Goal: Information Seeking & Learning: Learn about a topic

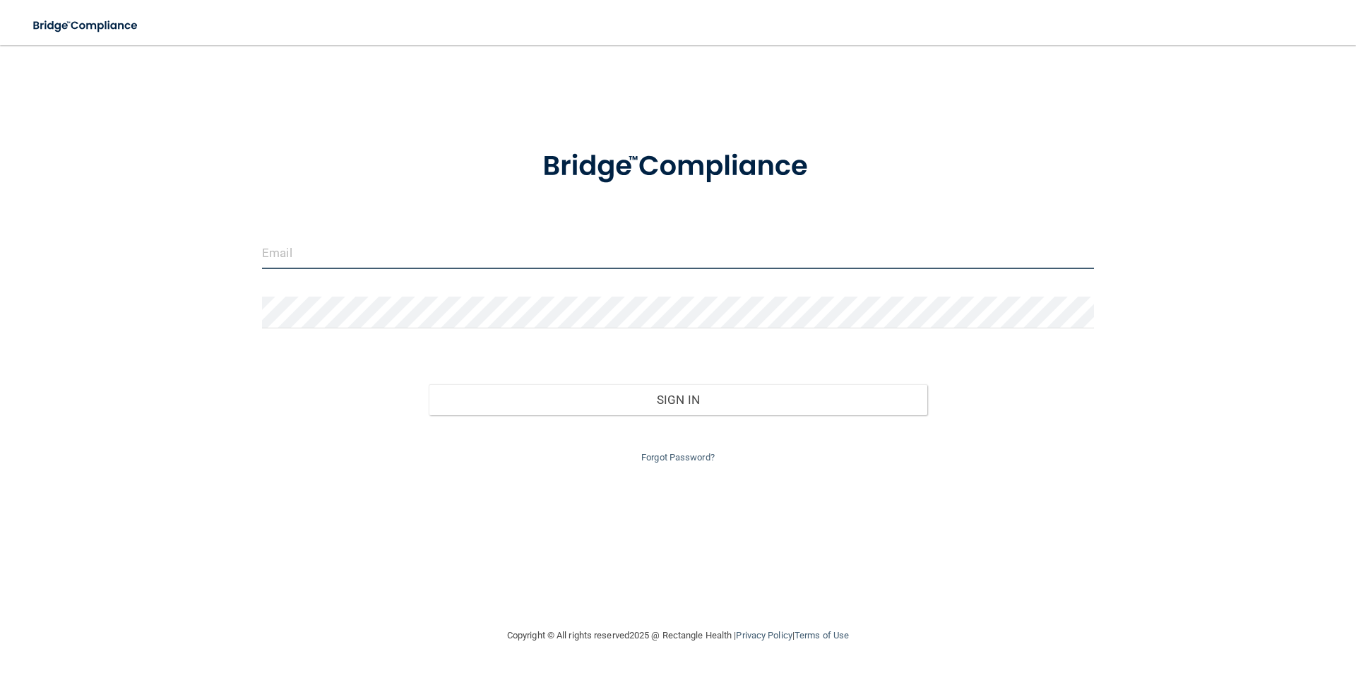
click at [267, 263] on input "email" at bounding box center [678, 253] width 832 height 32
click at [285, 245] on input "email" at bounding box center [678, 253] width 832 height 32
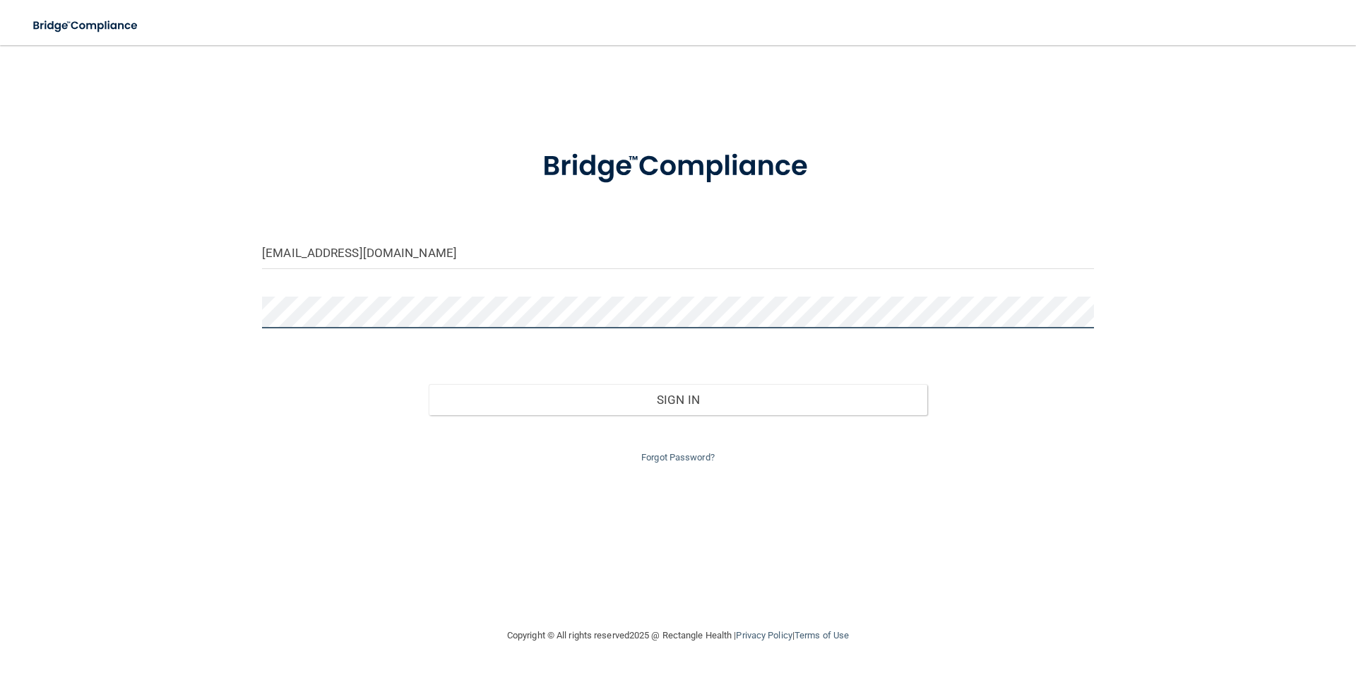
click at [429, 384] on button "Sign In" at bounding box center [678, 399] width 499 height 31
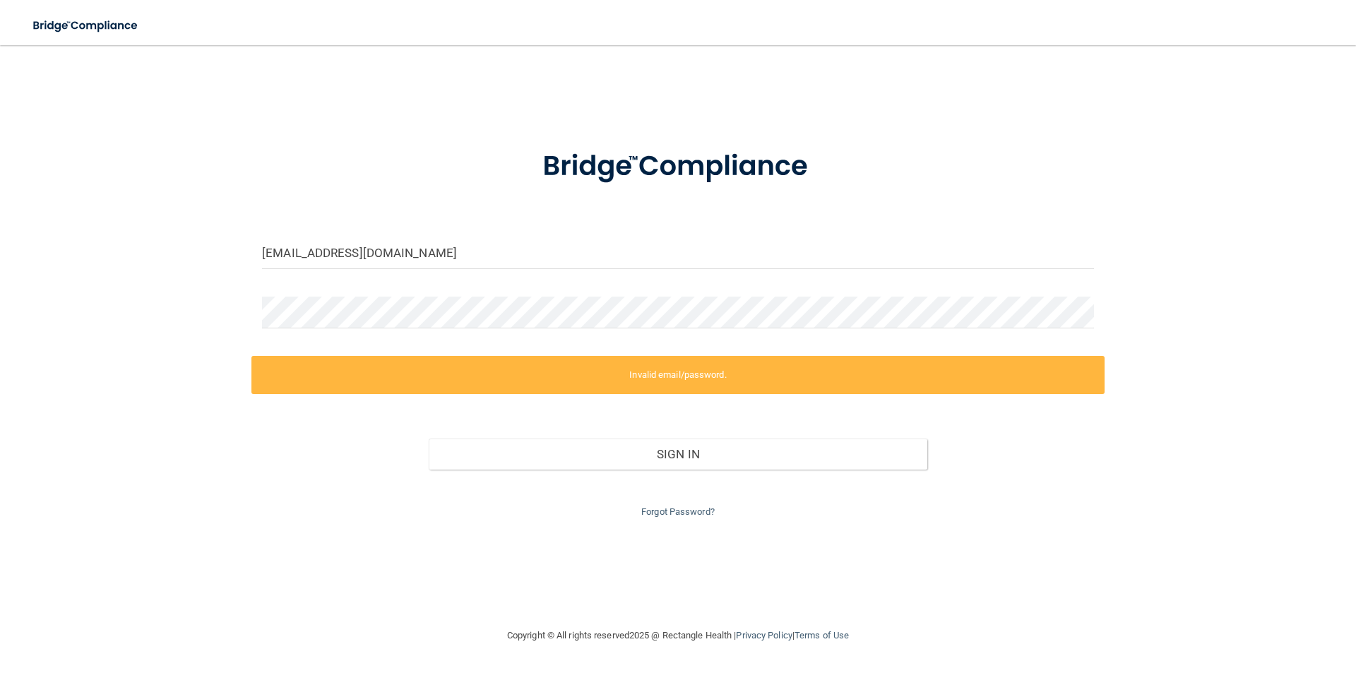
click at [267, 309] on div "grmd@me.com Invalid email/password. You don't have permission to access that pa…" at bounding box center [678, 336] width 1300 height 554
drag, startPoint x: 254, startPoint y: 309, endPoint x: 96, endPoint y: 307, distance: 157.6
click at [96, 307] on div "grmd@me.com Invalid email/password. You don't have permission to access that pa…" at bounding box center [678, 336] width 1300 height 554
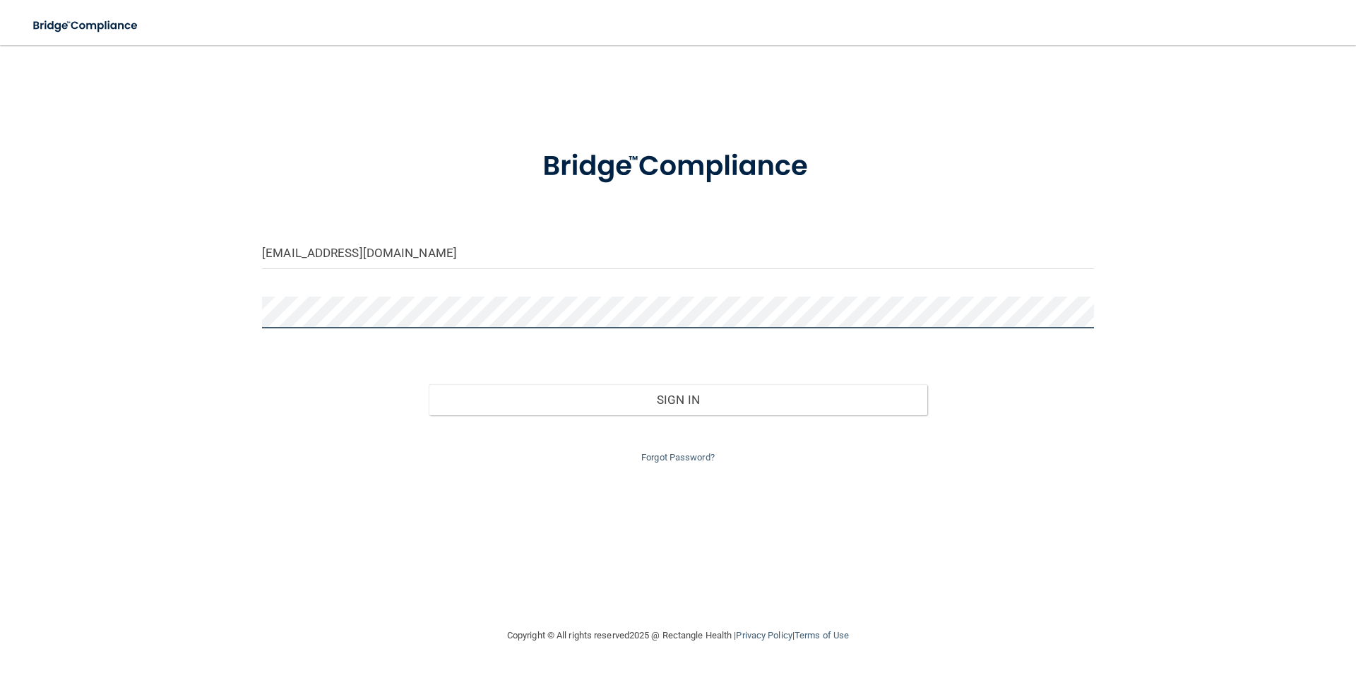
click at [429, 384] on button "Sign In" at bounding box center [678, 399] width 499 height 31
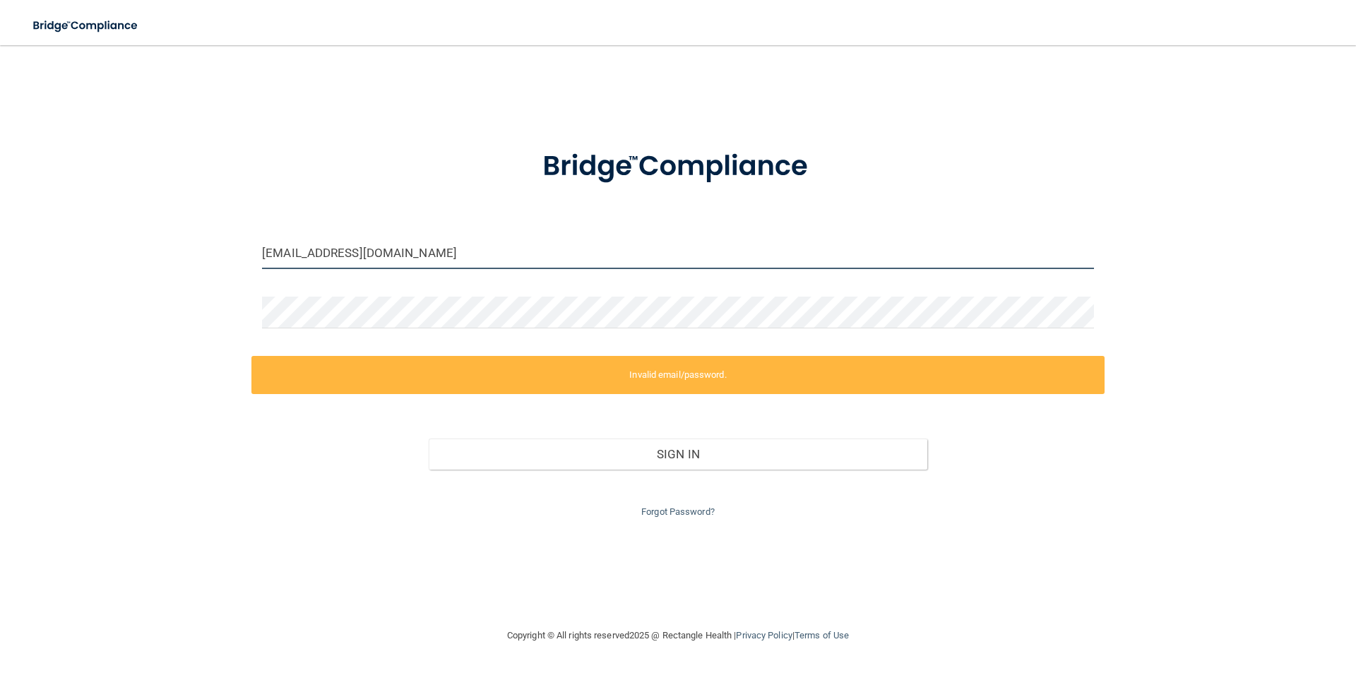
drag, startPoint x: 369, startPoint y: 241, endPoint x: 354, endPoint y: 244, distance: 15.2
click at [355, 244] on input "grmd@me.com" at bounding box center [678, 253] width 832 height 32
drag, startPoint x: 382, startPoint y: 247, endPoint x: 66, endPoint y: 260, distance: 316.7
click at [66, 260] on div "grmd@me.com Invalid email/password. You don't have permission to access that pa…" at bounding box center [678, 336] width 1300 height 554
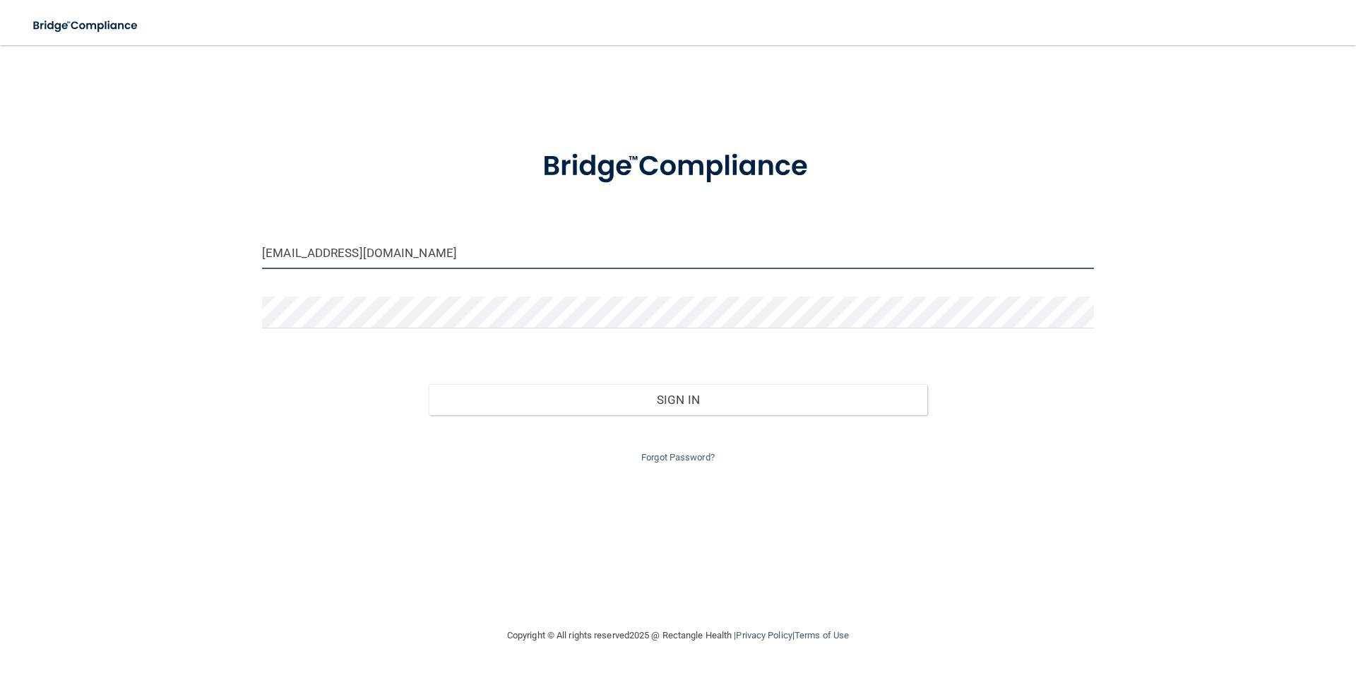
type input "[EMAIL_ADDRESS][DOMAIN_NAME]"
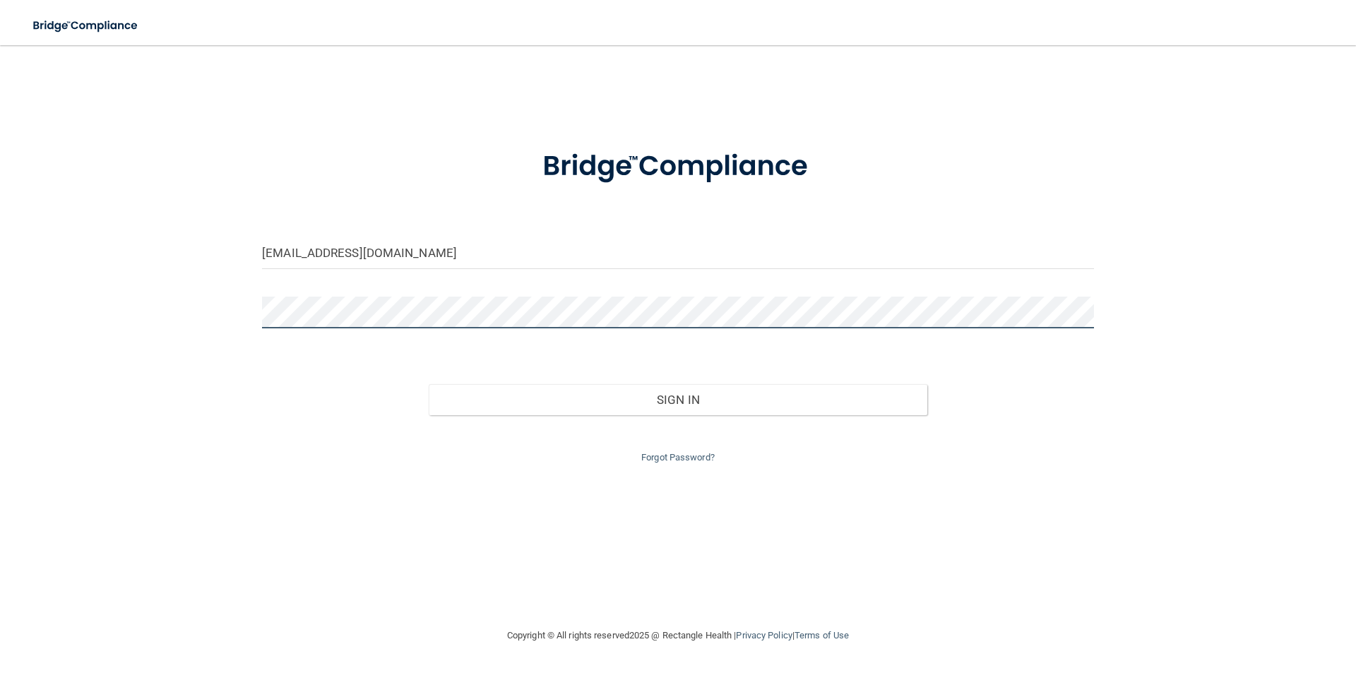
click at [429, 384] on button "Sign In" at bounding box center [678, 399] width 499 height 31
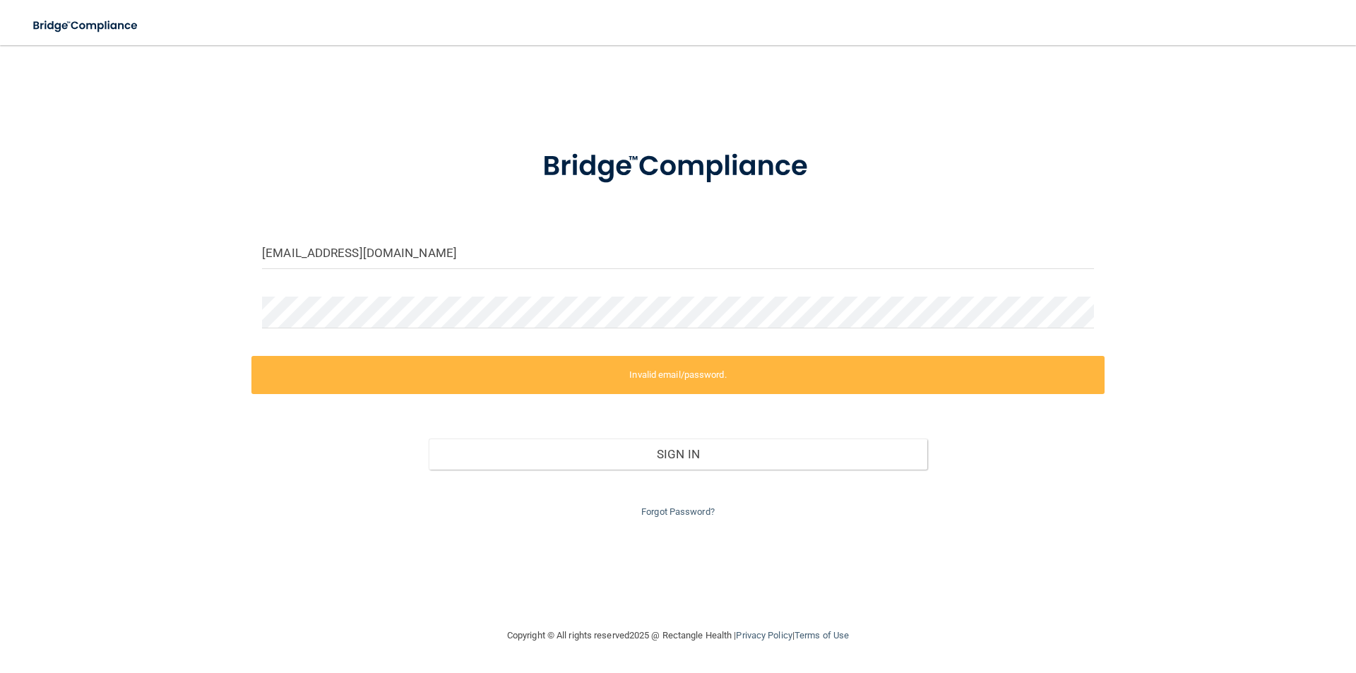
click at [719, 382] on label "Invalid email/password." at bounding box center [677, 375] width 853 height 38
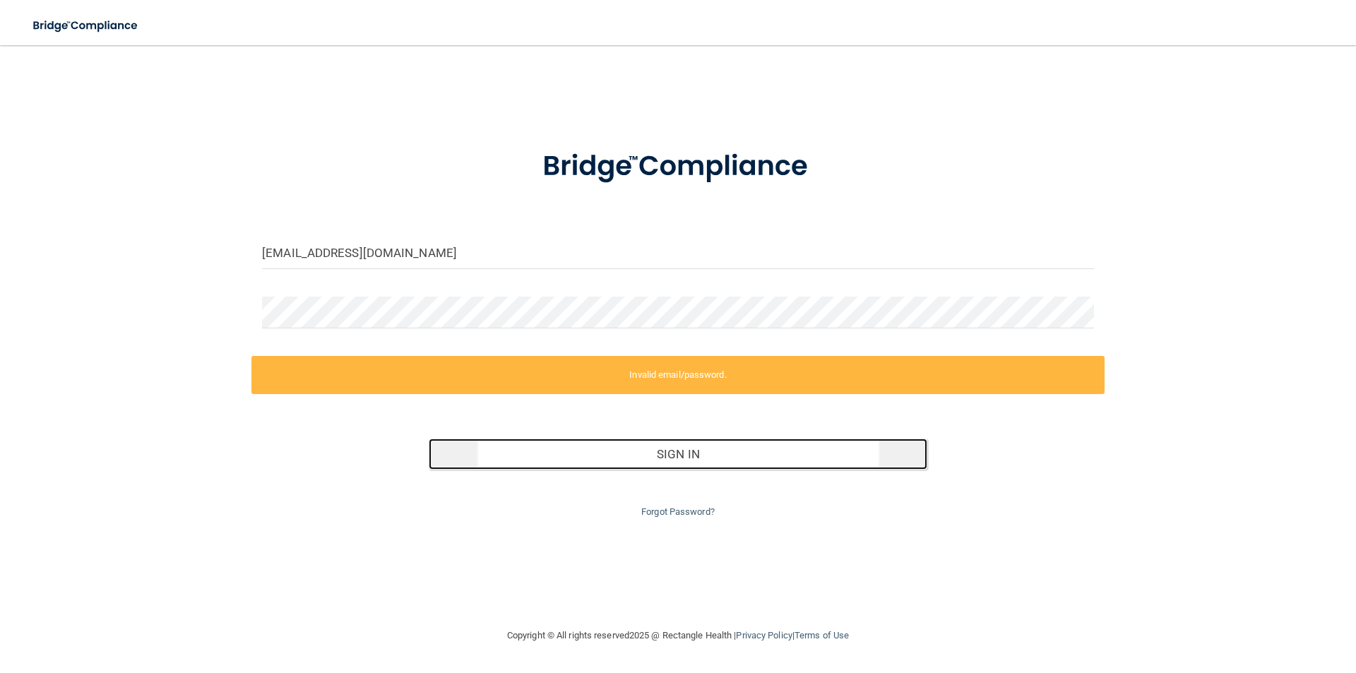
drag, startPoint x: 681, startPoint y: 456, endPoint x: 592, endPoint y: 449, distance: 89.3
click at [680, 456] on button "Sign In" at bounding box center [678, 454] width 499 height 31
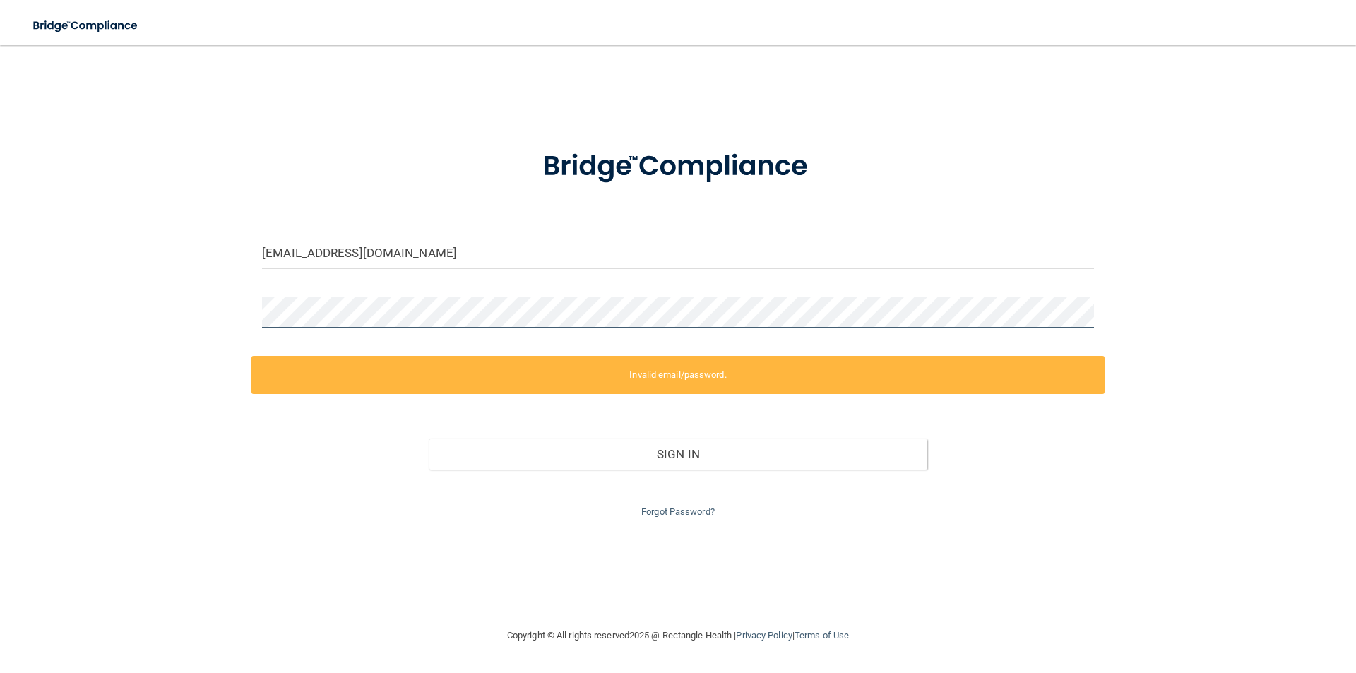
click at [0, 285] on html "Toggle navigation Manage My Enterprise Manage My Location yzarate@bethanywomen.…" at bounding box center [678, 336] width 1356 height 673
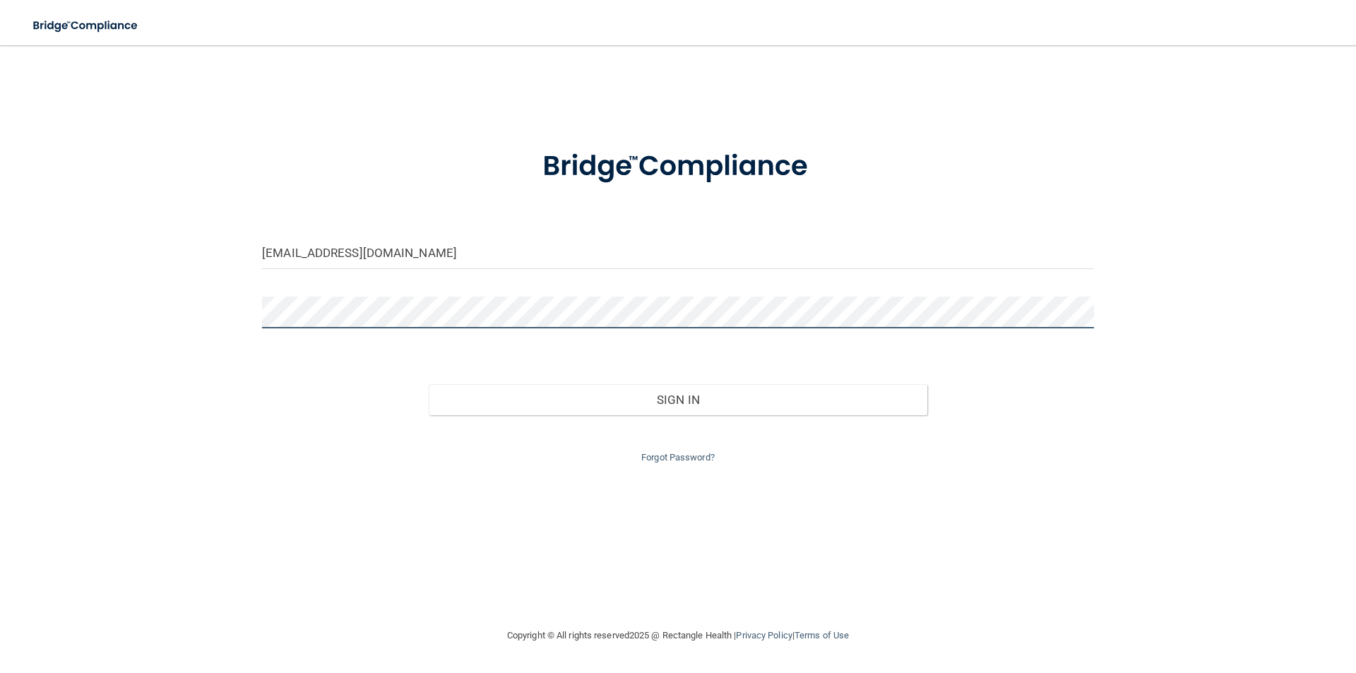
click at [429, 384] on button "Sign In" at bounding box center [678, 399] width 499 height 31
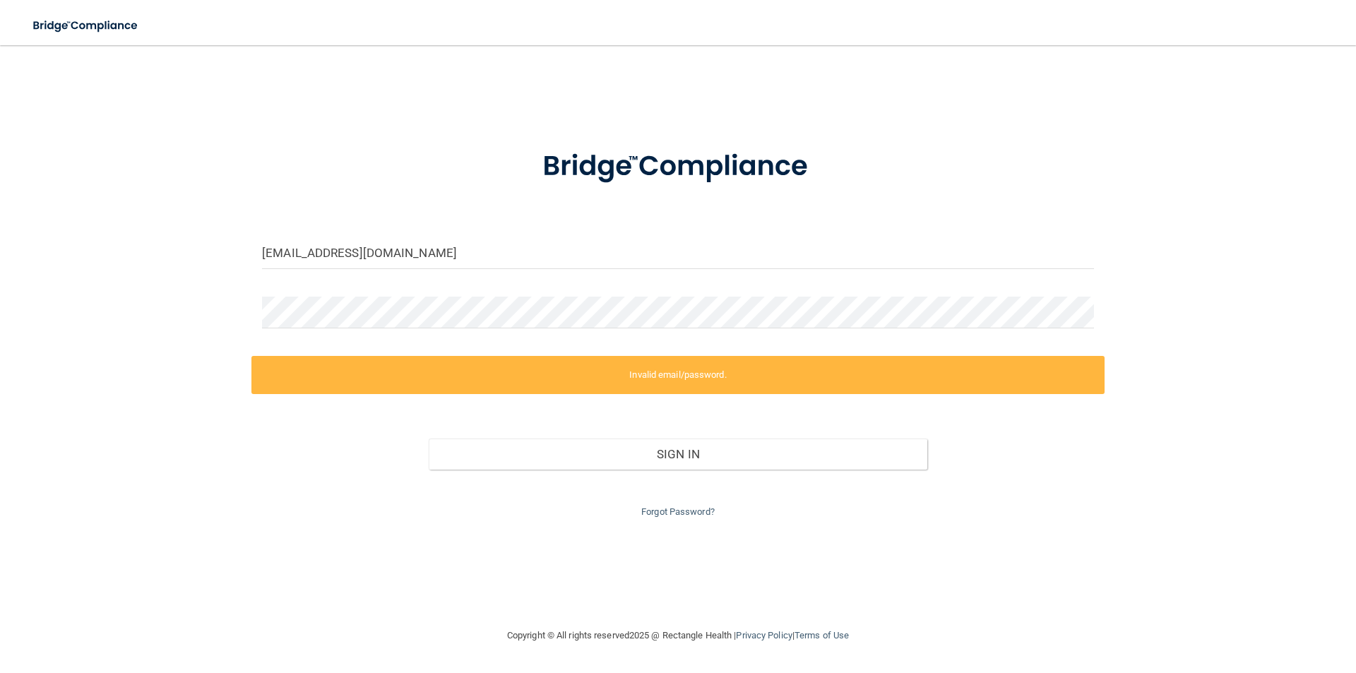
click at [627, 436] on div "Sign In" at bounding box center [677, 439] width 853 height 59
click at [591, 470] on div "Forgot Password?" at bounding box center [677, 495] width 853 height 51
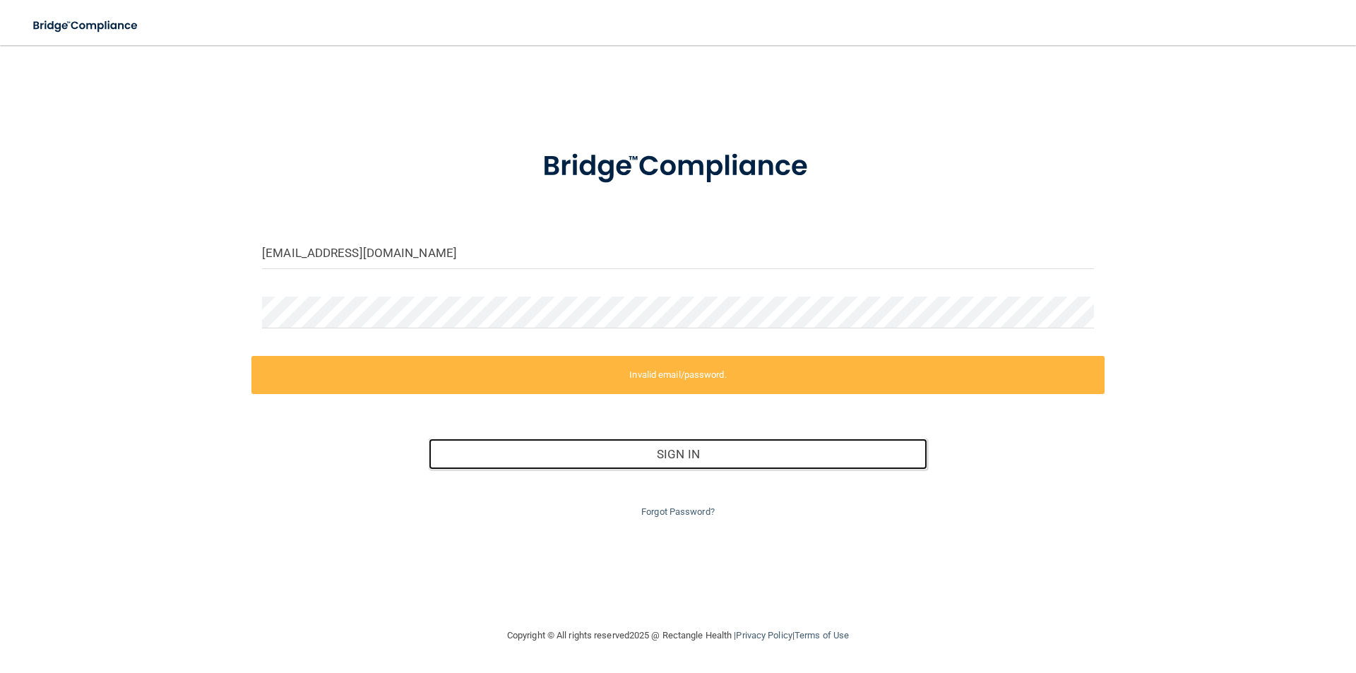
drag, startPoint x: 603, startPoint y: 462, endPoint x: 444, endPoint y: 353, distance: 192.0
click at [576, 446] on button "Sign In" at bounding box center [678, 454] width 499 height 31
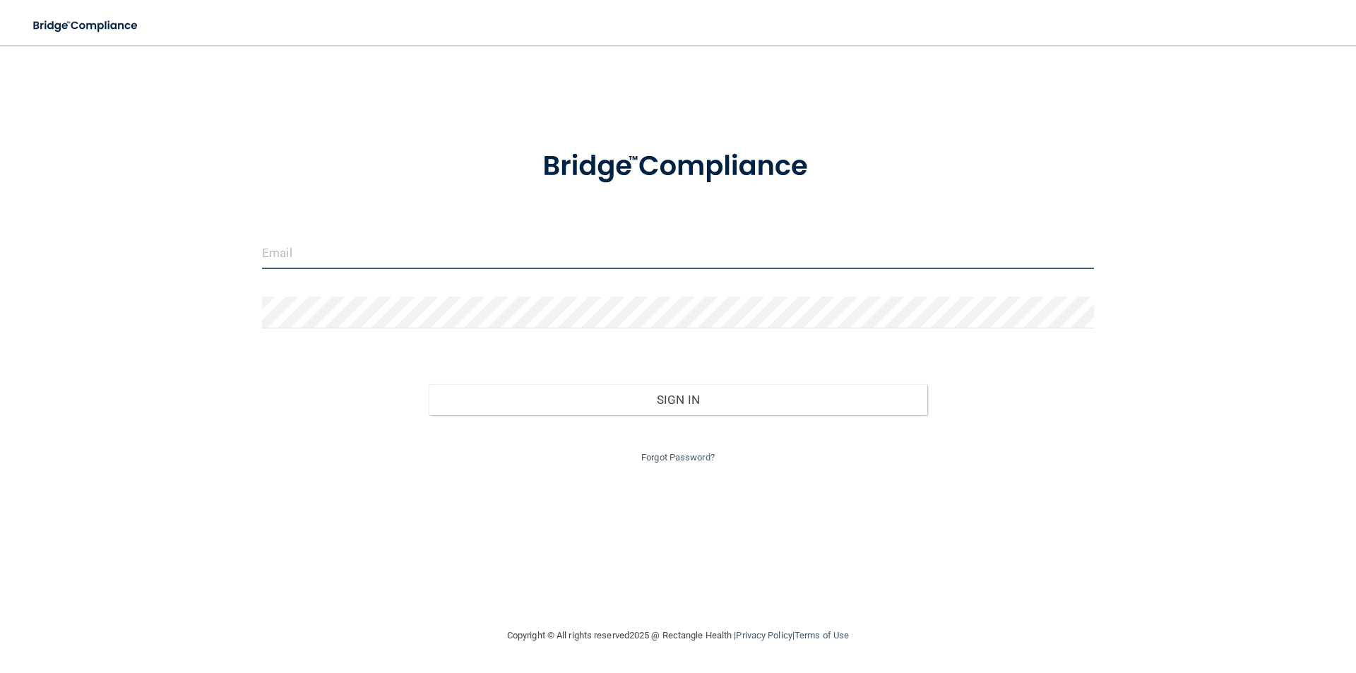
click at [273, 267] on input "email" at bounding box center [678, 253] width 832 height 32
type input "[EMAIL_ADDRESS][DOMAIN_NAME]"
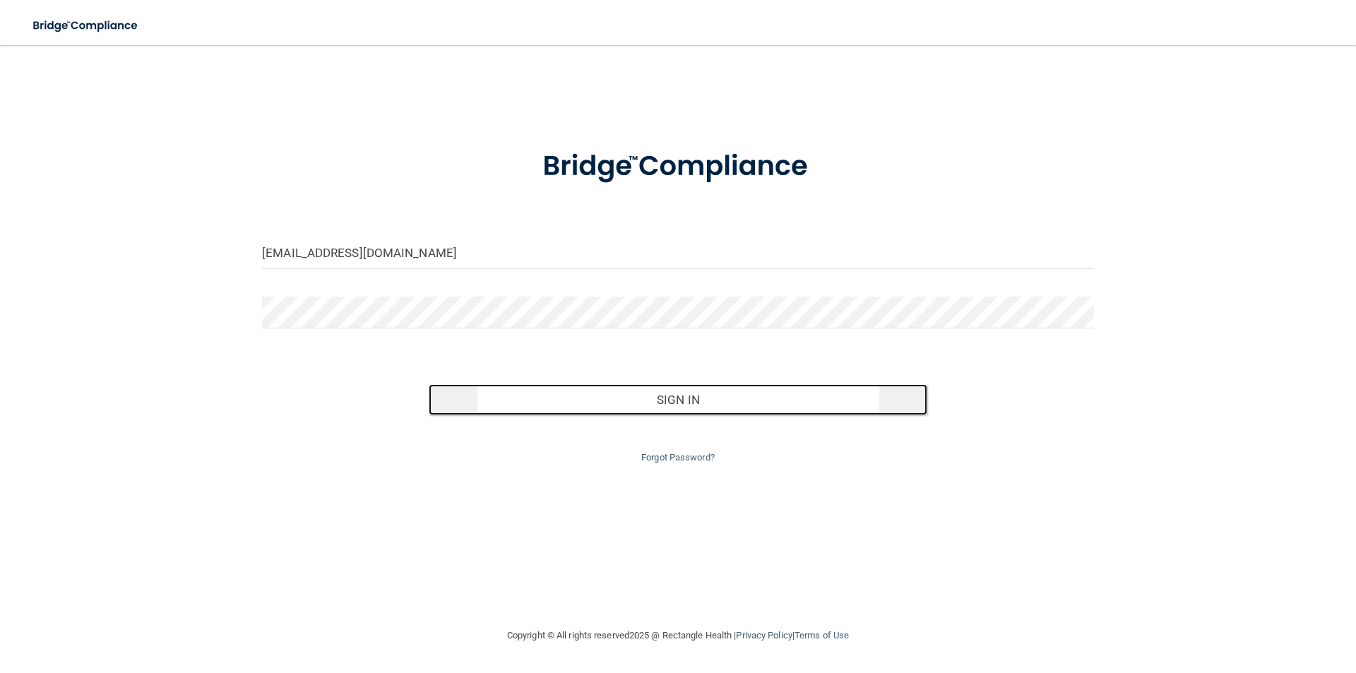
click at [701, 408] on button "Sign In" at bounding box center [678, 399] width 499 height 31
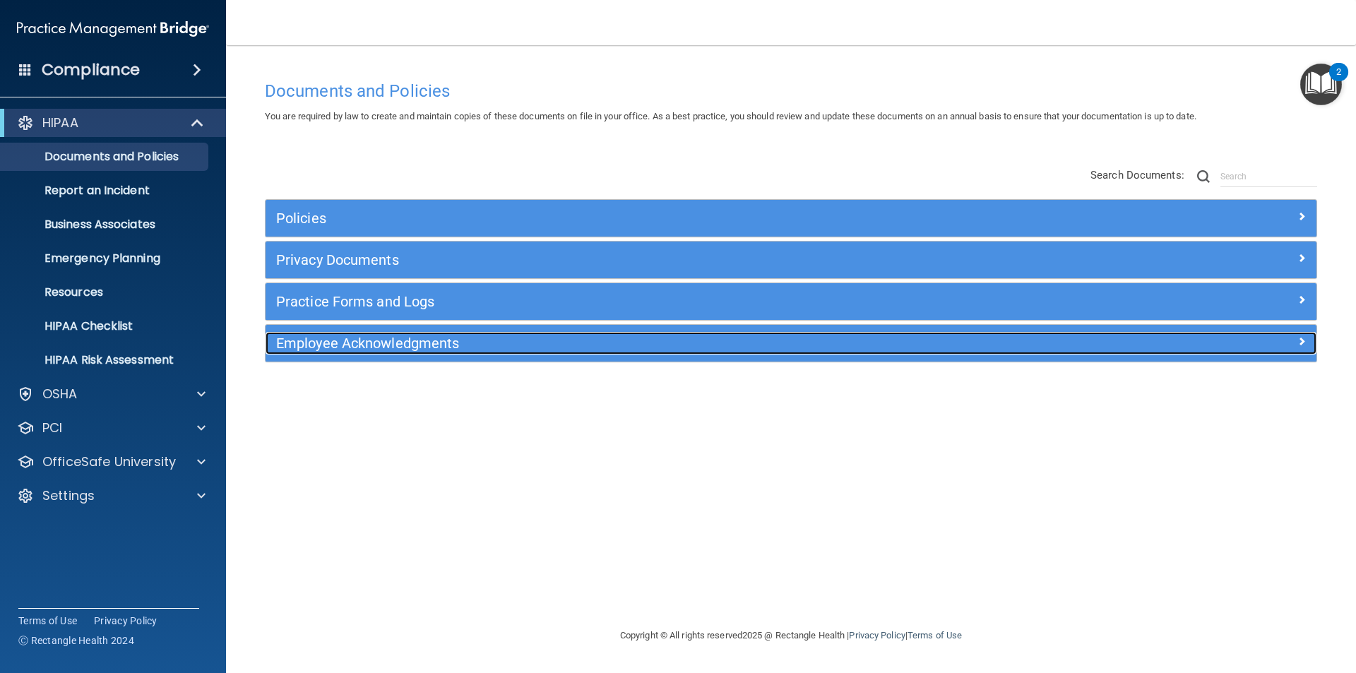
click at [399, 351] on h5 "Employee Acknowledgments" at bounding box center [659, 344] width 767 height 16
click at [392, 345] on h5 "Employee Acknowledgments" at bounding box center [659, 344] width 767 height 16
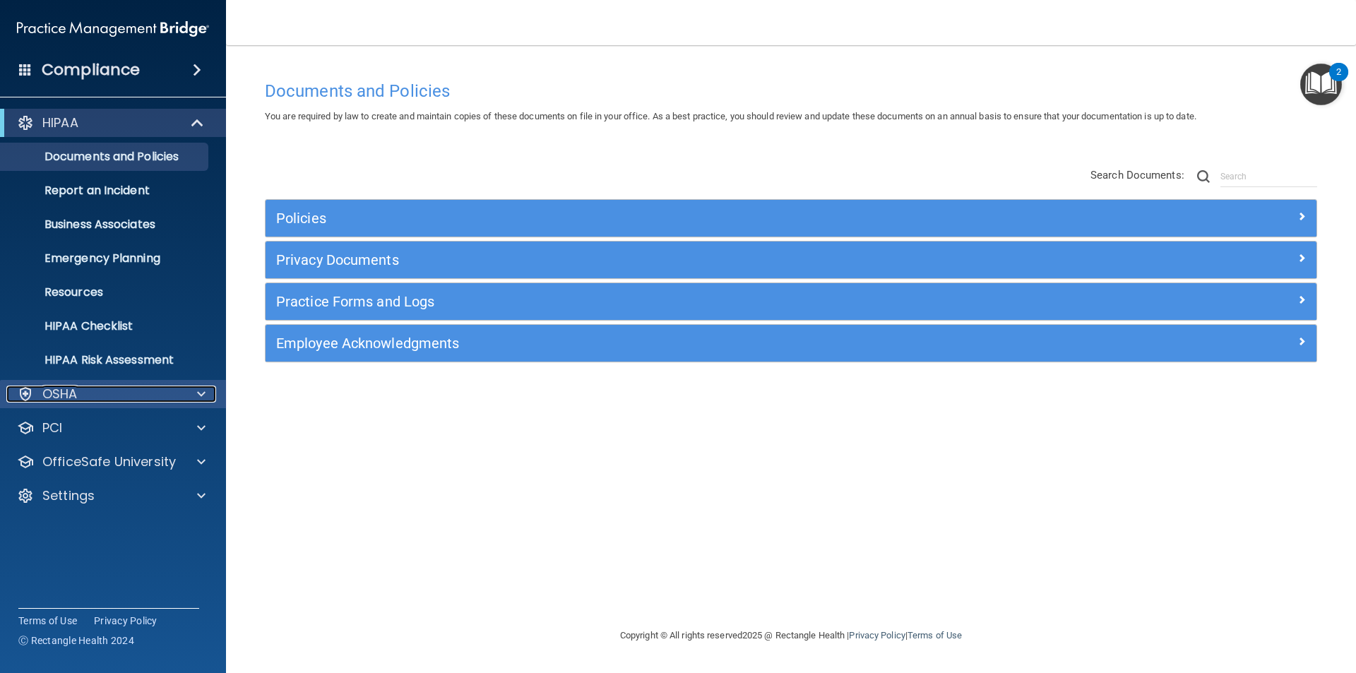
click at [73, 400] on p "OSHA" at bounding box center [59, 394] width 35 height 17
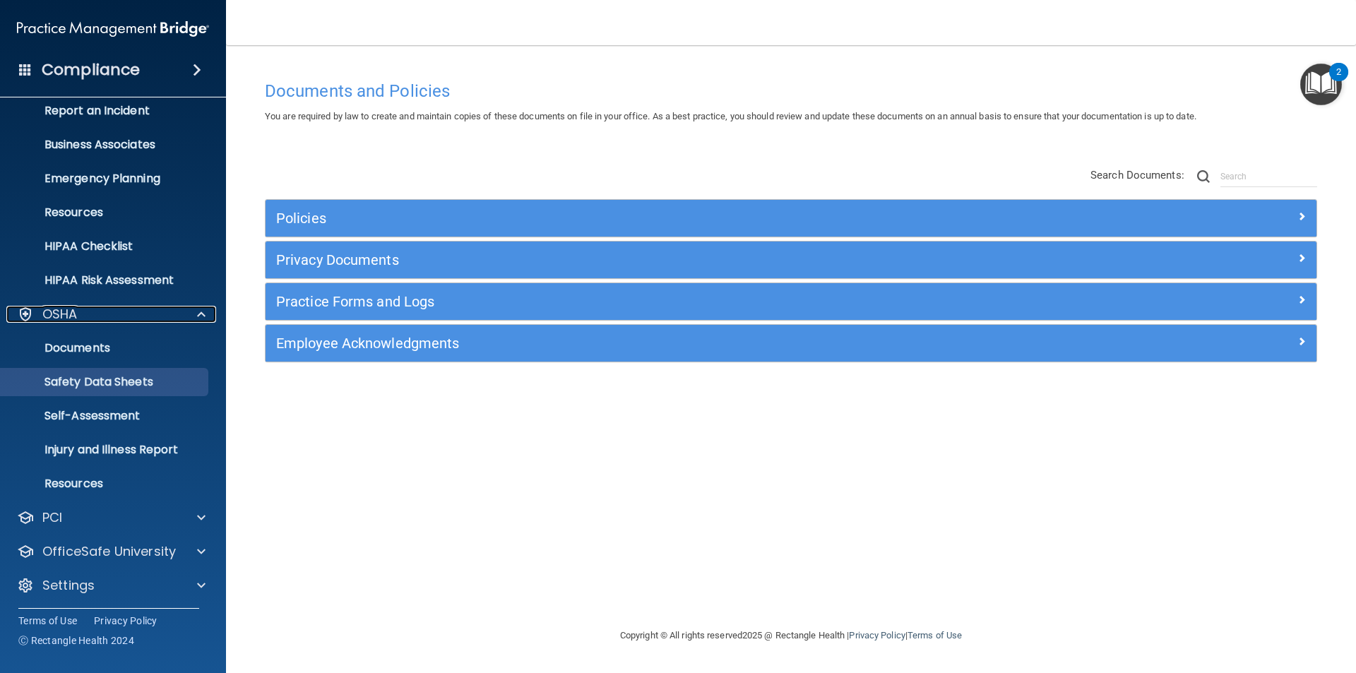
scroll to position [83, 0]
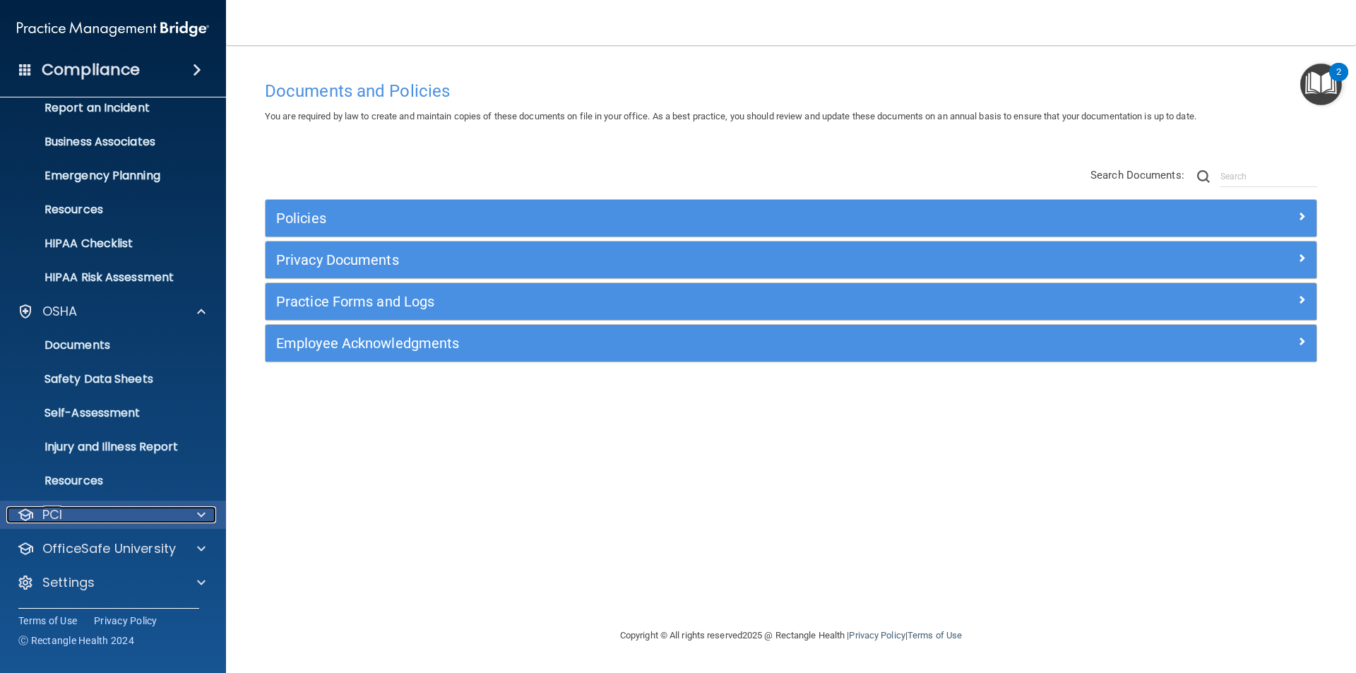
click at [58, 507] on p "PCI" at bounding box center [52, 515] width 20 height 17
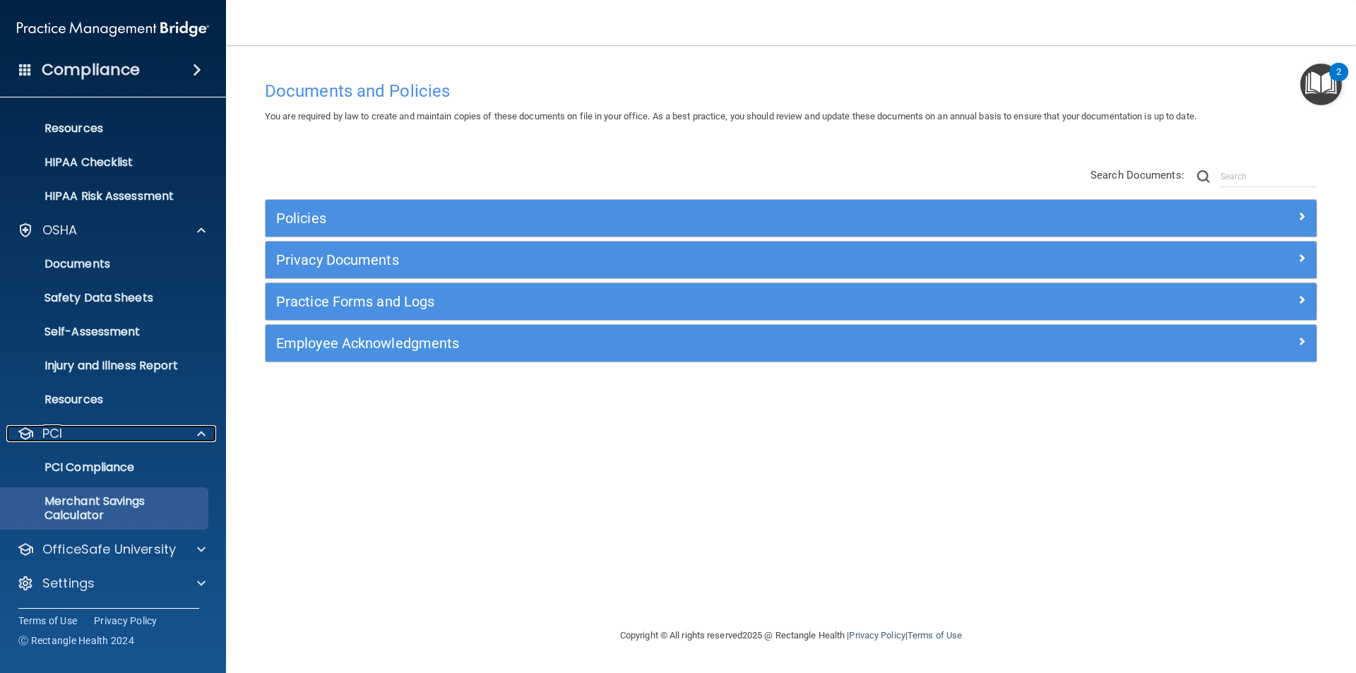
scroll to position [165, 0]
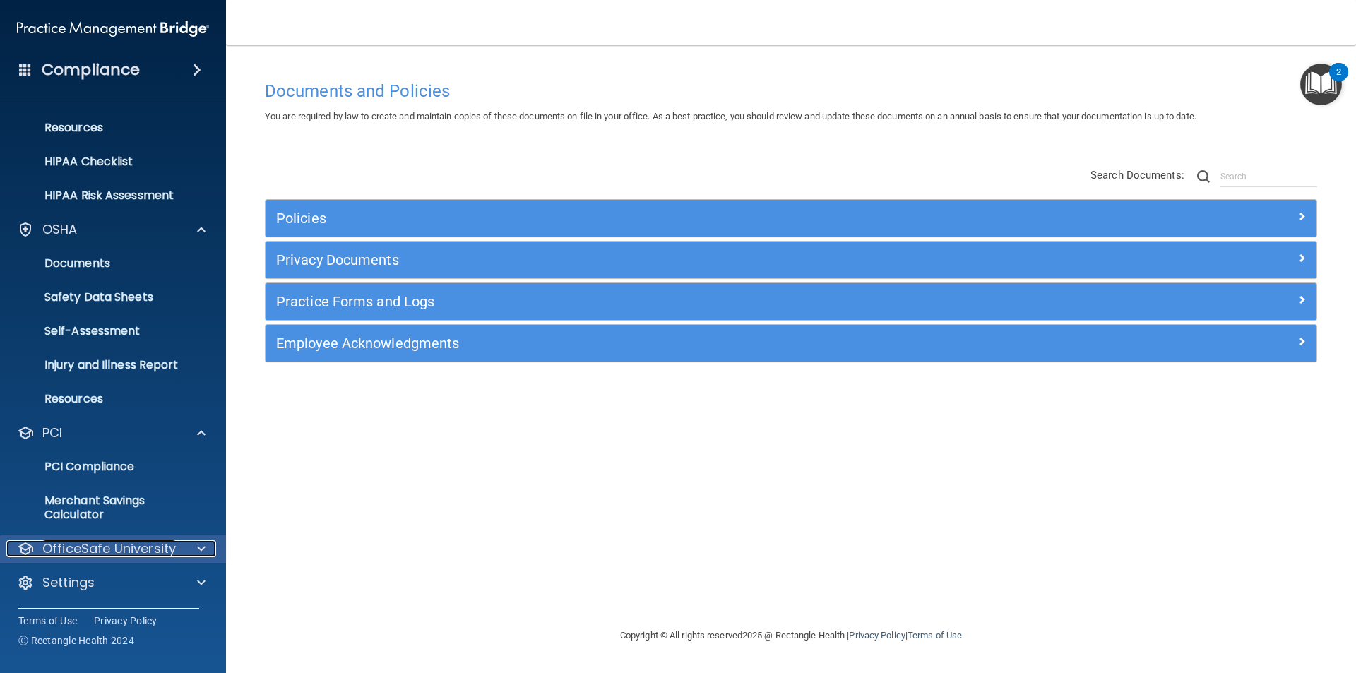
click at [91, 554] on p "OfficeSafe University" at bounding box center [109, 548] width 134 height 17
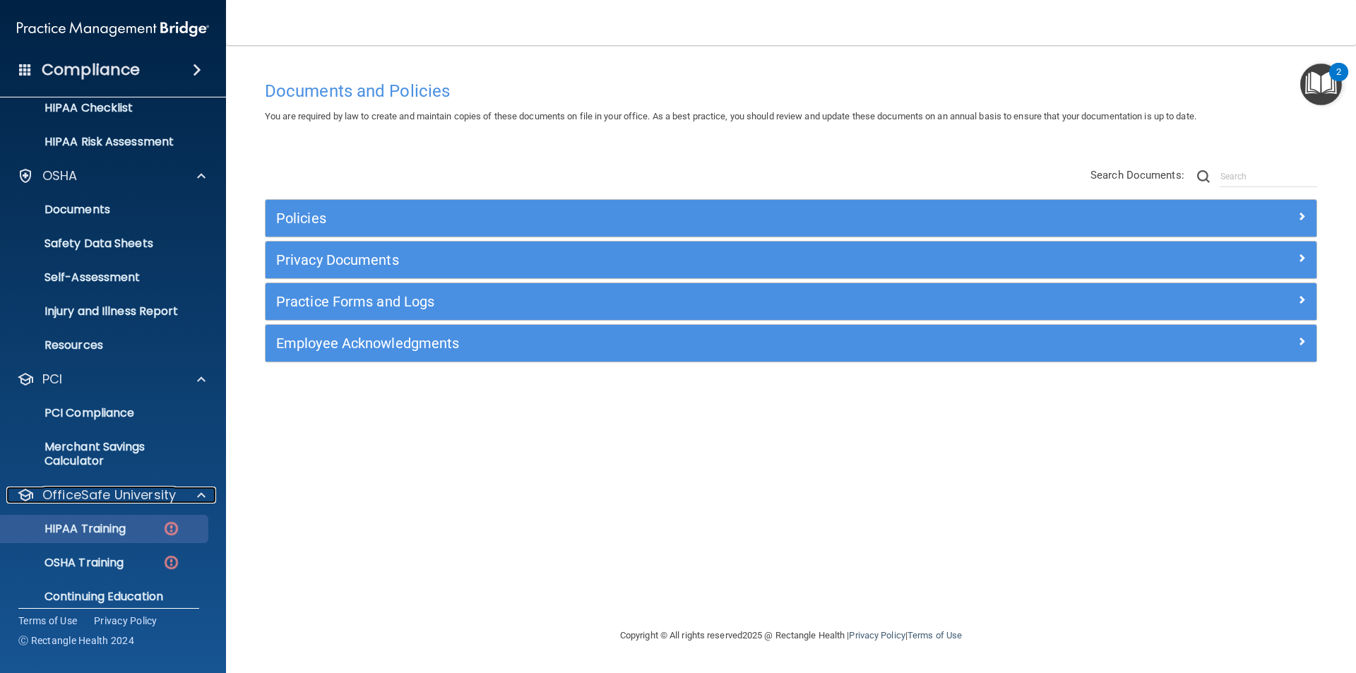
scroll to position [266, 0]
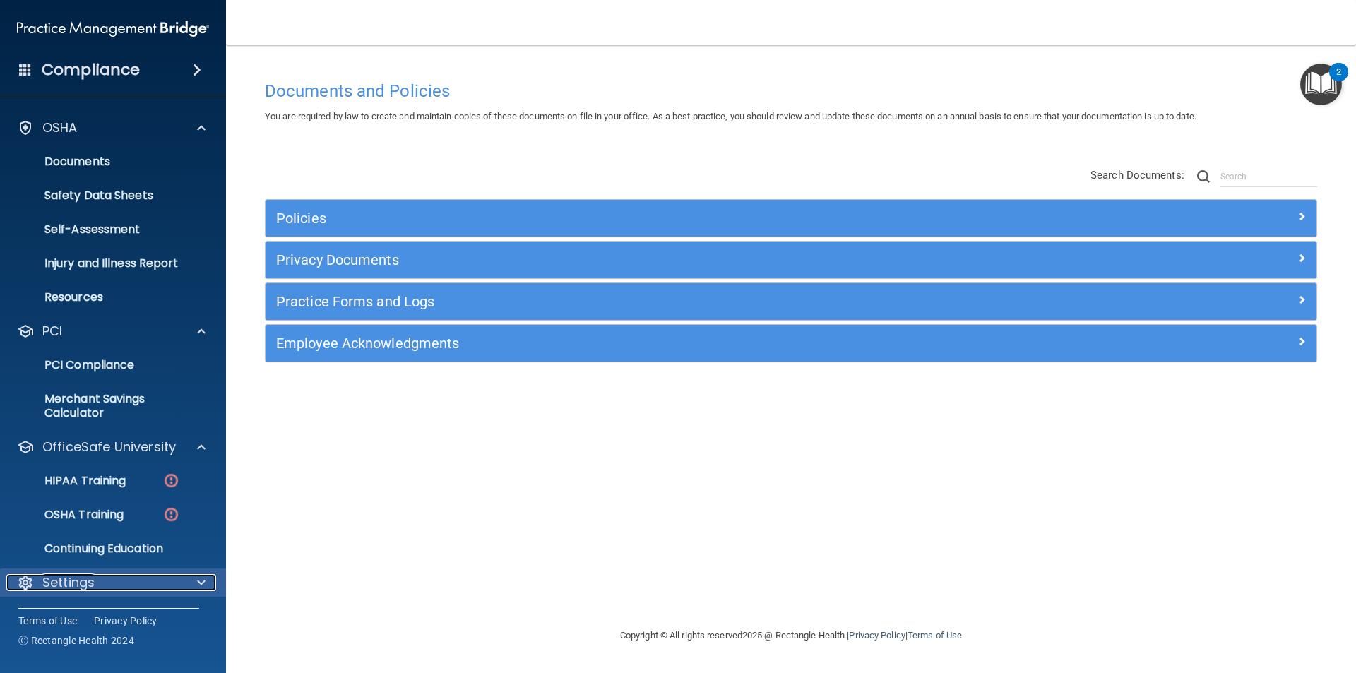
click at [112, 576] on div "Settings" at bounding box center [93, 582] width 175 height 17
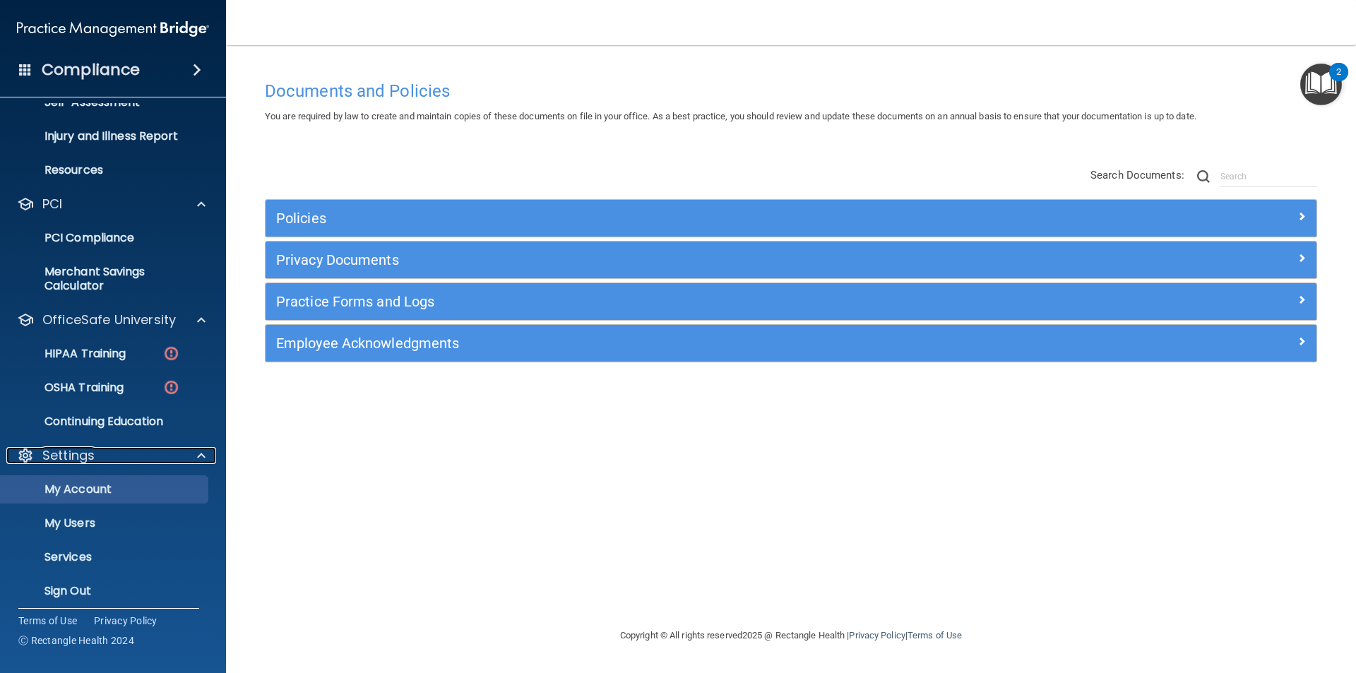
scroll to position [402, 0]
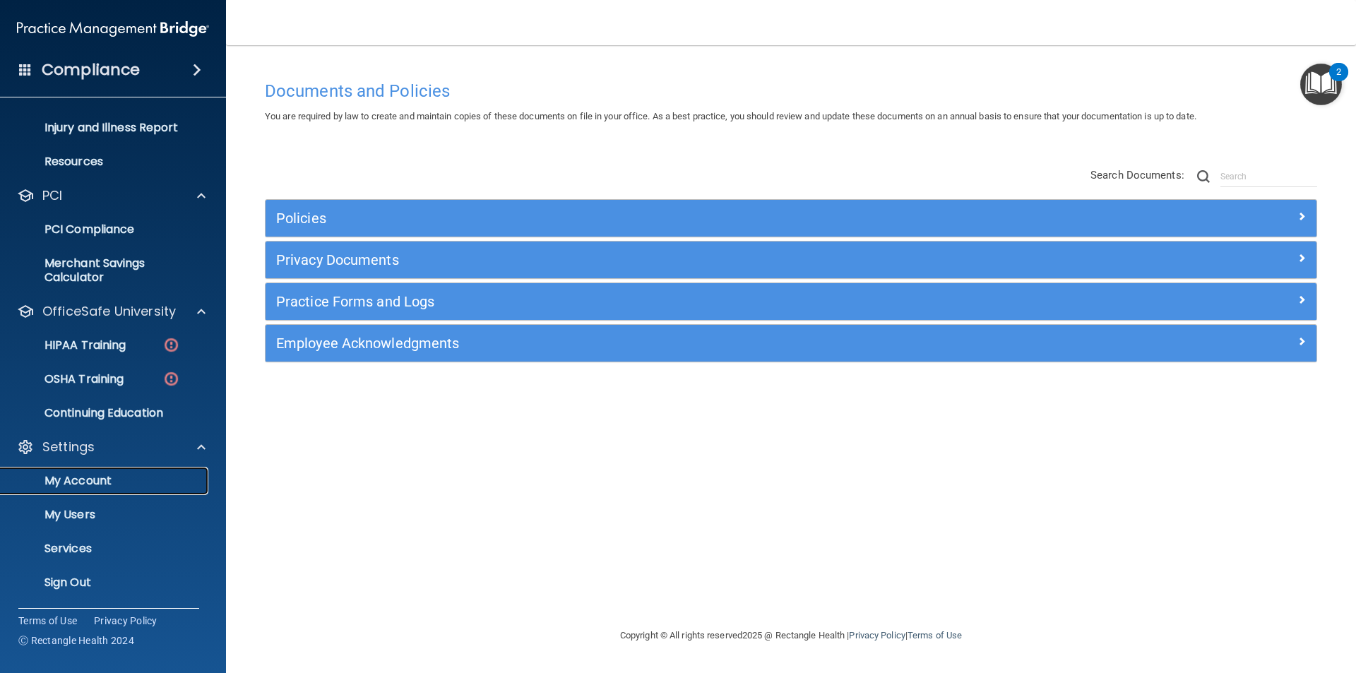
click at [106, 476] on p "My Account" at bounding box center [105, 481] width 193 height 14
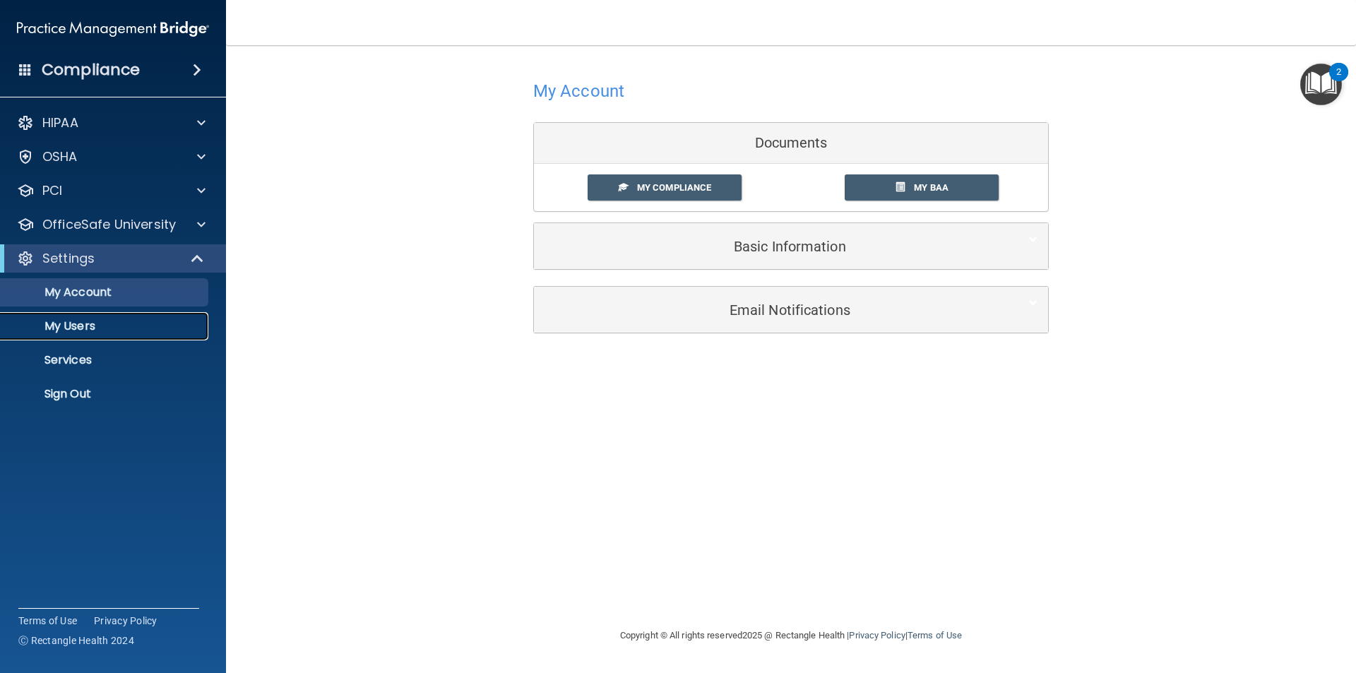
click at [88, 333] on p "My Users" at bounding box center [105, 326] width 193 height 14
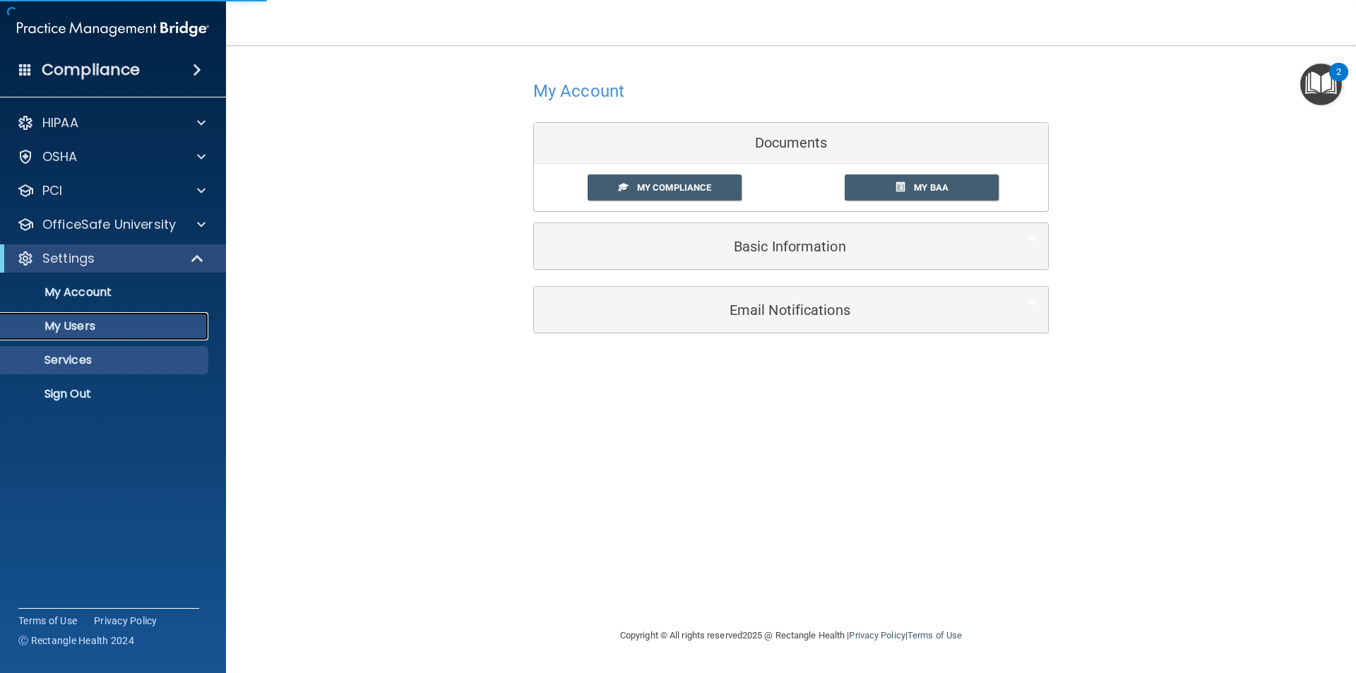
select select "20"
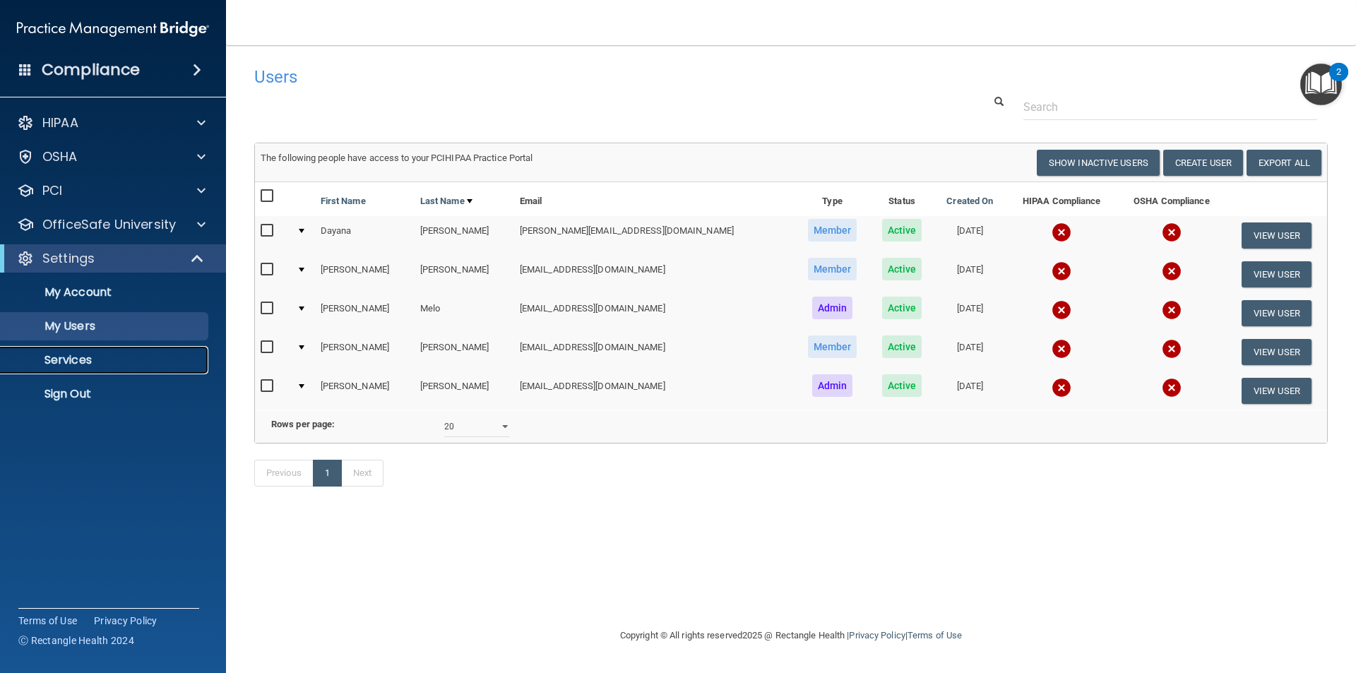
click at [88, 369] on link "Services" at bounding box center [97, 360] width 223 height 28
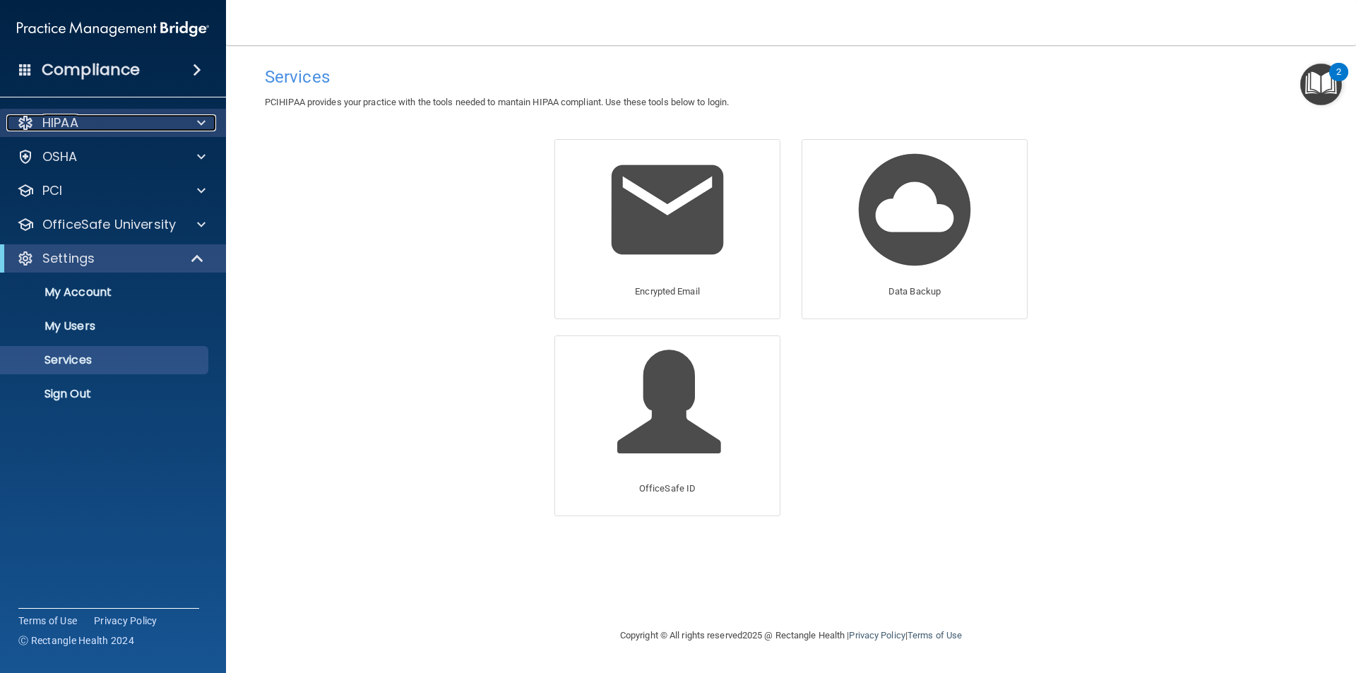
click at [64, 130] on p "HIPAA" at bounding box center [60, 122] width 36 height 17
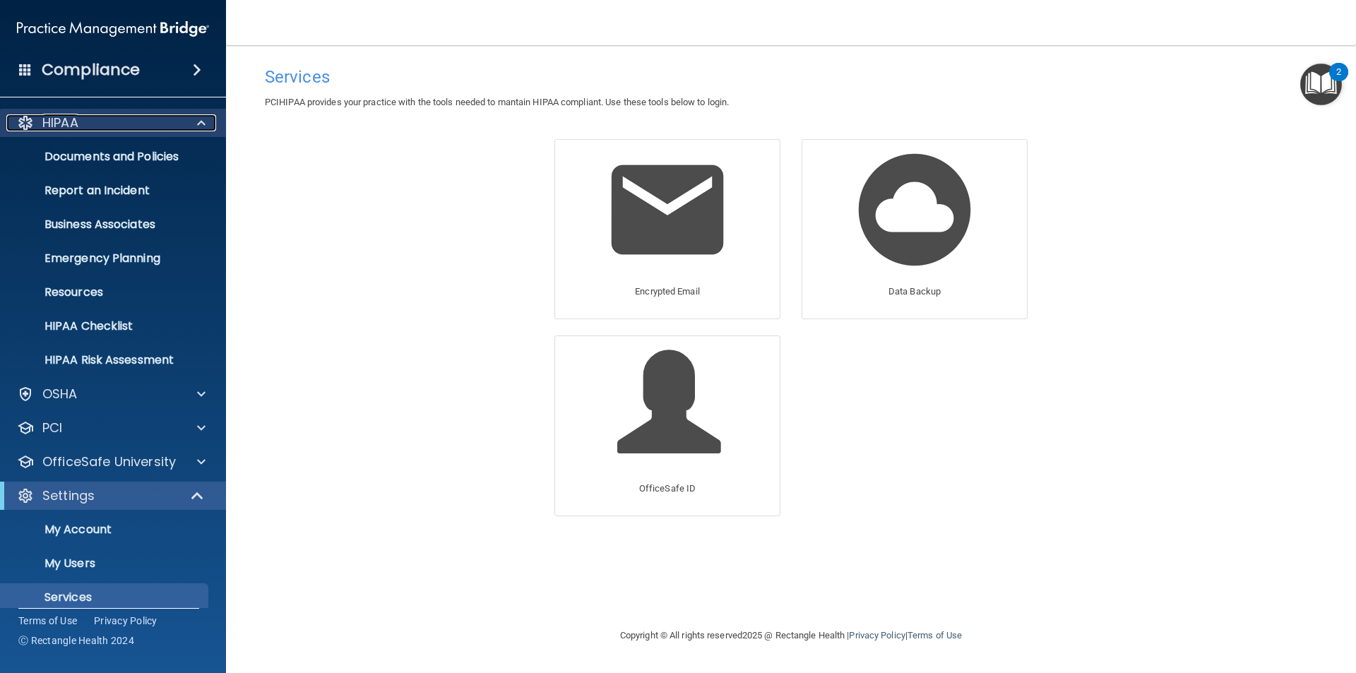
click at [65, 130] on p "HIPAA" at bounding box center [60, 122] width 36 height 17
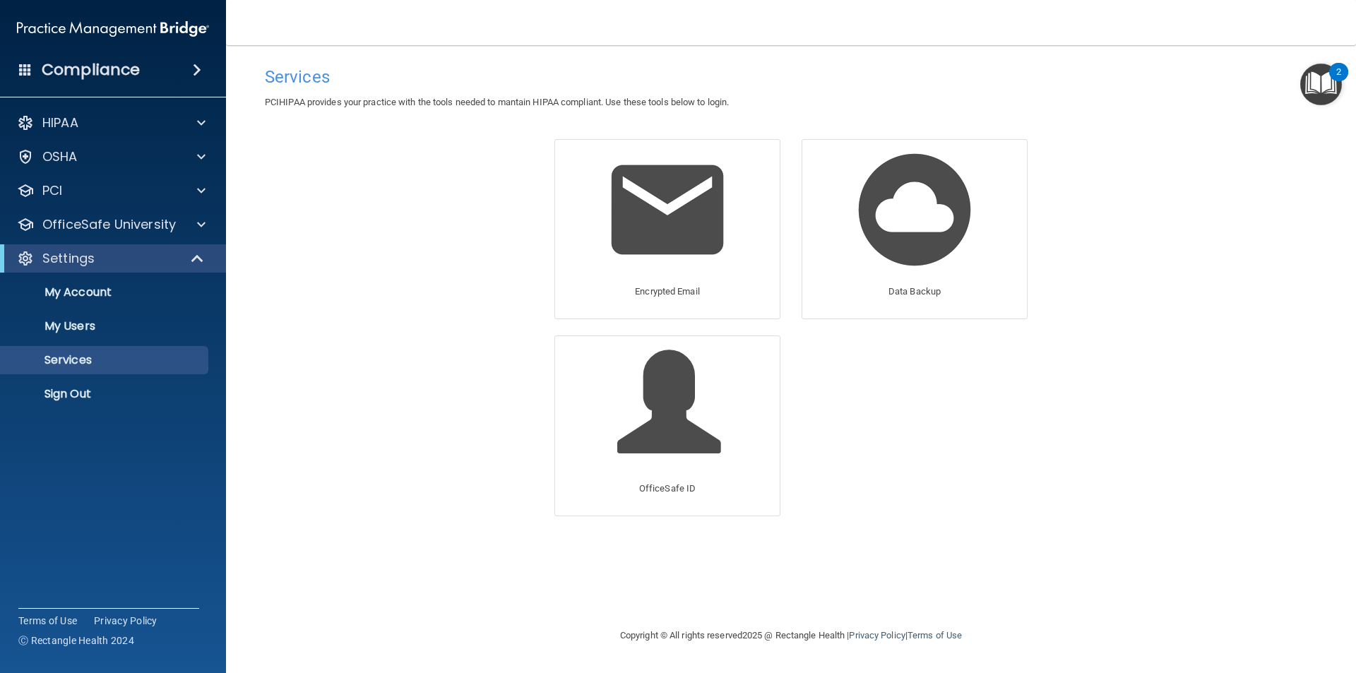
click at [96, 85] on div "Compliance" at bounding box center [113, 69] width 226 height 31
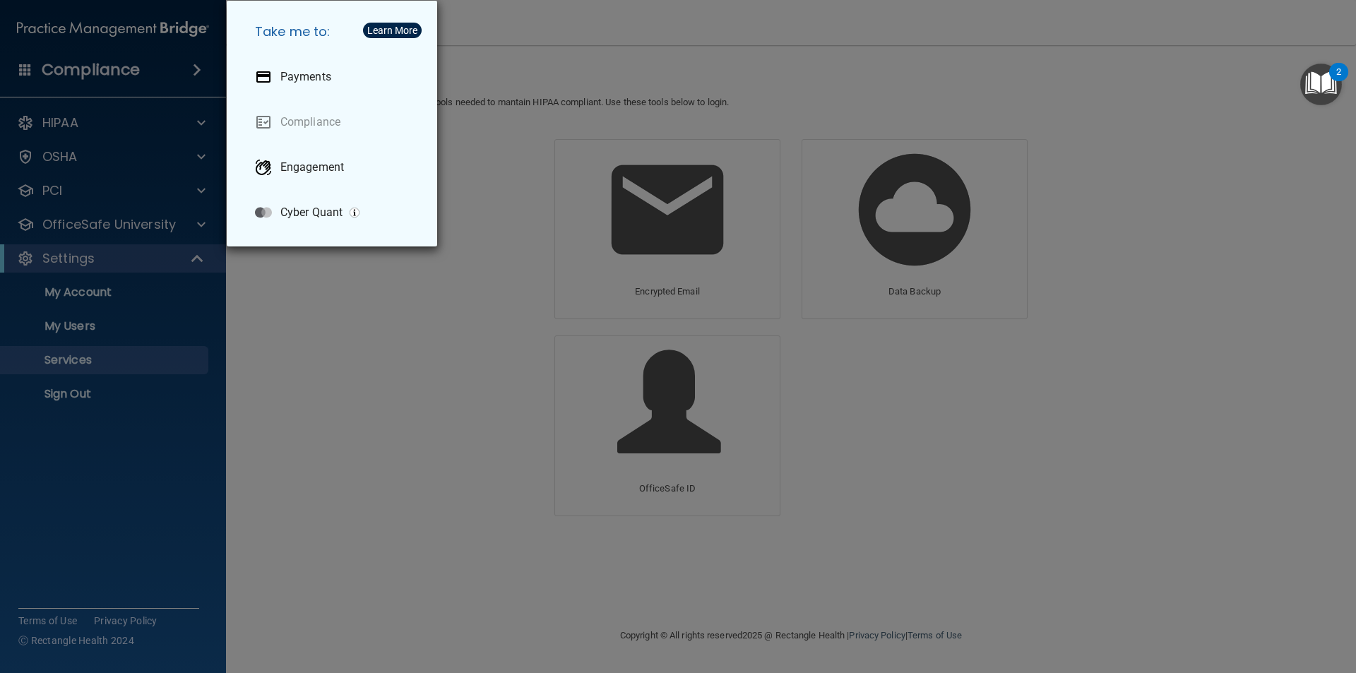
click at [99, 76] on div "Take me to: Payments Compliance Engagement Cyber Quant" at bounding box center [678, 336] width 1356 height 673
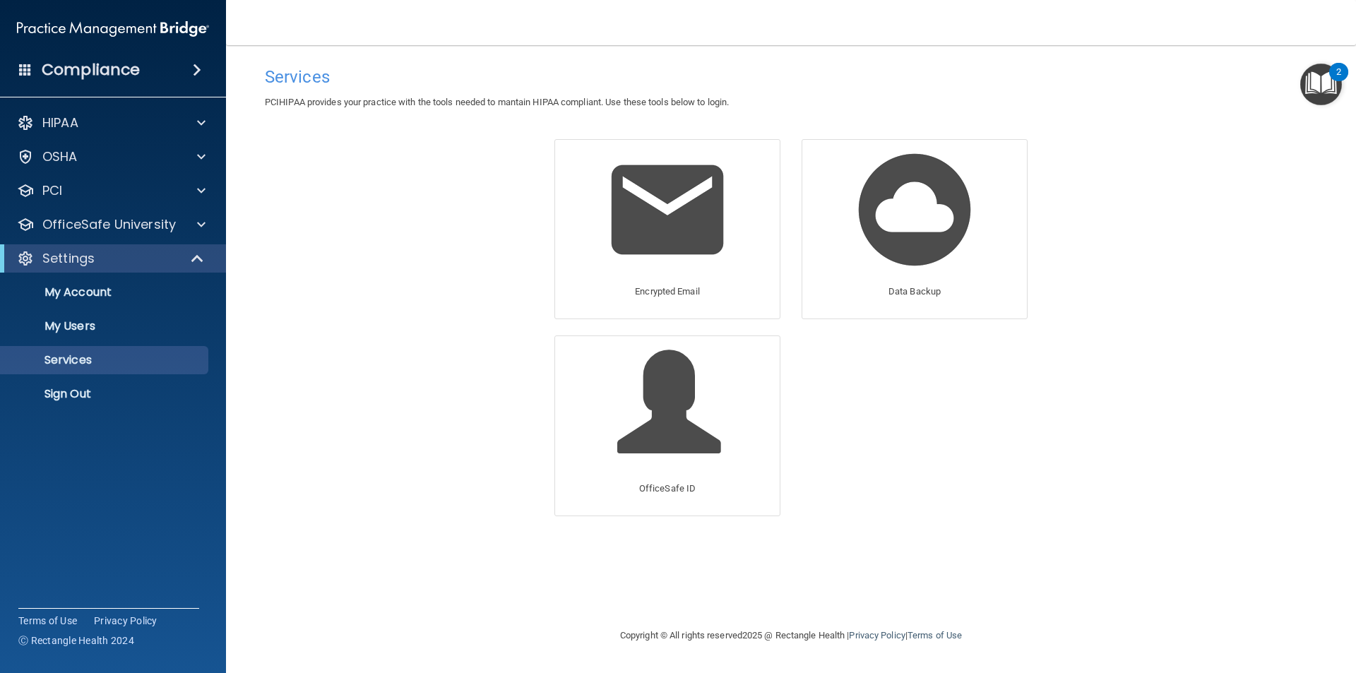
click at [69, 147] on div "OSHA" at bounding box center [113, 157] width 227 height 28
click at [69, 148] on p "OSHA" at bounding box center [59, 156] width 35 height 17
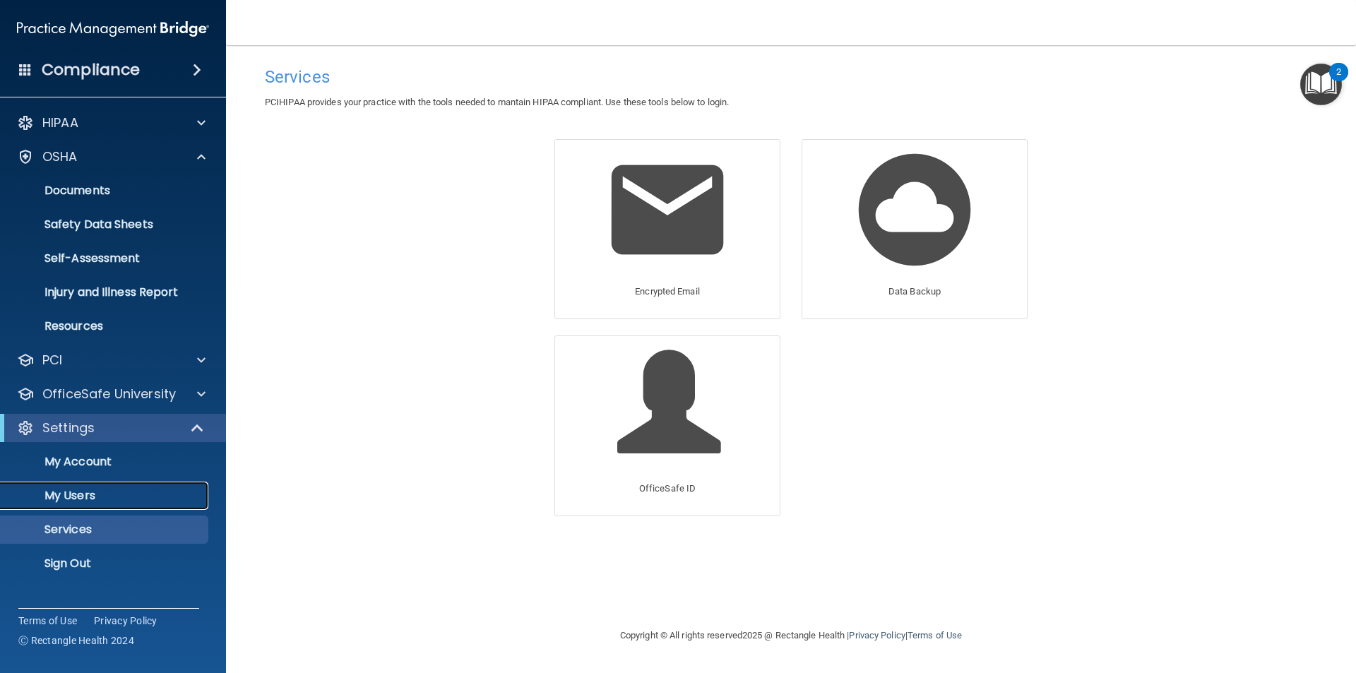
click at [69, 497] on p "My Users" at bounding box center [105, 496] width 193 height 14
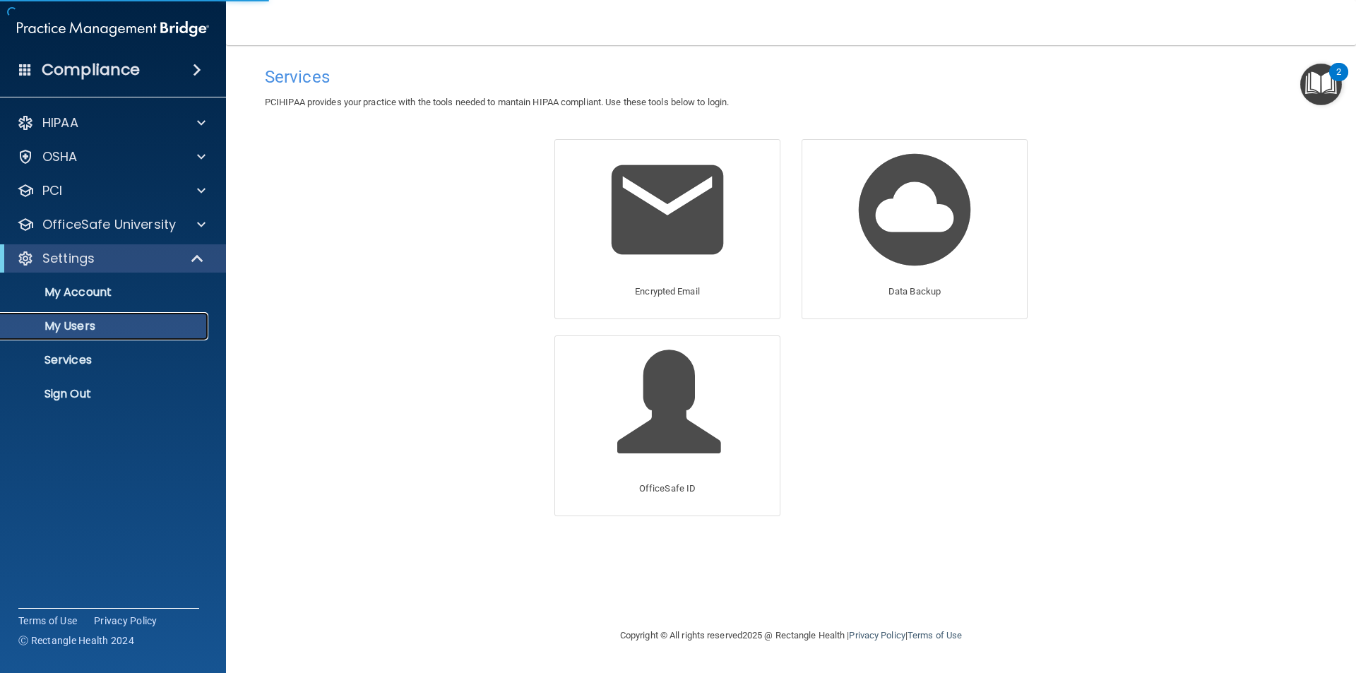
select select "20"
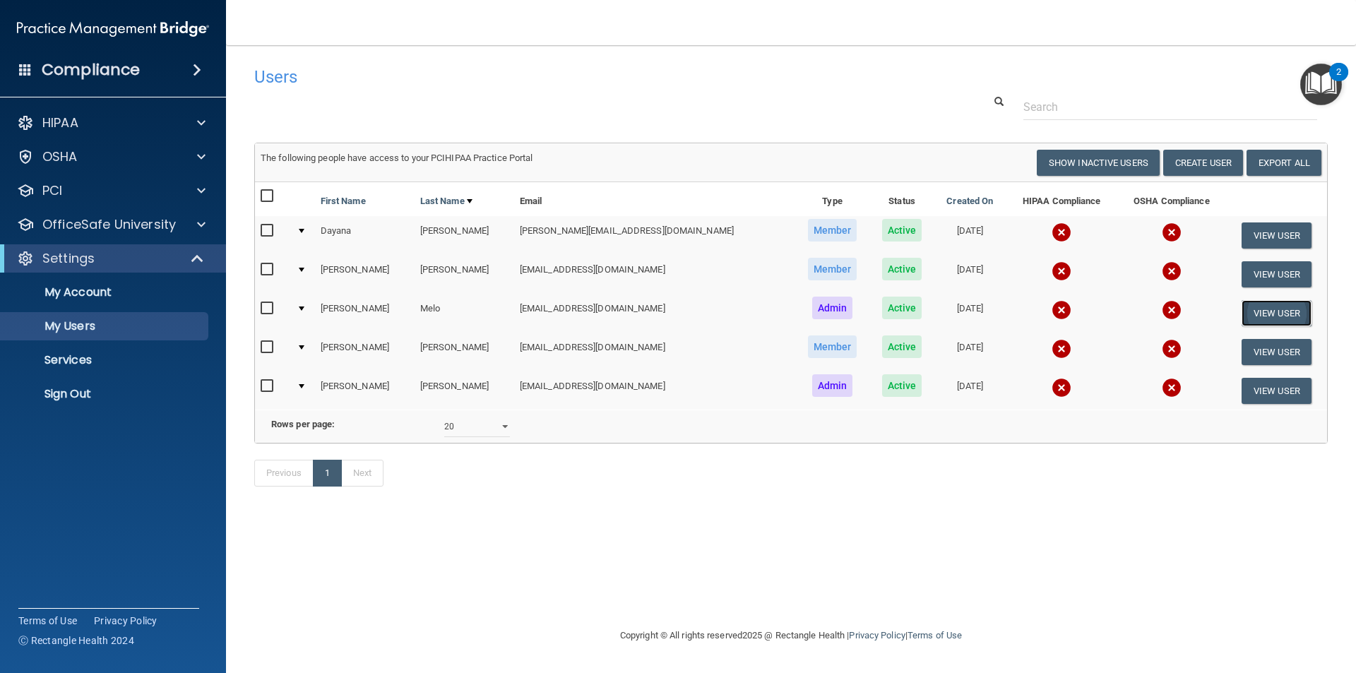
click at [1283, 309] on button "View User" at bounding box center [1277, 313] width 70 height 26
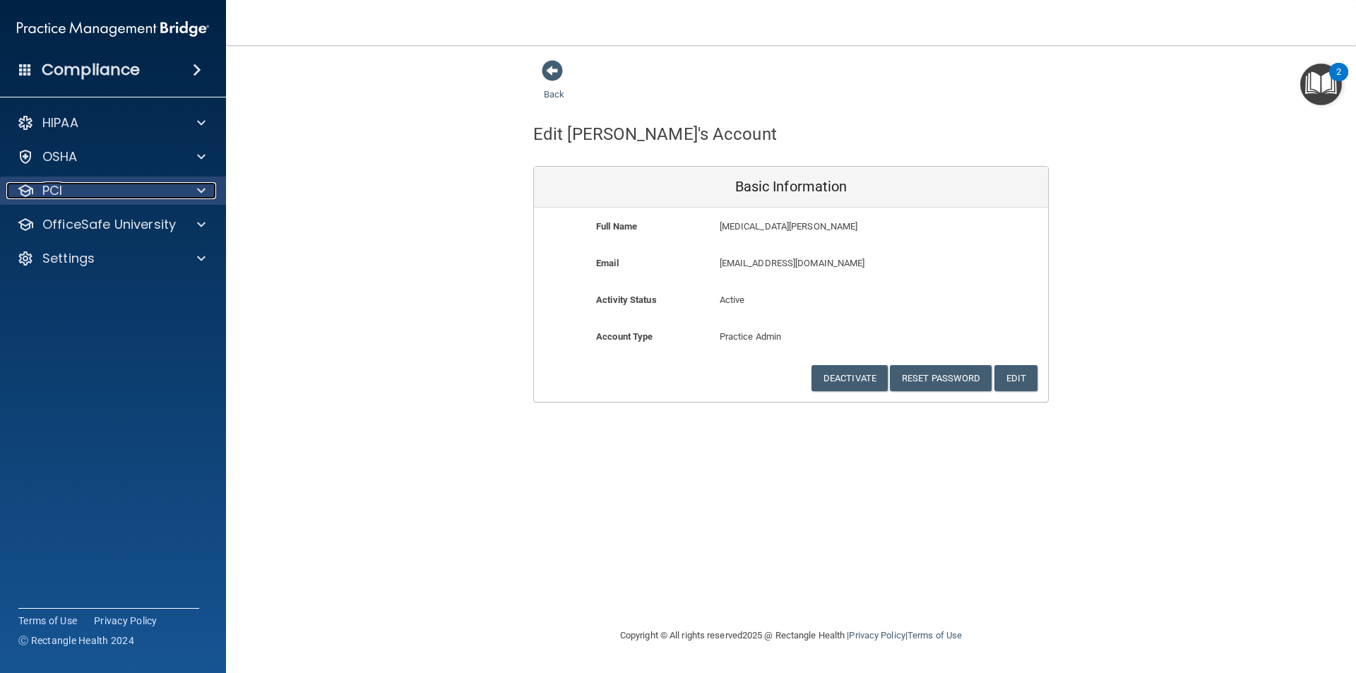
click at [42, 194] on p "PCI" at bounding box center [52, 190] width 20 height 17
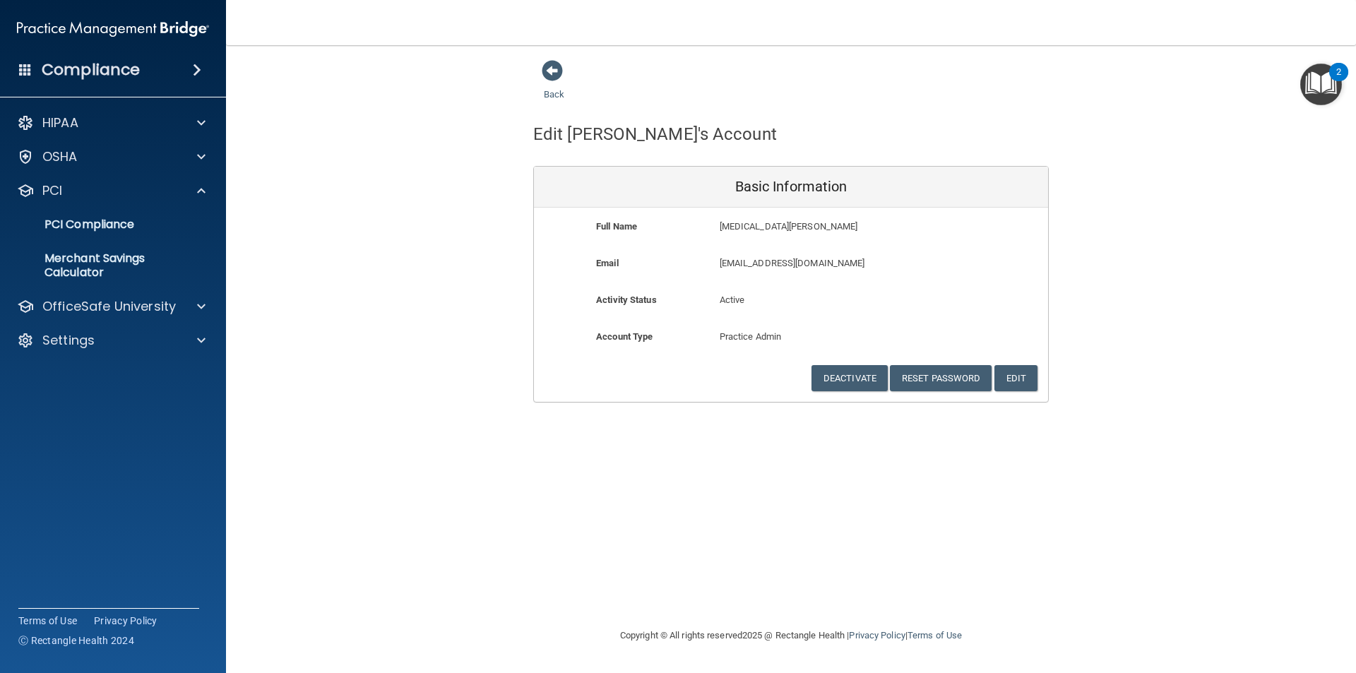
click at [1328, 84] on img "Open Resource Center, 2 new notifications" at bounding box center [1322, 85] width 42 height 42
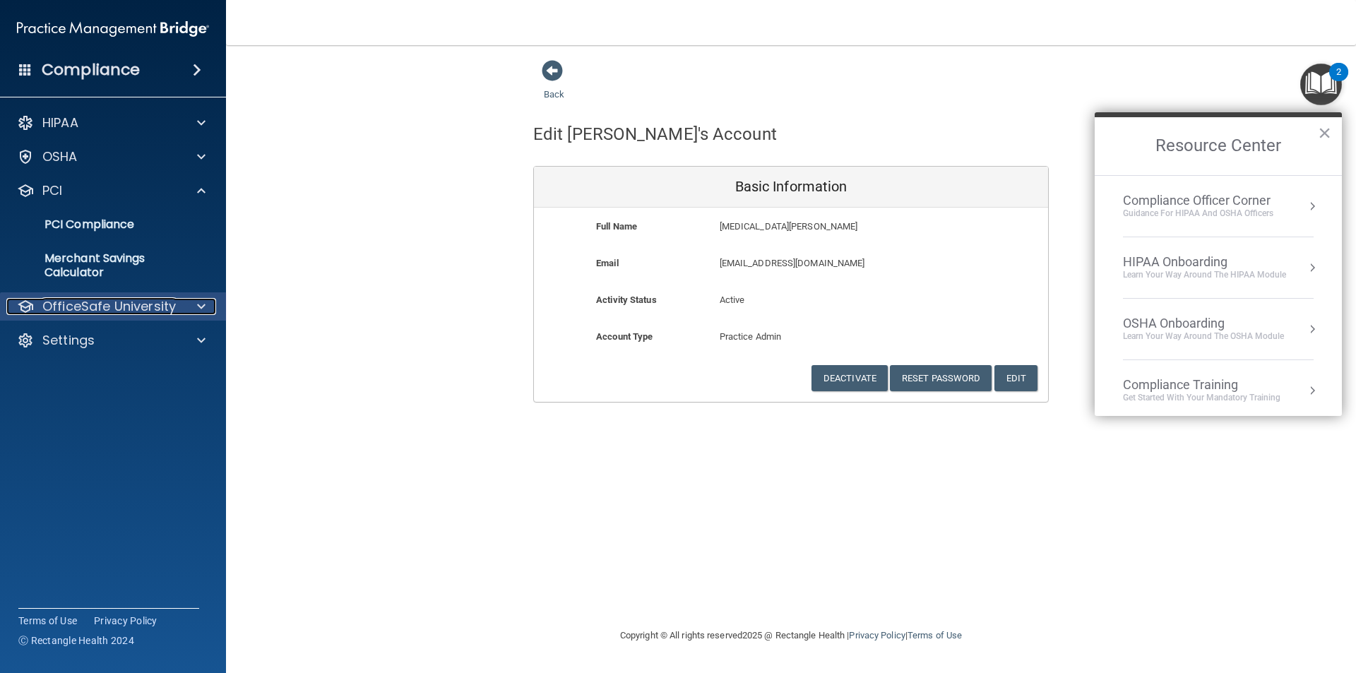
click at [103, 300] on p "OfficeSafe University" at bounding box center [109, 306] width 134 height 17
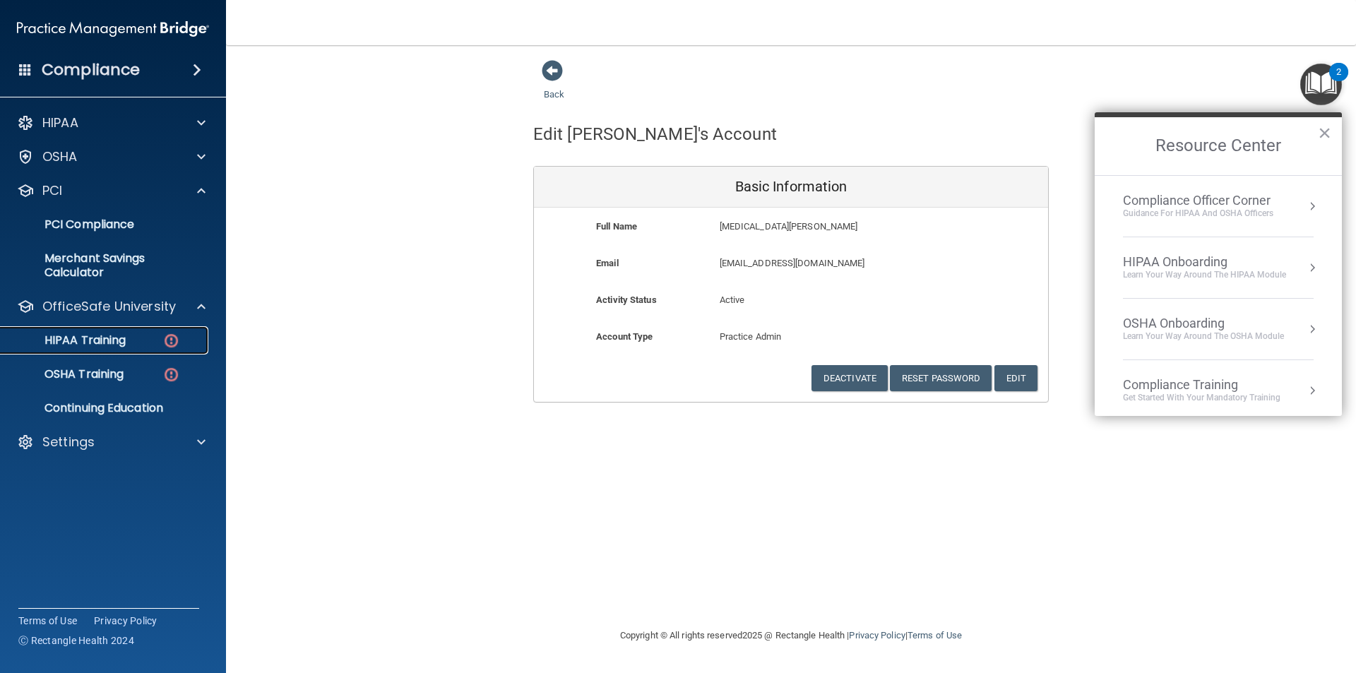
click at [111, 341] on p "HIPAA Training" at bounding box center [67, 340] width 117 height 14
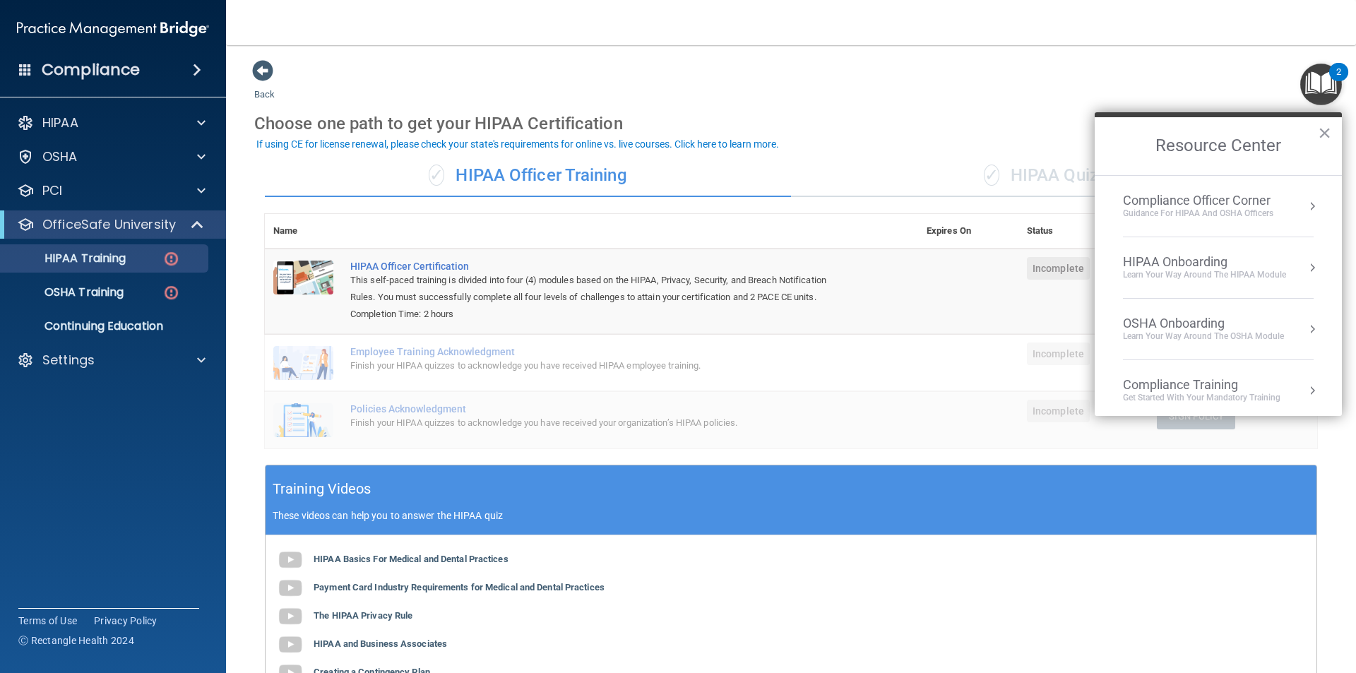
click at [200, 64] on span at bounding box center [197, 69] width 8 height 17
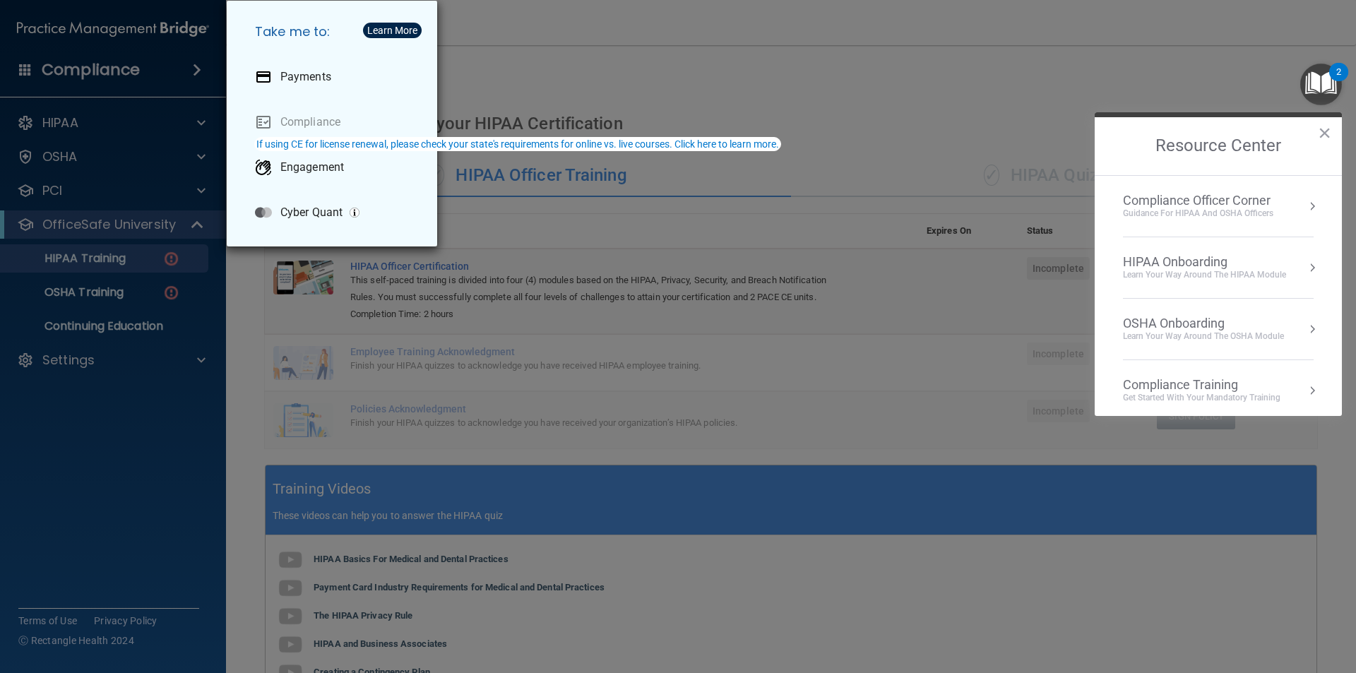
click at [200, 64] on div "Take me to: Payments Compliance Engagement Cyber Quant" at bounding box center [678, 336] width 1356 height 673
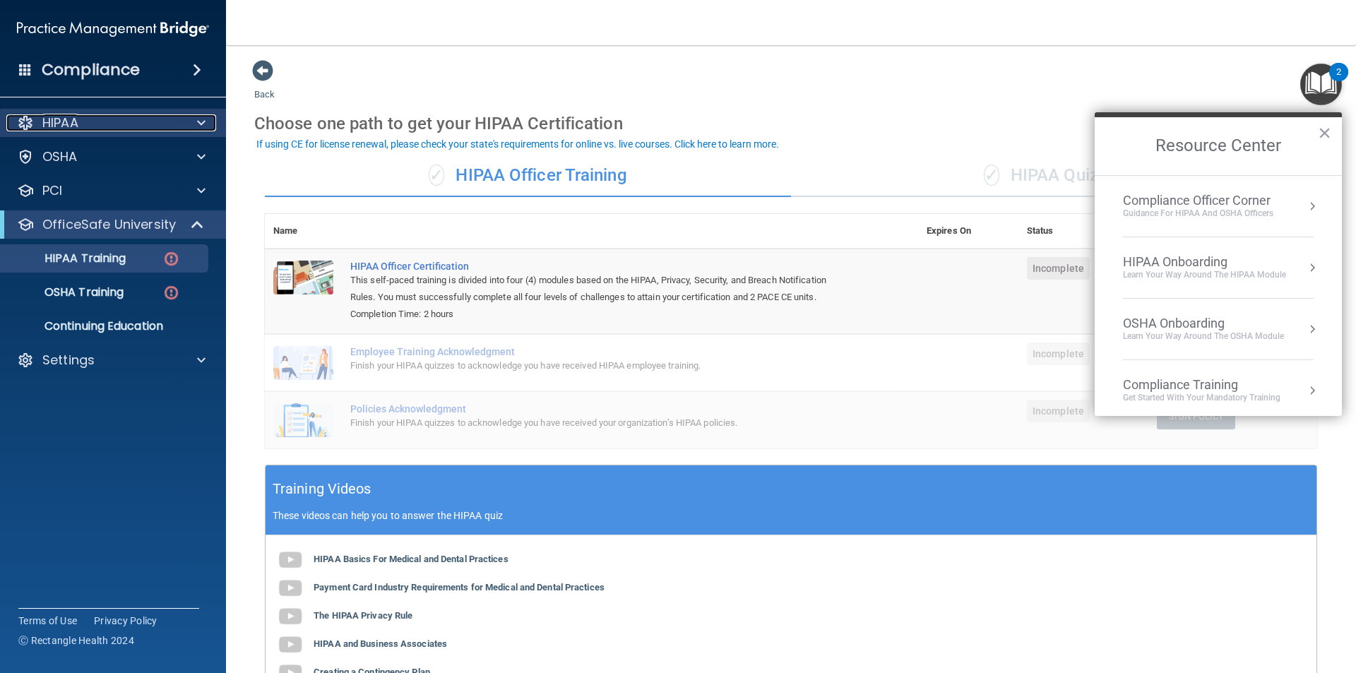
click at [153, 128] on div "HIPAA" at bounding box center [93, 122] width 175 height 17
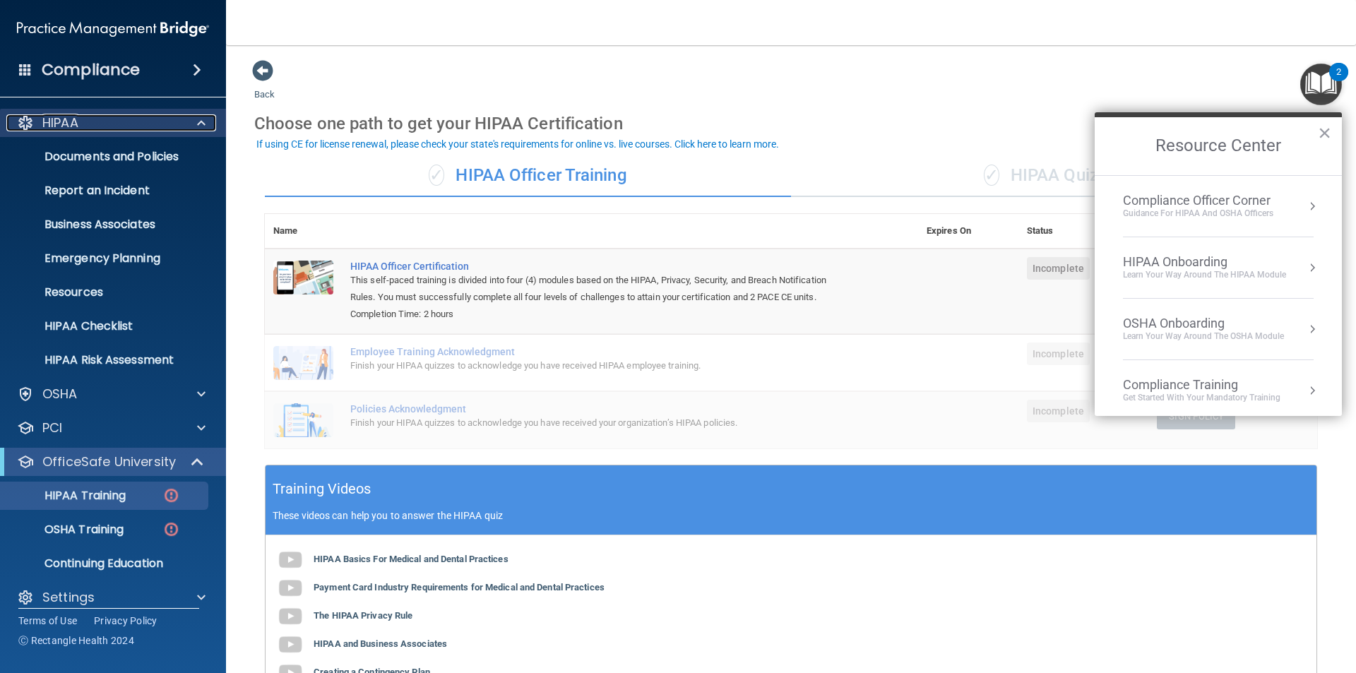
click at [152, 125] on div "HIPAA" at bounding box center [93, 122] width 175 height 17
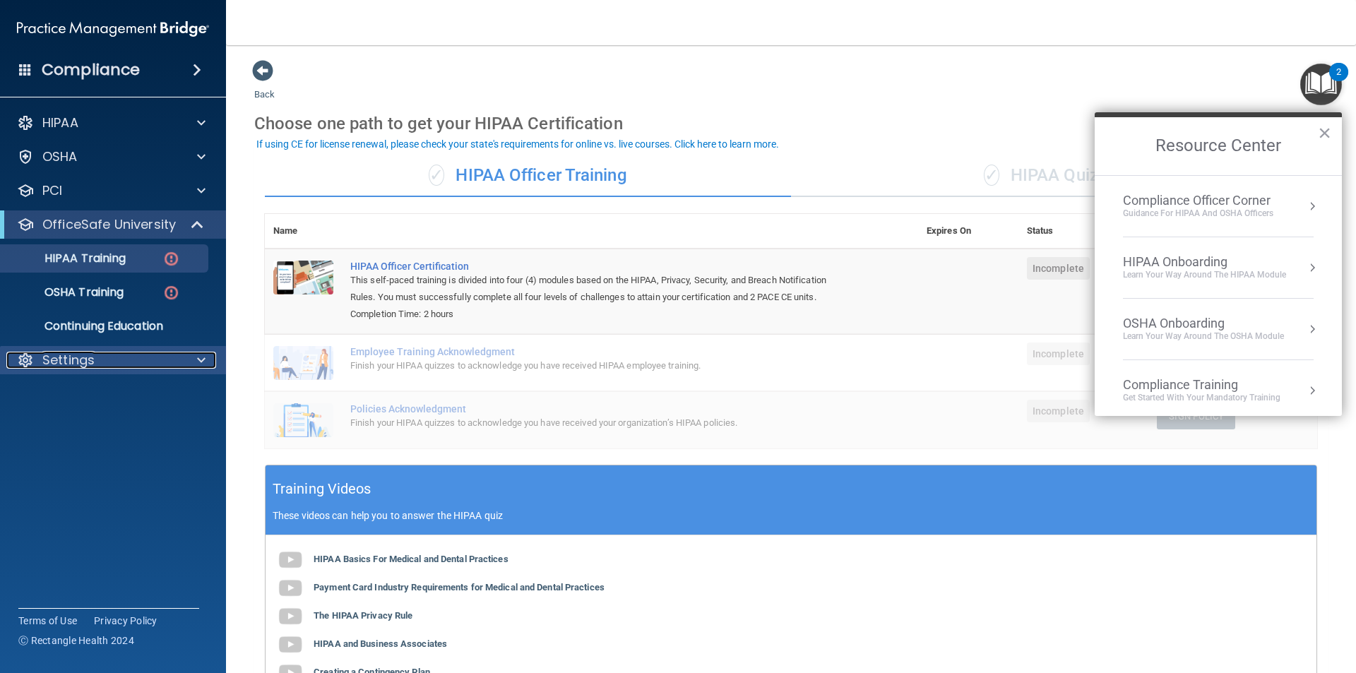
click at [90, 362] on p "Settings" at bounding box center [68, 360] width 52 height 17
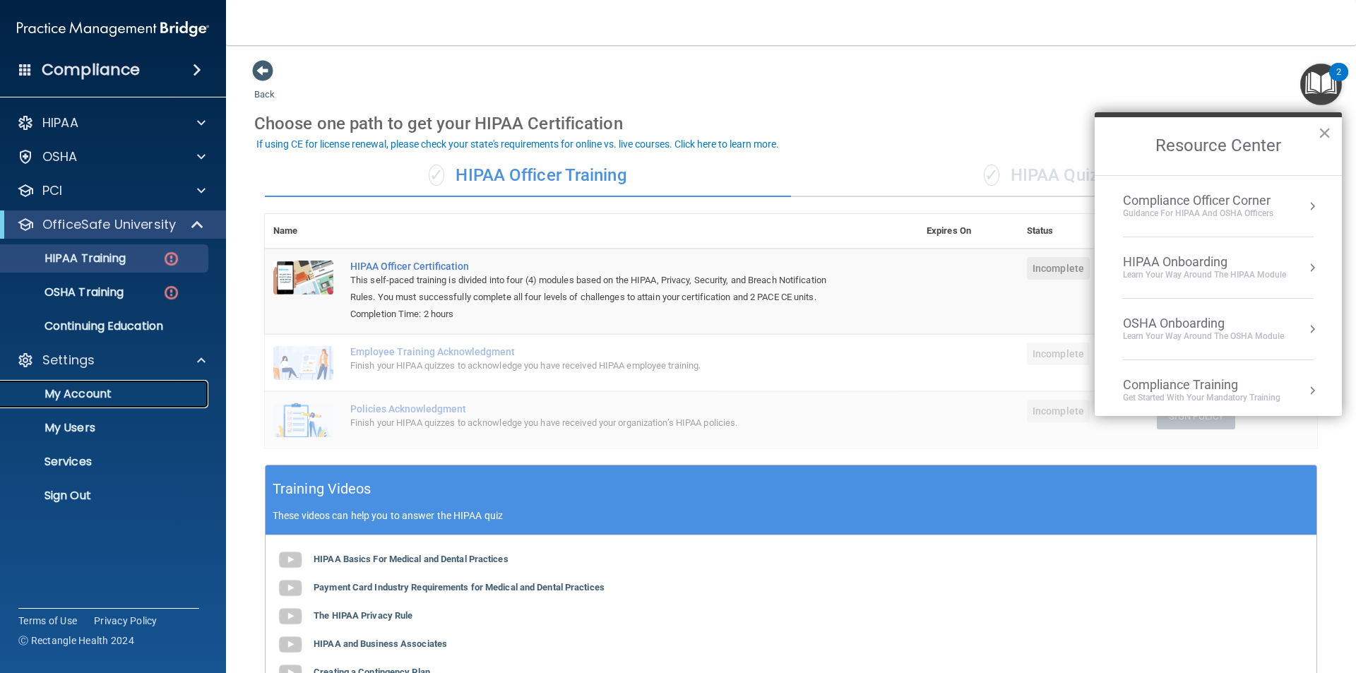
click at [93, 408] on link "My Account" at bounding box center [97, 394] width 223 height 28
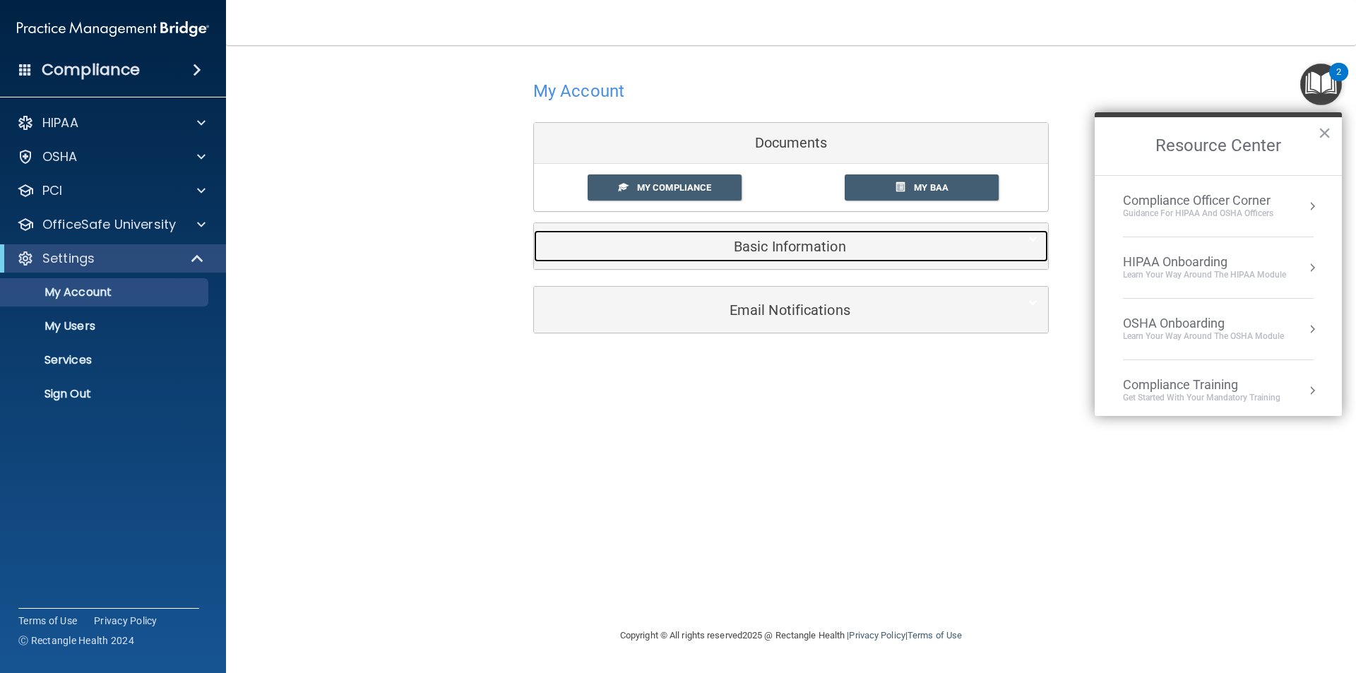
click at [778, 248] on h5 "Basic Information" at bounding box center [770, 247] width 450 height 16
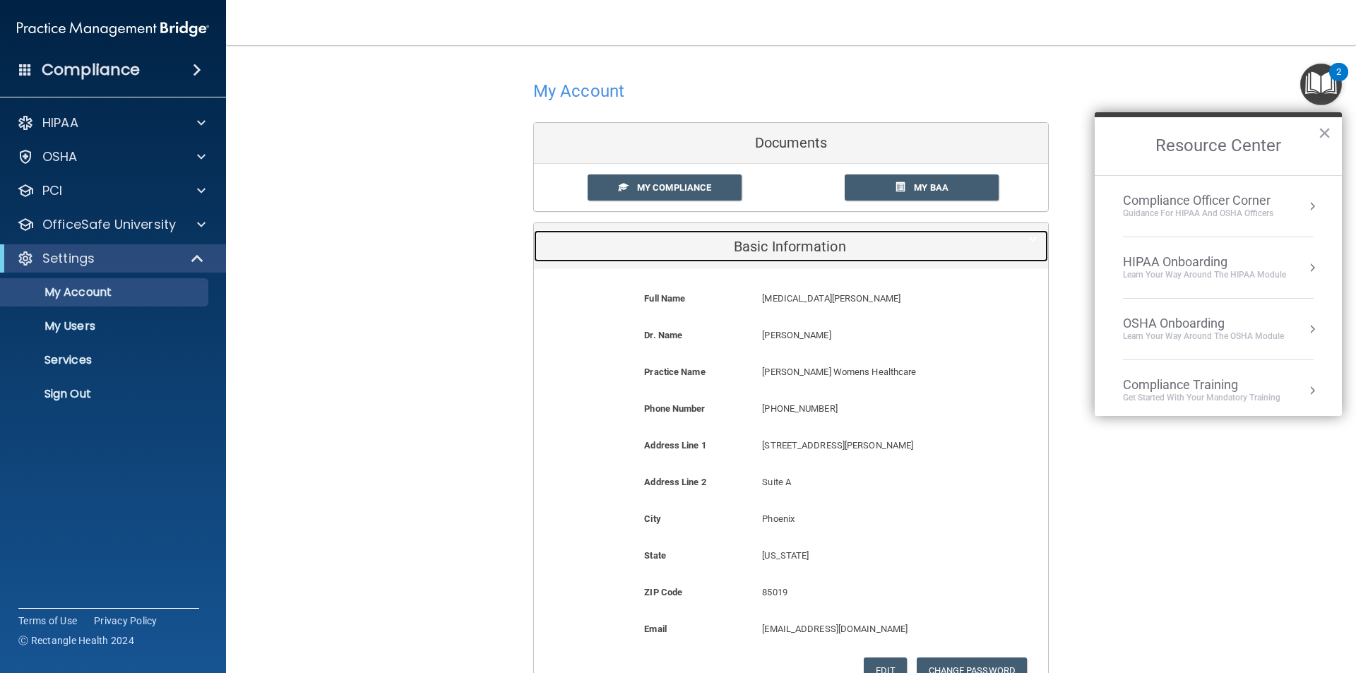
click at [769, 242] on h5 "Basic Information" at bounding box center [770, 247] width 450 height 16
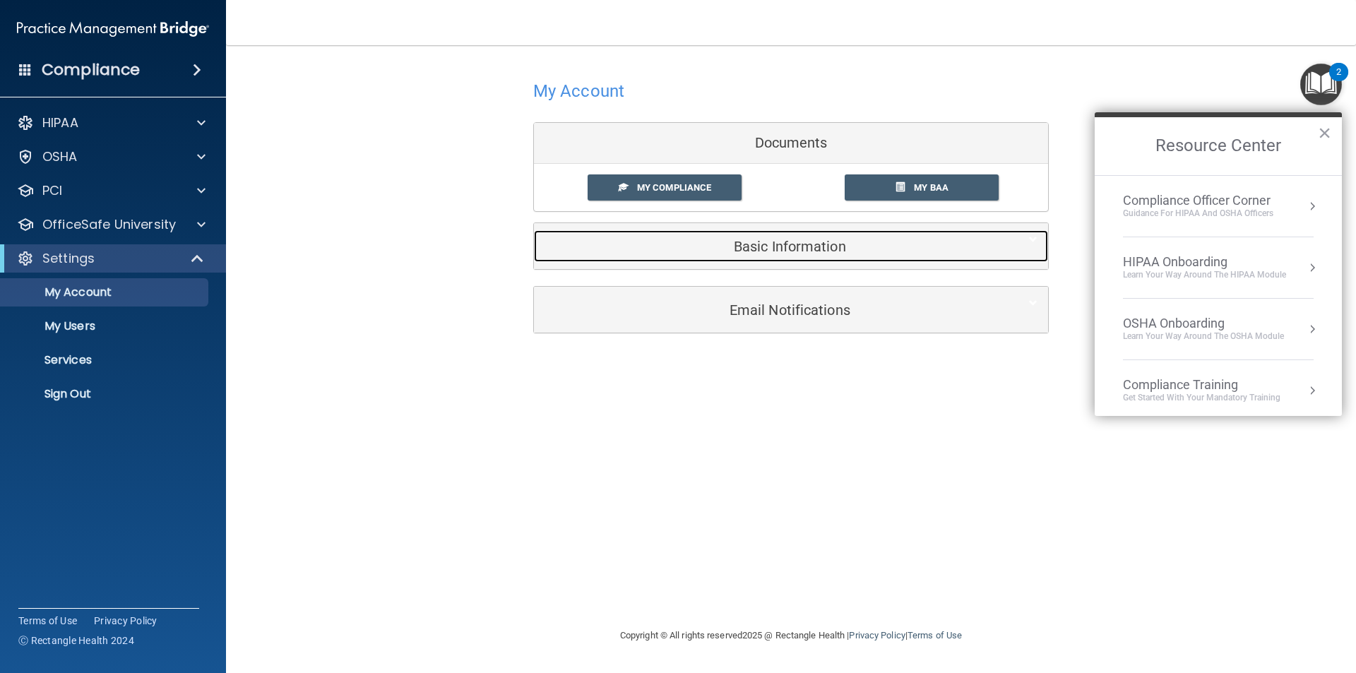
click at [769, 242] on h5 "Basic Information" at bounding box center [770, 247] width 450 height 16
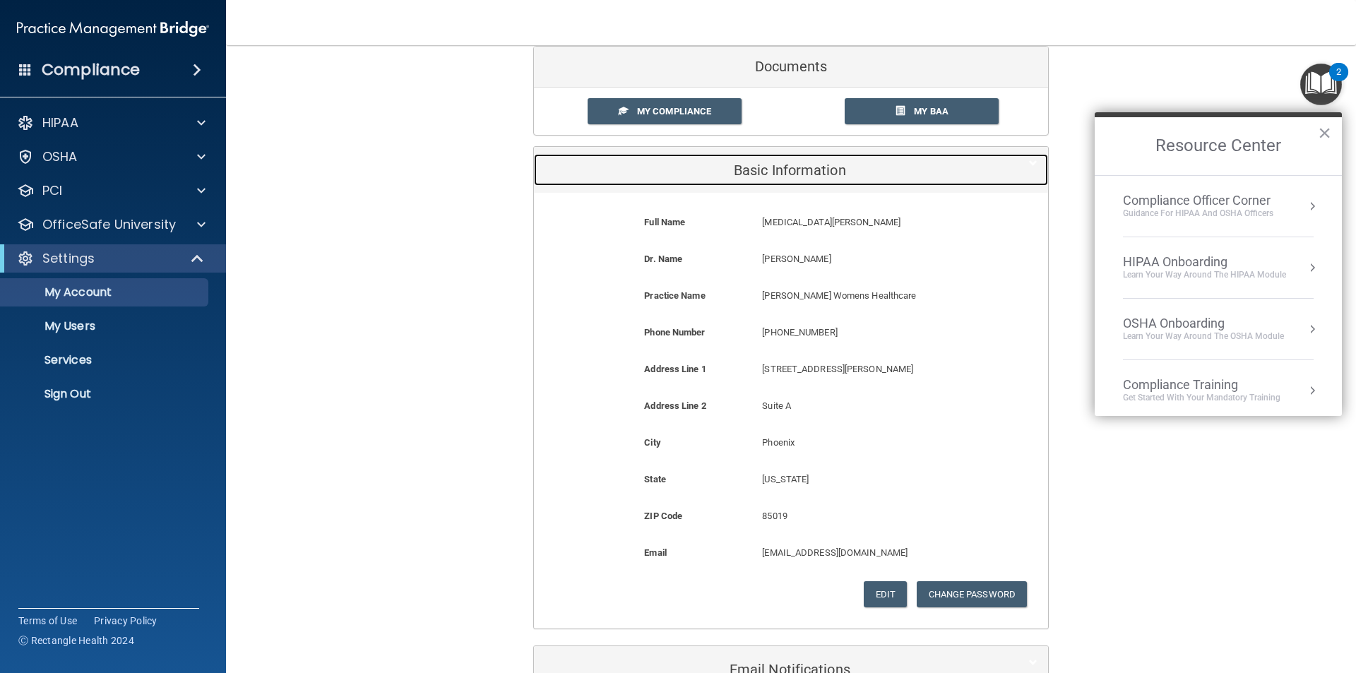
scroll to position [169, 0]
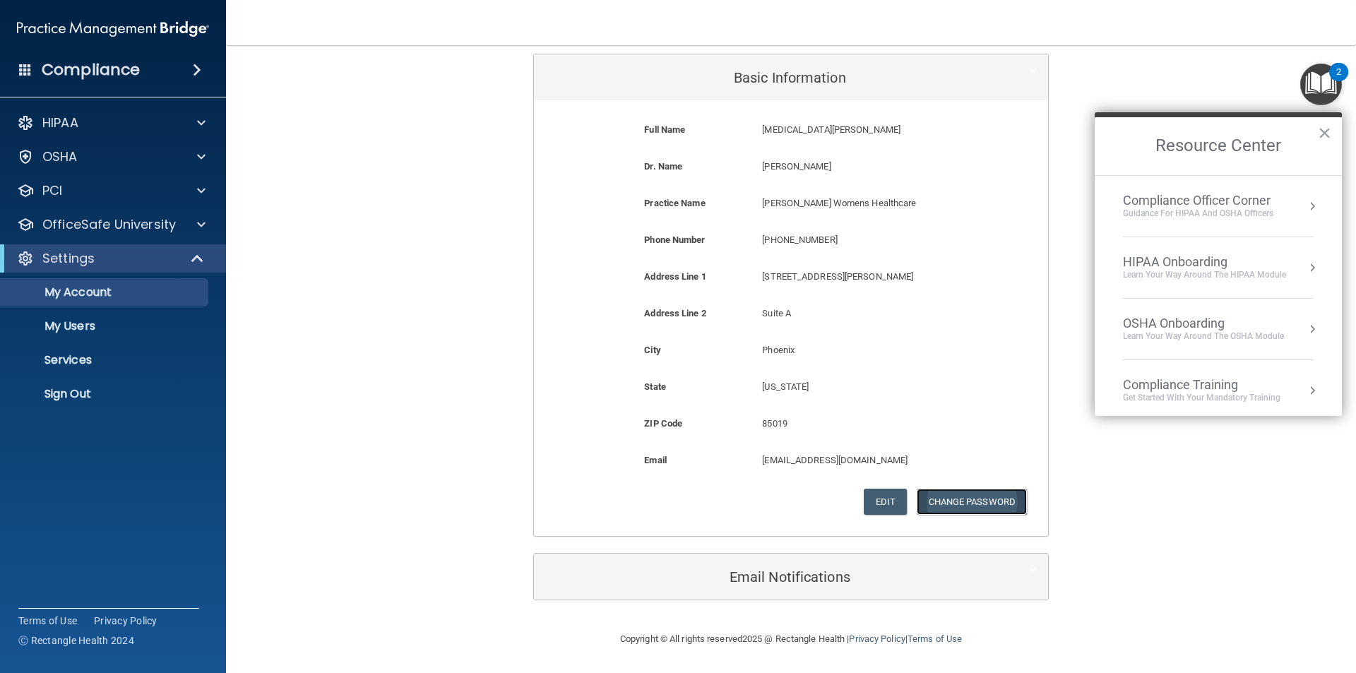
click at [963, 504] on button "Change Password" at bounding box center [972, 502] width 111 height 26
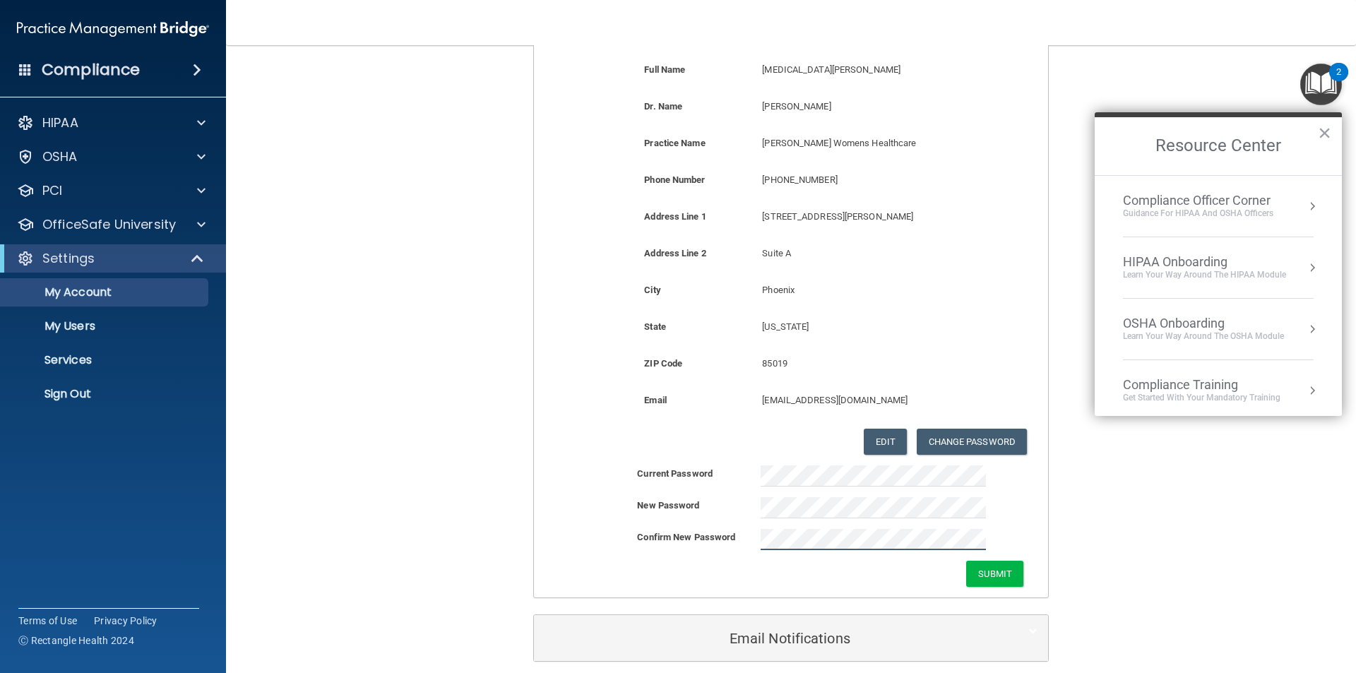
scroll to position [290, 0]
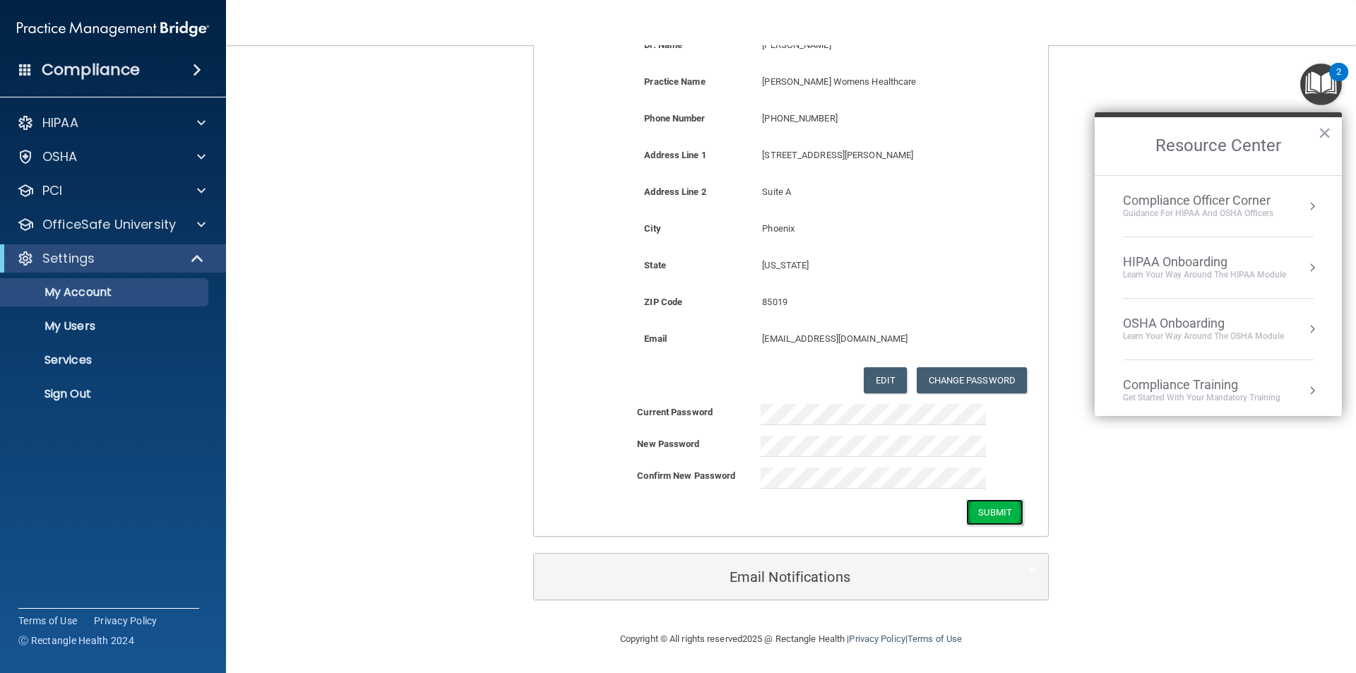
click at [985, 514] on button "Submit" at bounding box center [994, 512] width 57 height 26
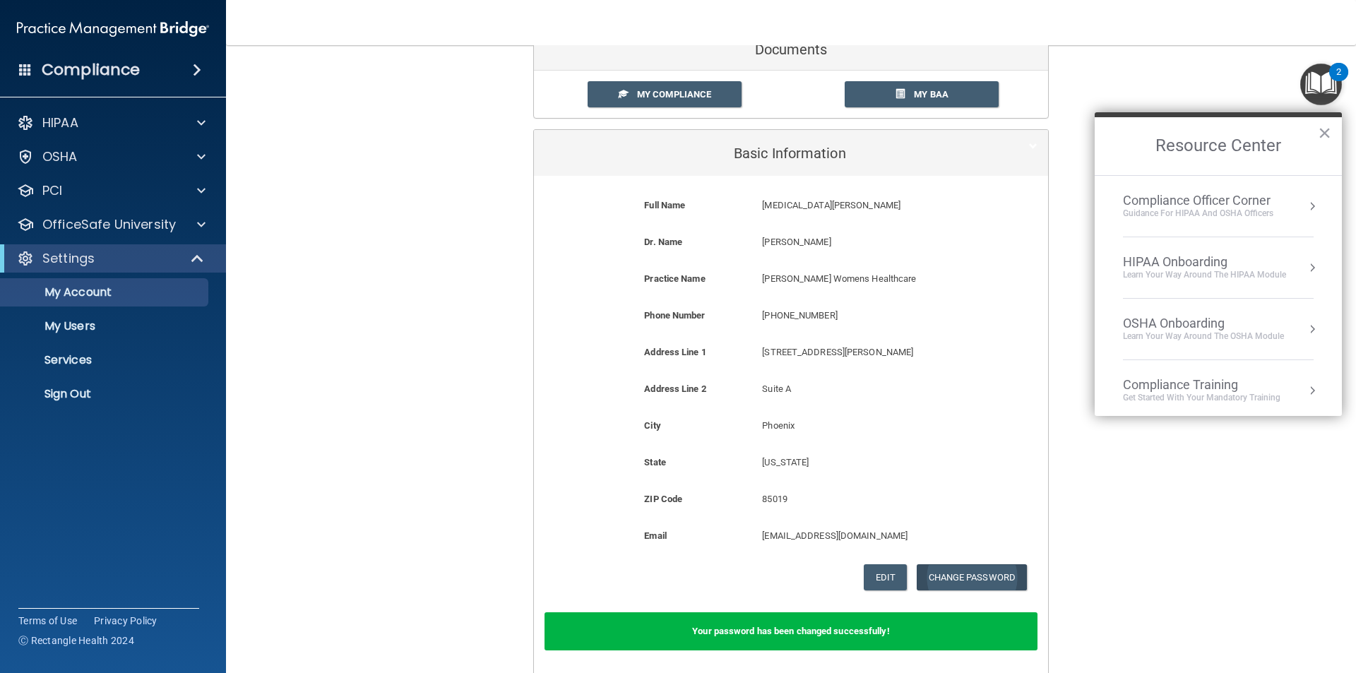
scroll to position [235, 0]
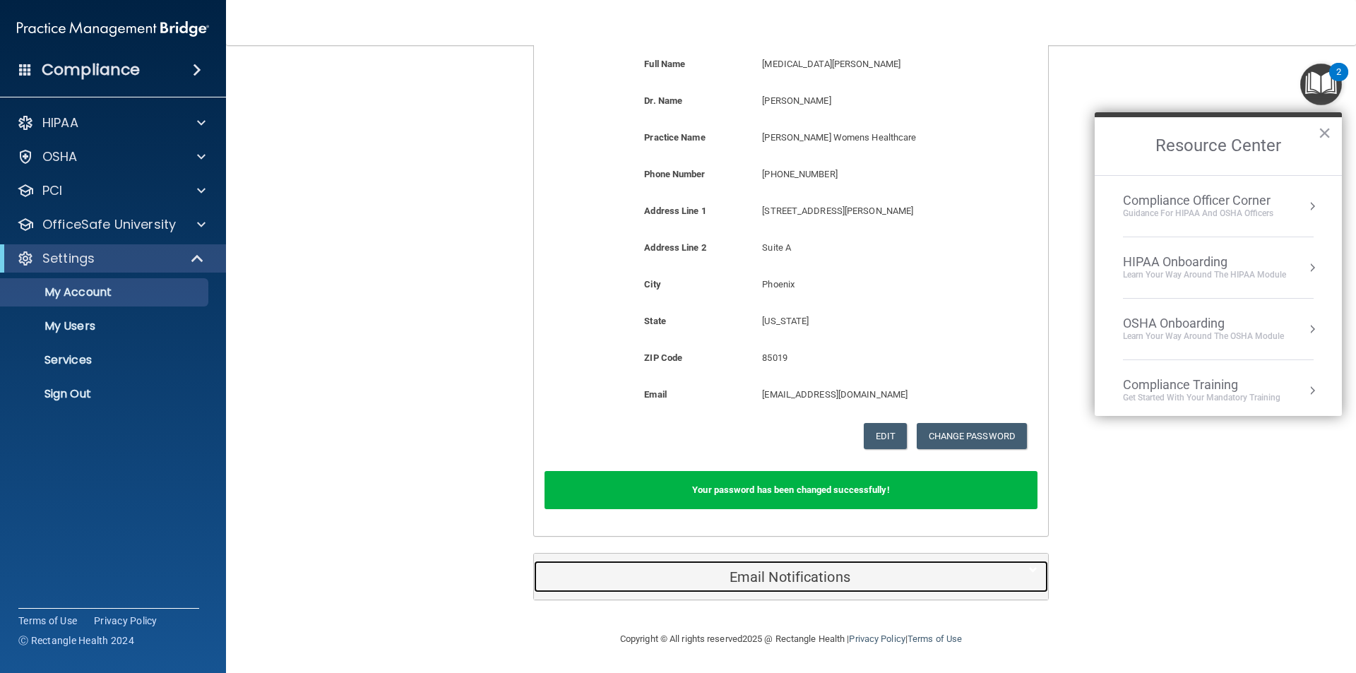
click at [817, 579] on h5 "Email Notifications" at bounding box center [770, 577] width 450 height 16
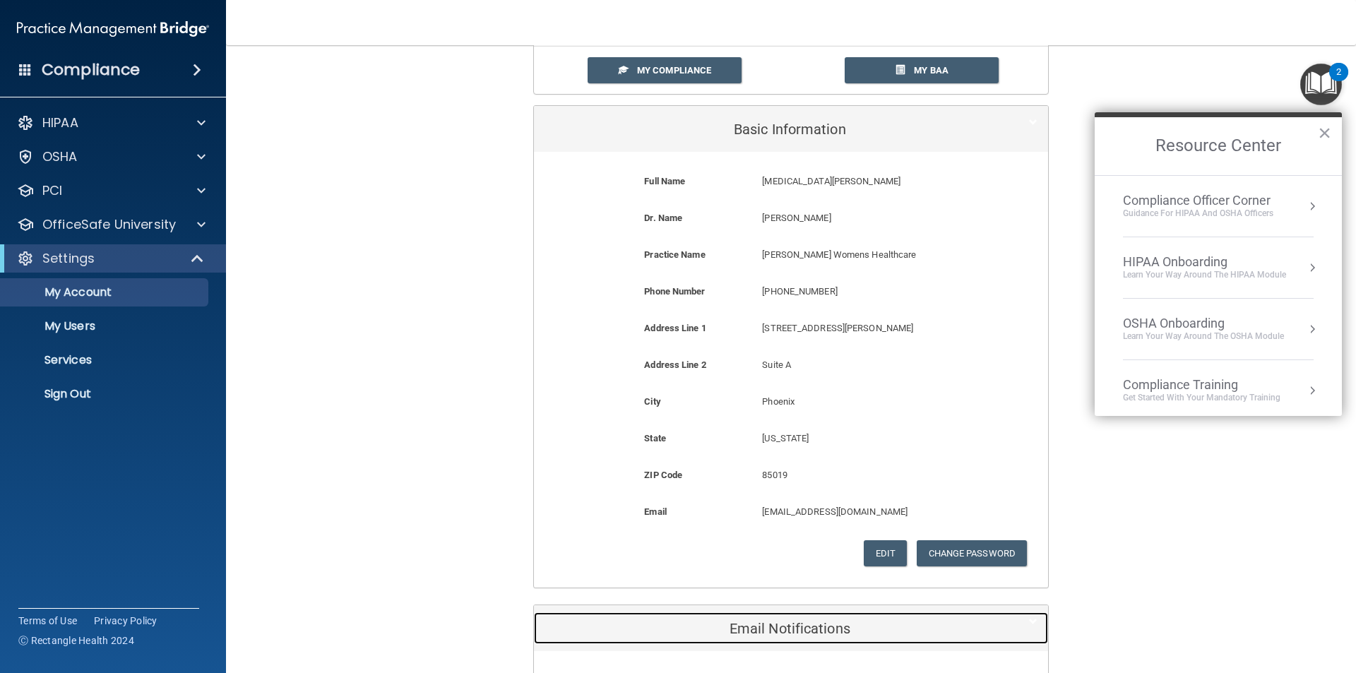
scroll to position [0, 0]
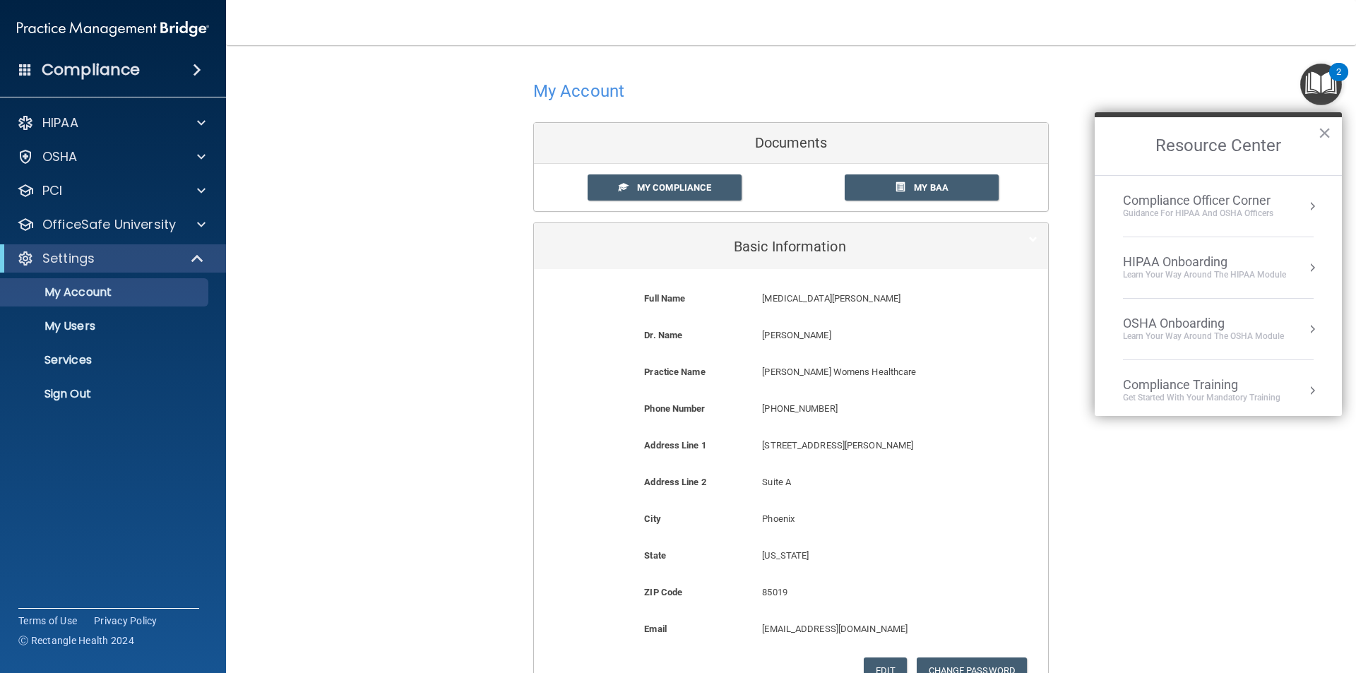
drag, startPoint x: 695, startPoint y: 189, endPoint x: 1060, endPoint y: 159, distance: 366.4
click at [697, 191] on span "My Compliance" at bounding box center [674, 187] width 74 height 11
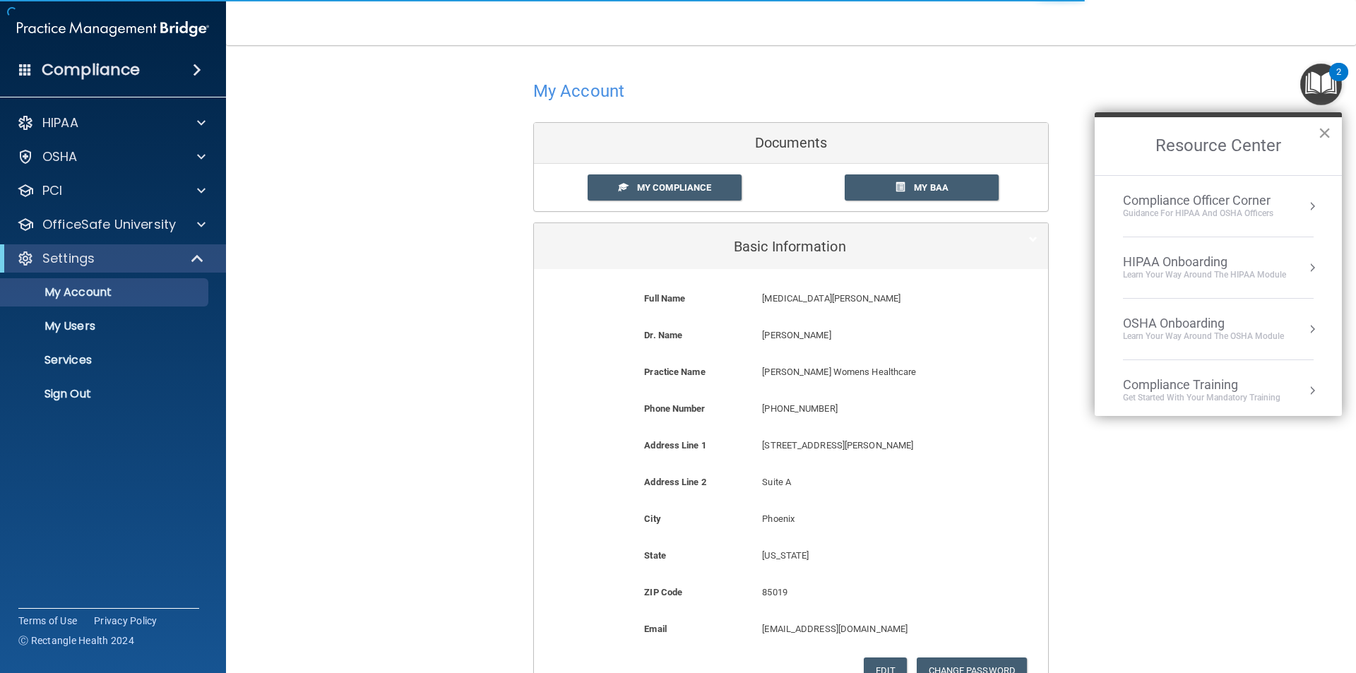
click at [1323, 136] on button "×" at bounding box center [1324, 133] width 13 height 23
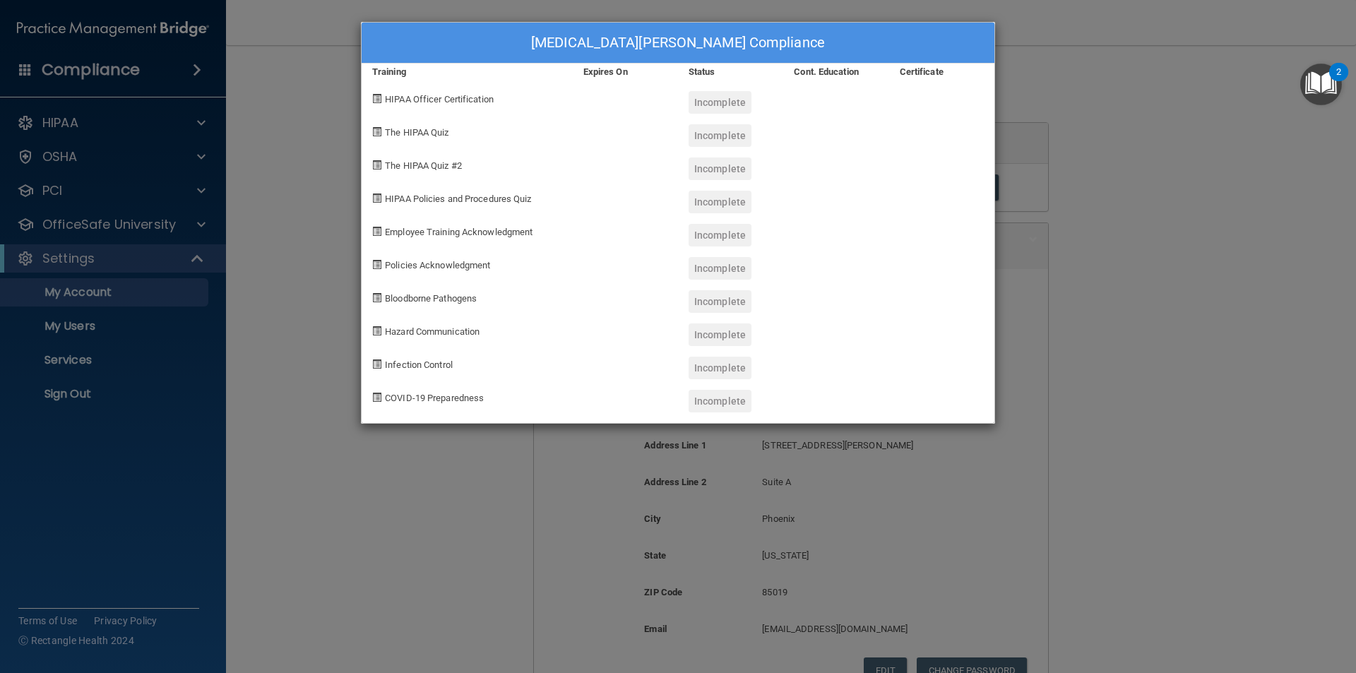
drag, startPoint x: 1075, startPoint y: 179, endPoint x: 1043, endPoint y: 181, distance: 31.9
click at [1074, 179] on div "Yasmin Melo's Compliance Training Expires On Status Cont. Education Certificate…" at bounding box center [678, 336] width 1356 height 673
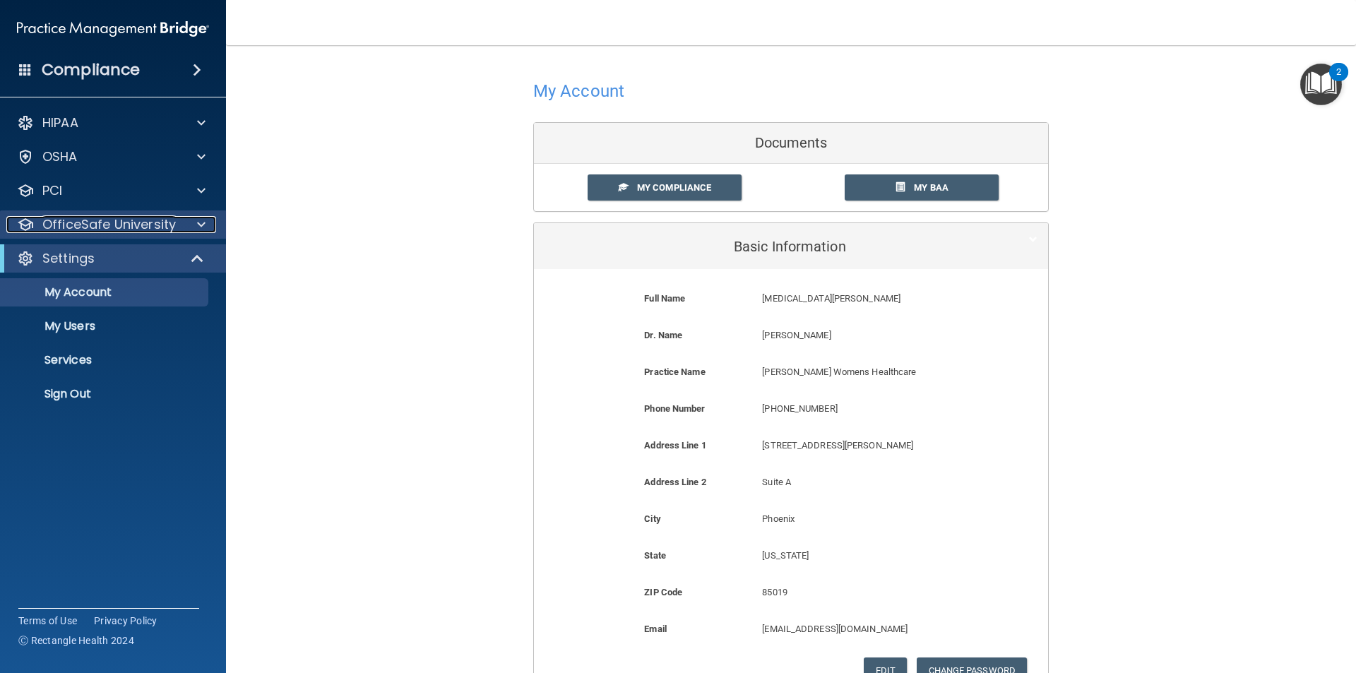
click at [82, 233] on div "OfficeSafe University" at bounding box center [113, 225] width 227 height 28
click at [86, 235] on div "OfficeSafe University" at bounding box center [113, 225] width 227 height 28
click at [80, 321] on p "My Users" at bounding box center [105, 326] width 193 height 14
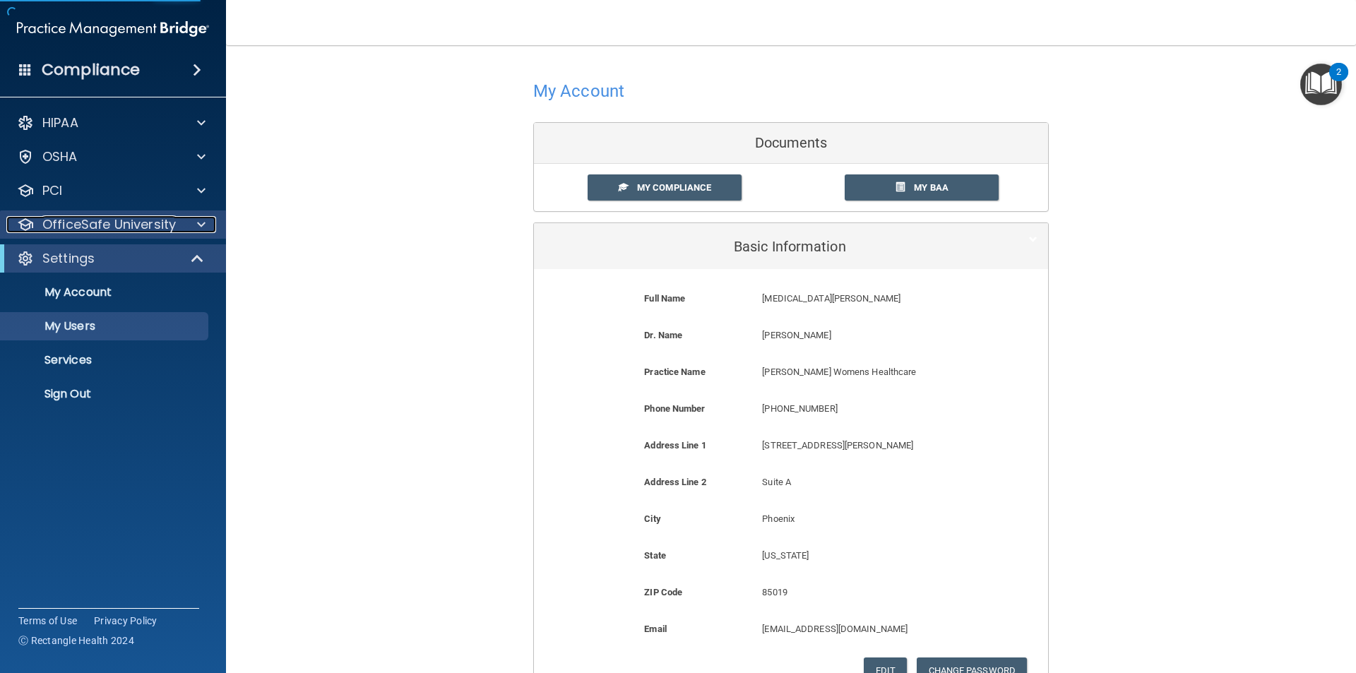
click at [206, 226] on div at bounding box center [199, 224] width 35 height 17
select select "20"
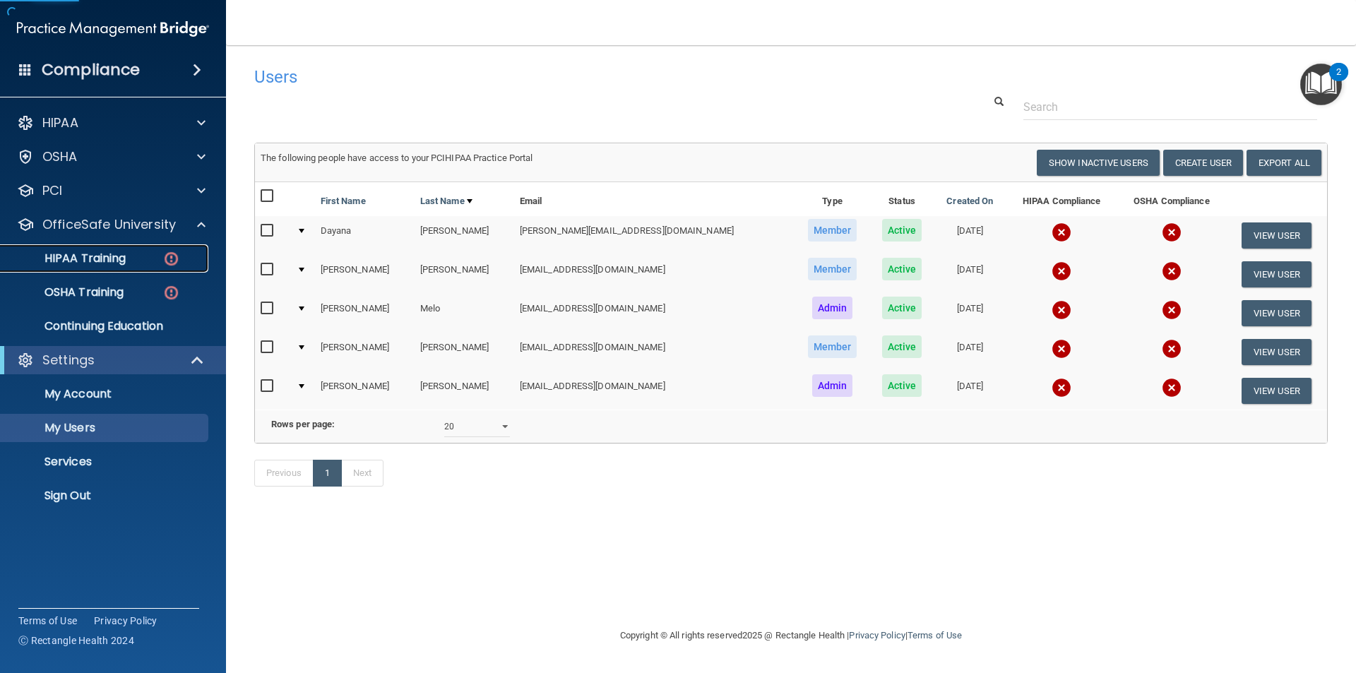
click at [94, 246] on link "HIPAA Training" at bounding box center [97, 258] width 223 height 28
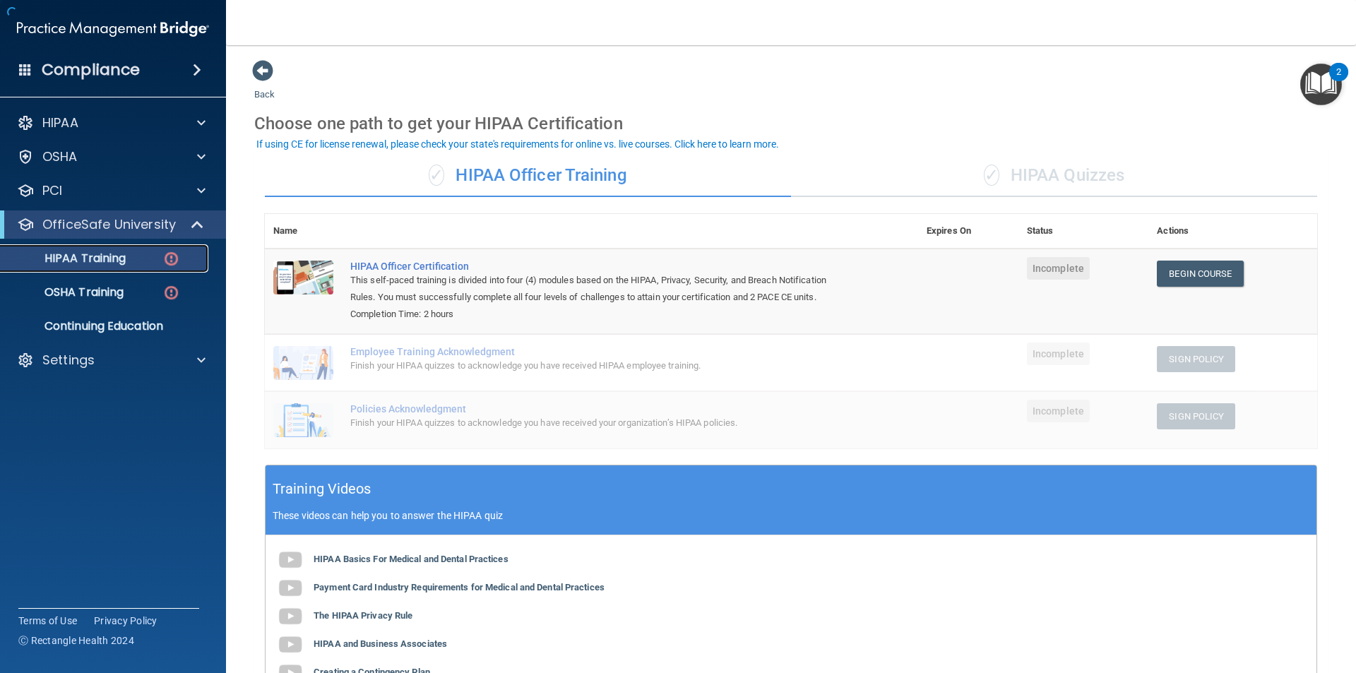
click at [97, 252] on p "HIPAA Training" at bounding box center [67, 258] width 117 height 14
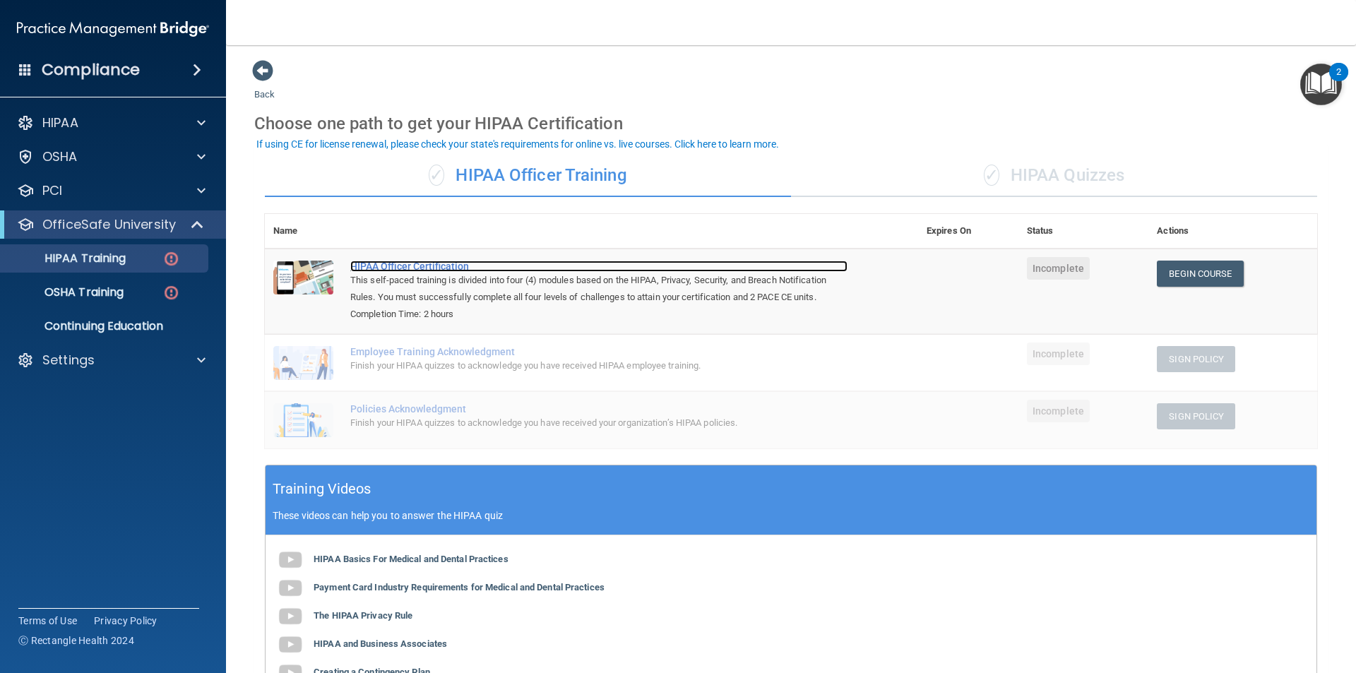
click at [446, 266] on div "HIPAA Officer Certification" at bounding box center [598, 266] width 497 height 11
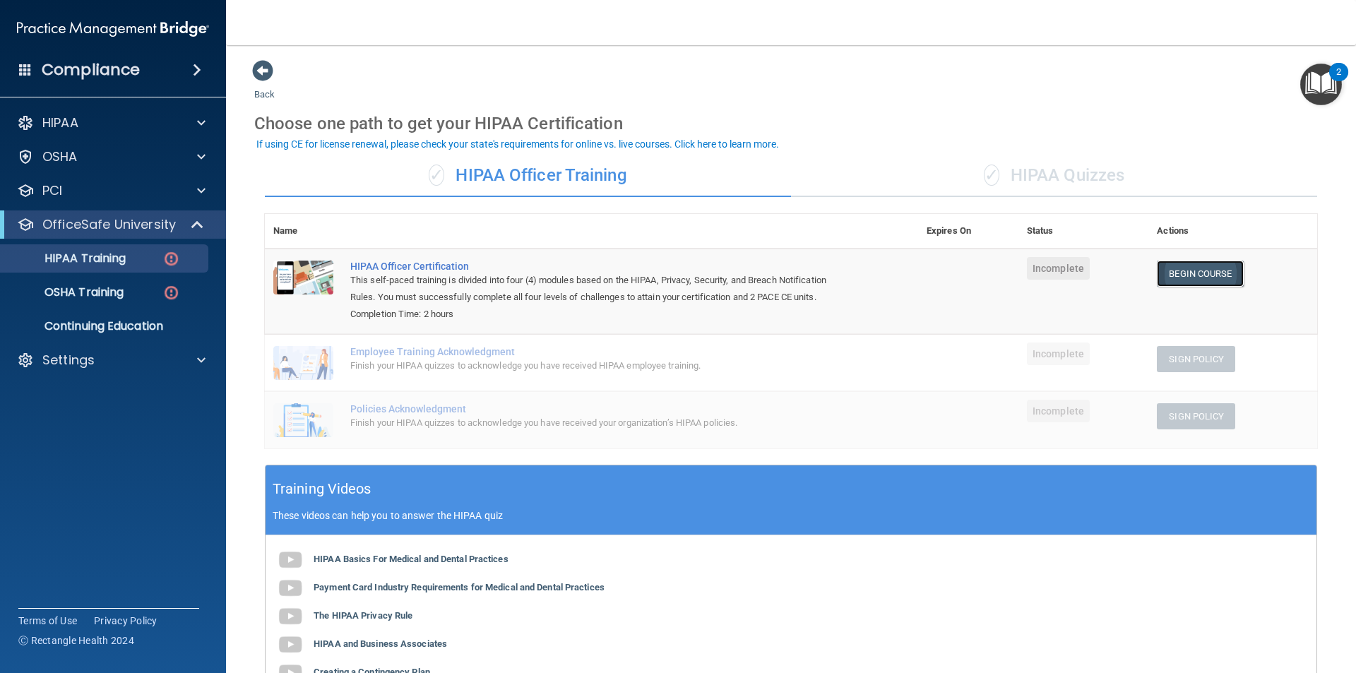
click at [1210, 276] on link "Begin Course" at bounding box center [1200, 274] width 86 height 26
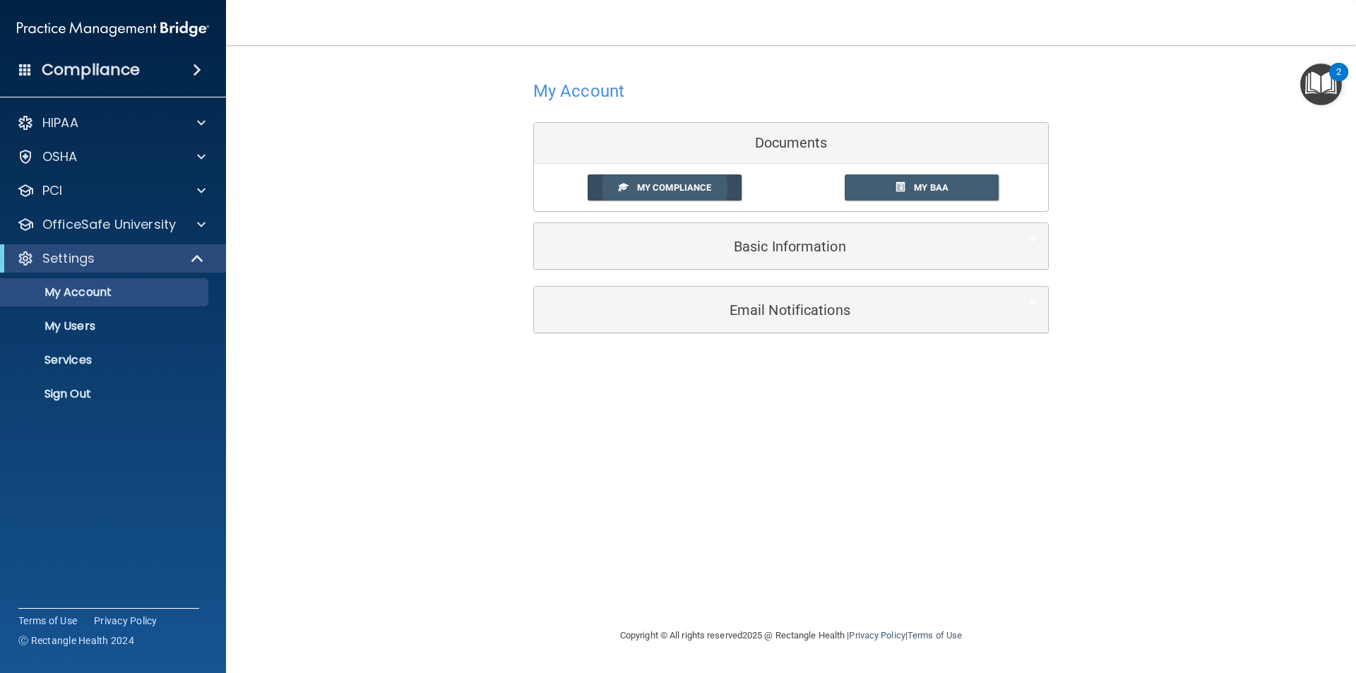
click at [680, 182] on link "My Compliance" at bounding box center [665, 187] width 155 height 26
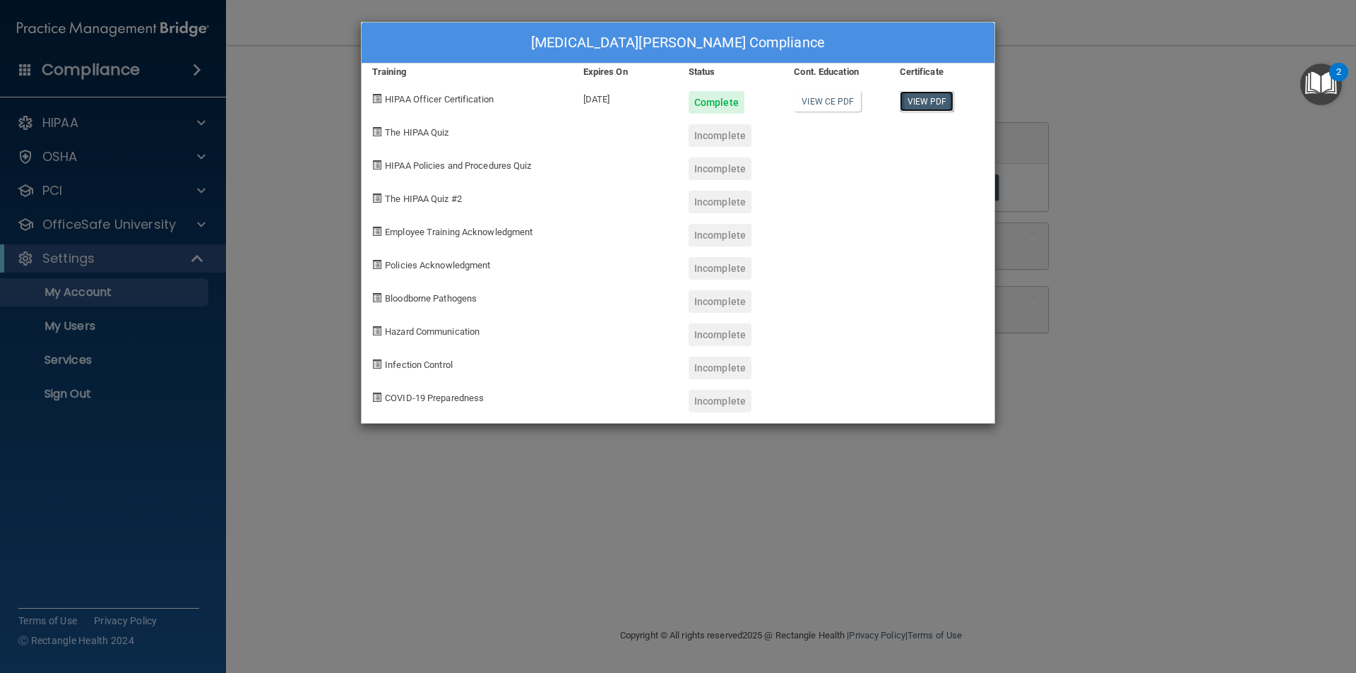
click at [922, 102] on link "View PDF" at bounding box center [927, 101] width 54 height 20
click at [416, 129] on span "The HIPAA Quiz" at bounding box center [417, 132] width 64 height 11
drag, startPoint x: 1228, startPoint y: 357, endPoint x: 1240, endPoint y: 391, distance: 36.0
click at [1228, 360] on div "[MEDICAL_DATA][PERSON_NAME] Compliance Training Expires On Status Cont. Educati…" at bounding box center [678, 336] width 1356 height 673
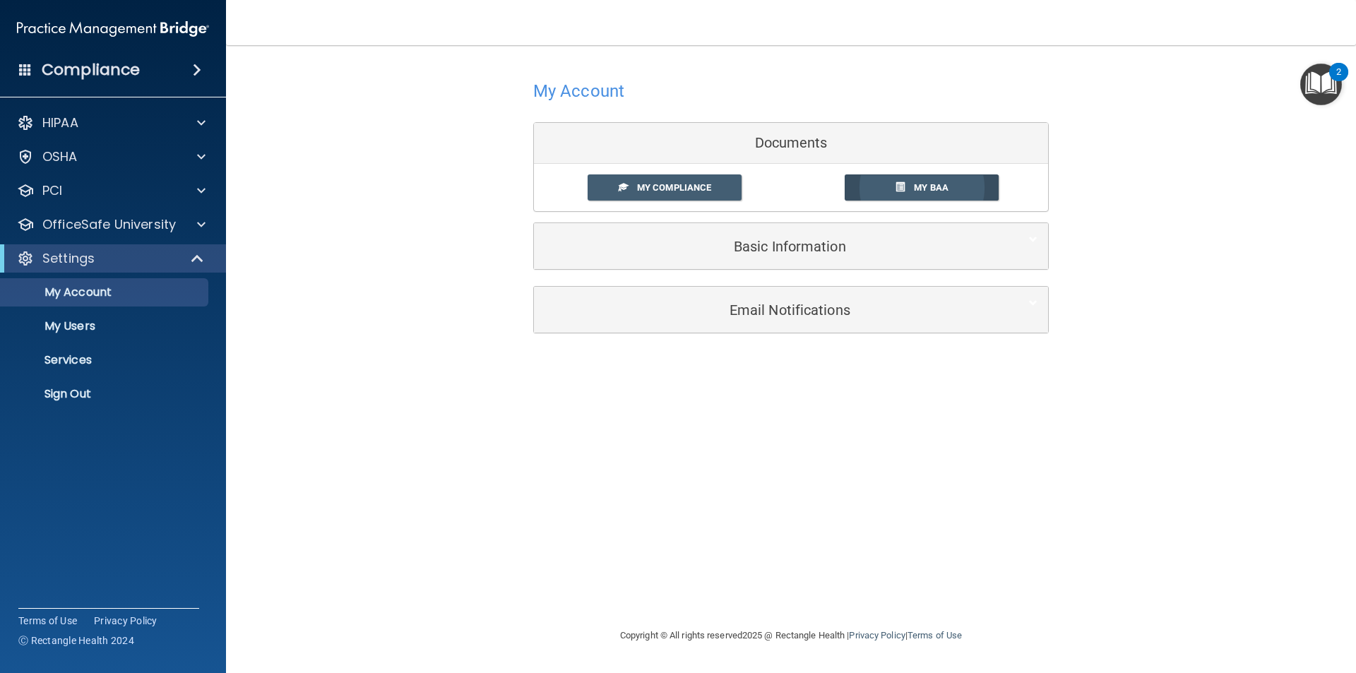
click at [910, 179] on link "My BAA" at bounding box center [922, 187] width 155 height 26
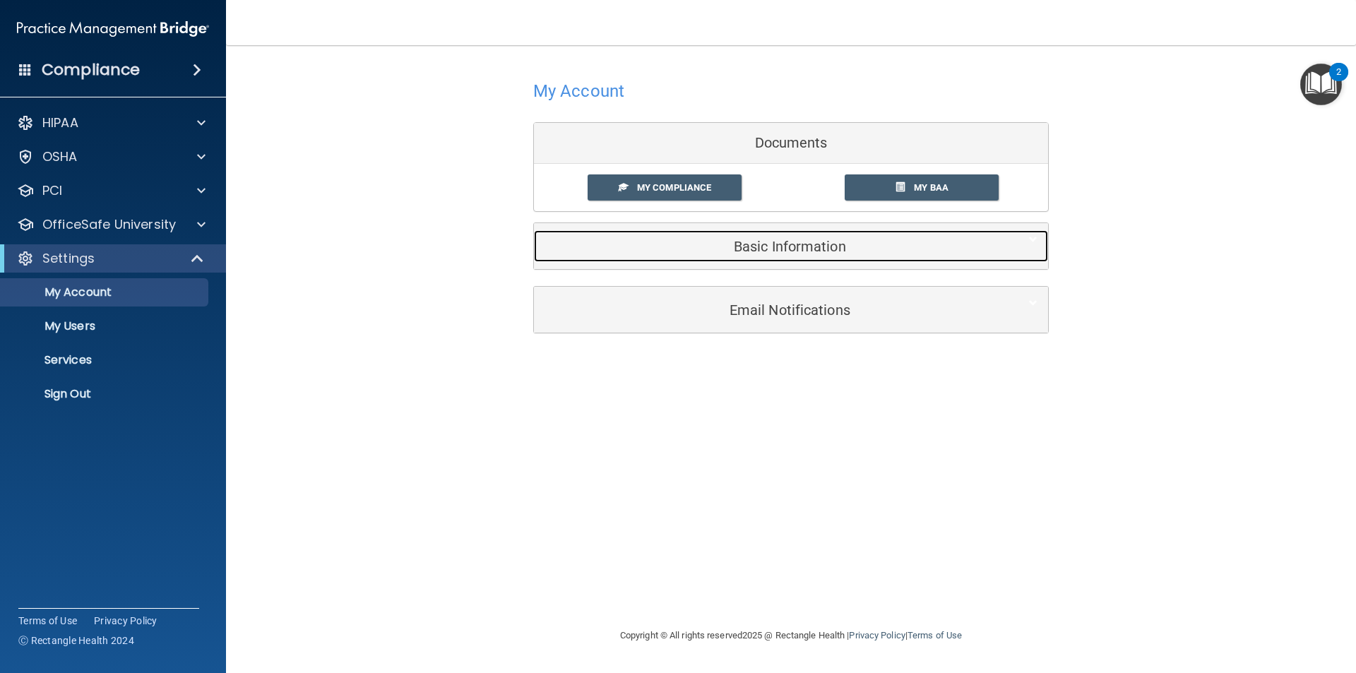
drag, startPoint x: 808, startPoint y: 248, endPoint x: 800, endPoint y: 253, distance: 9.8
click at [807, 248] on h5 "Basic Information" at bounding box center [770, 247] width 450 height 16
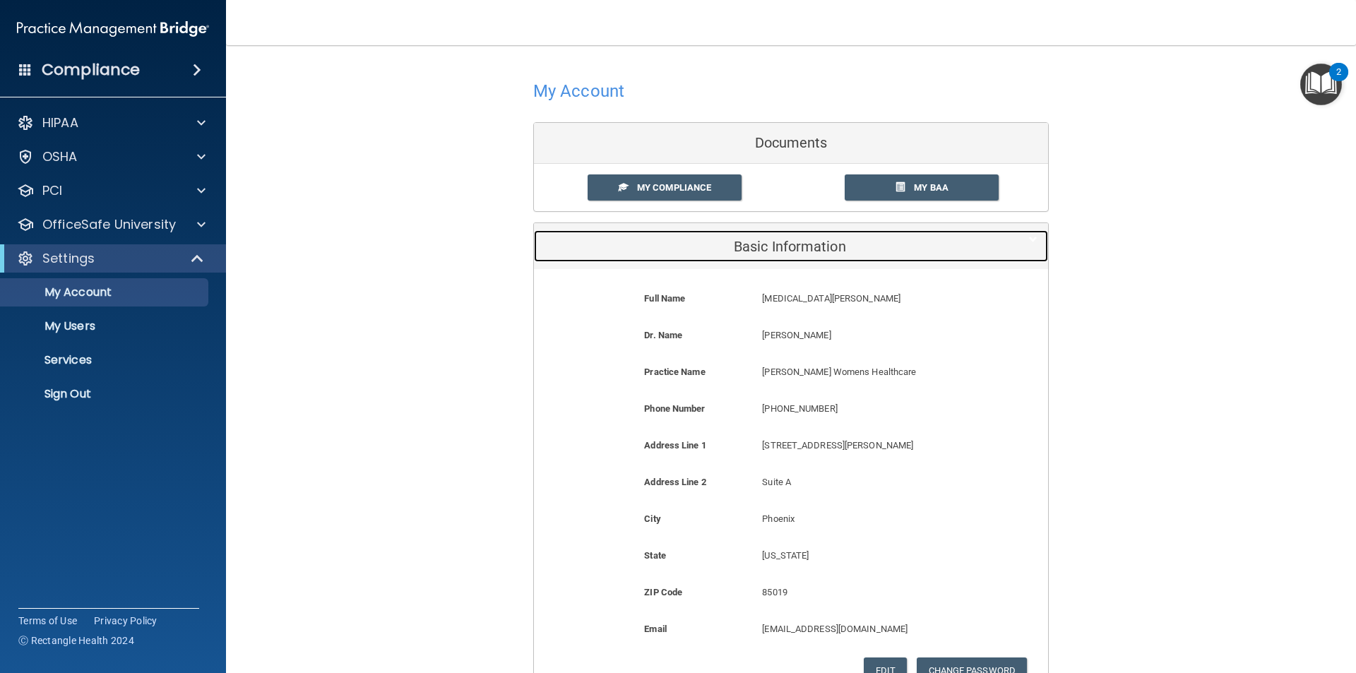
click at [798, 253] on h5 "Basic Information" at bounding box center [770, 247] width 450 height 16
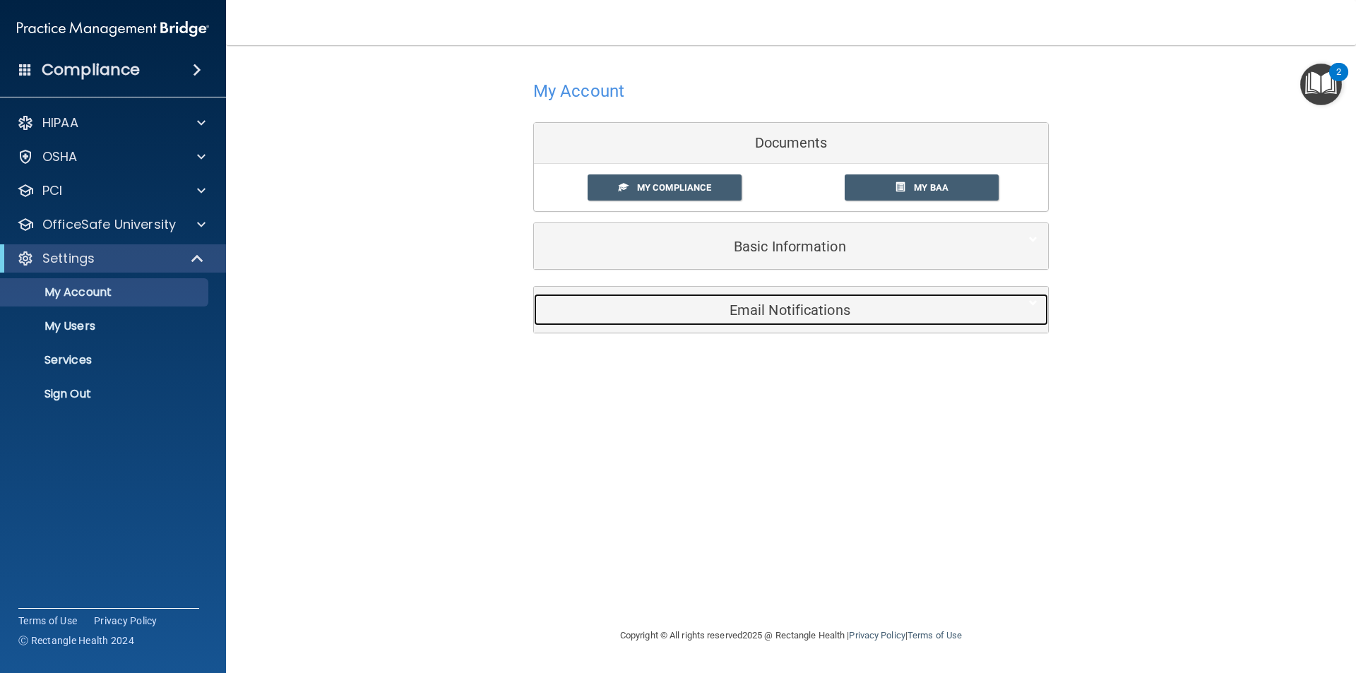
click at [793, 307] on h5 "Email Notifications" at bounding box center [770, 310] width 450 height 16
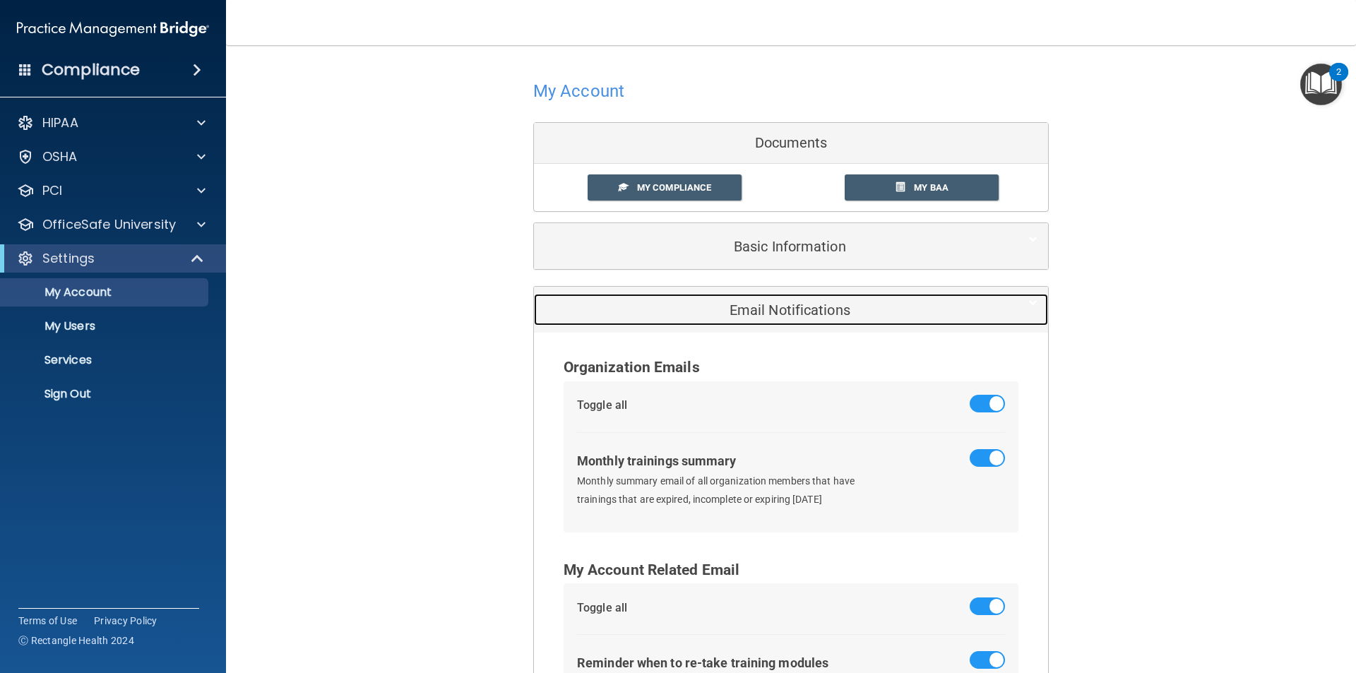
click at [792, 307] on h5 "Email Notifications" at bounding box center [770, 310] width 450 height 16
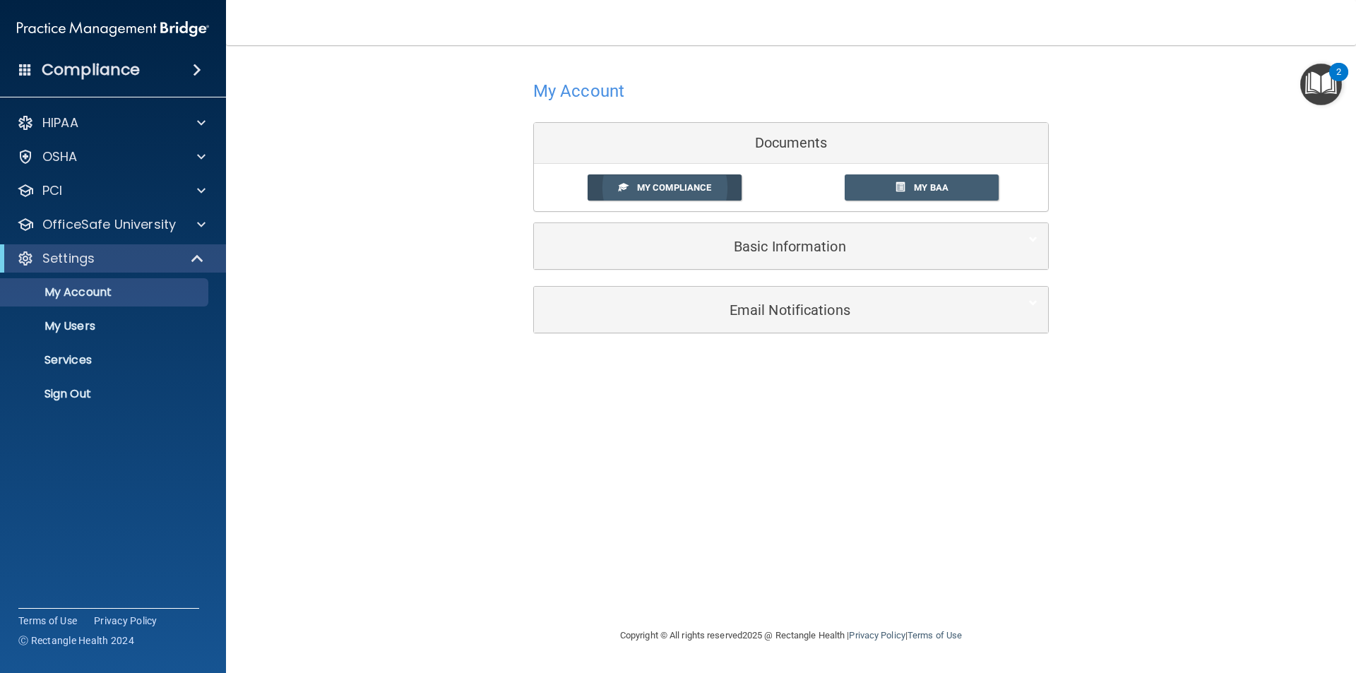
drag, startPoint x: 694, startPoint y: 188, endPoint x: 677, endPoint y: 186, distance: 17.0
click at [694, 188] on span "My Compliance" at bounding box center [674, 187] width 74 height 11
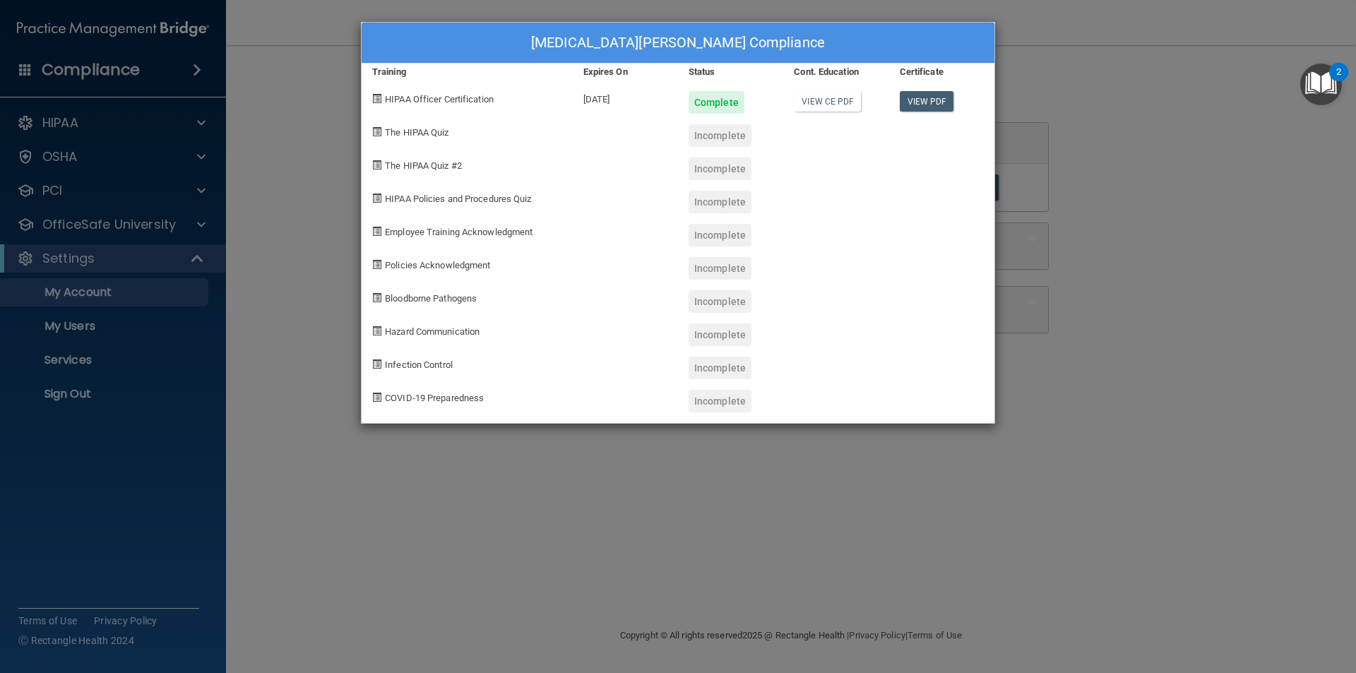
click at [700, 143] on div "Incomplete" at bounding box center [720, 135] width 63 height 23
drag, startPoint x: 379, startPoint y: 153, endPoint x: 415, endPoint y: 138, distance: 39.0
click at [402, 147] on div "The HIPAA Quiz #2" at bounding box center [467, 163] width 211 height 33
click at [421, 136] on span "The HIPAA Quiz" at bounding box center [417, 132] width 64 height 11
drag, startPoint x: 1153, startPoint y: 131, endPoint x: 1053, endPoint y: 108, distance: 103.0
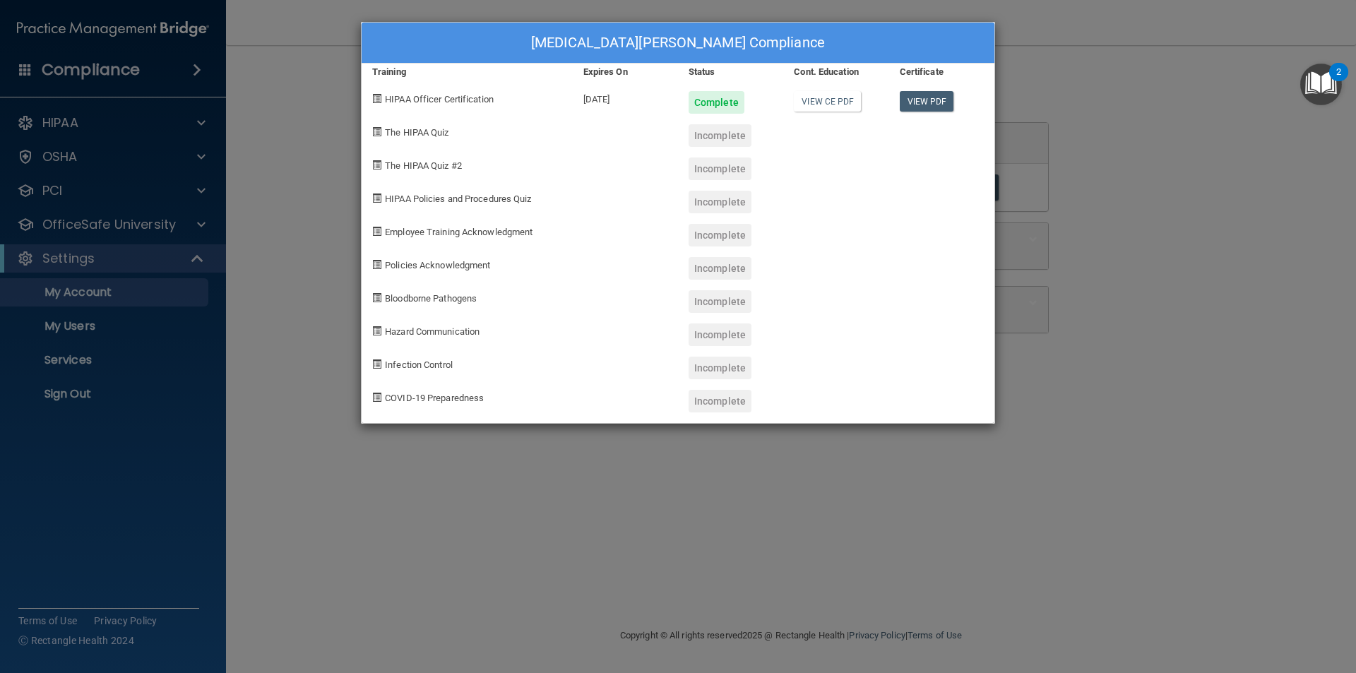
click at [1145, 130] on div "[MEDICAL_DATA][PERSON_NAME] Compliance Training Expires On Status Cont. Educati…" at bounding box center [678, 336] width 1356 height 673
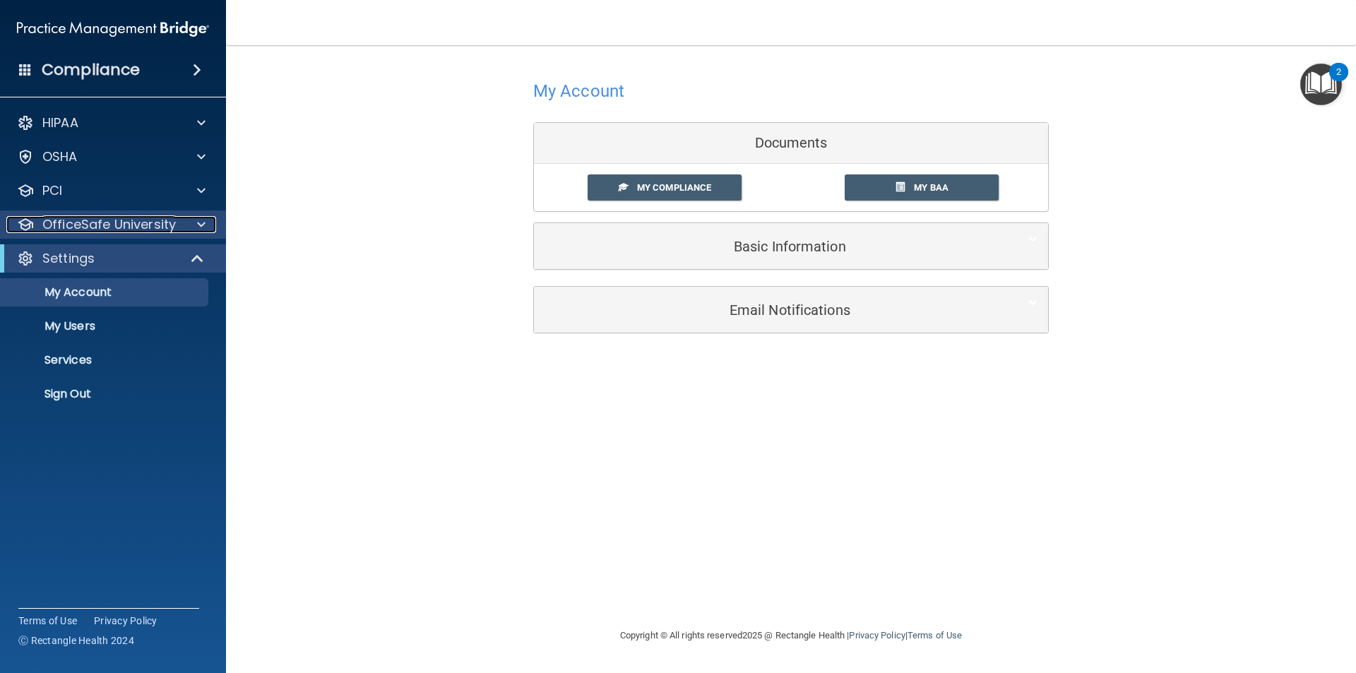
click at [71, 226] on p "OfficeSafe University" at bounding box center [109, 224] width 134 height 17
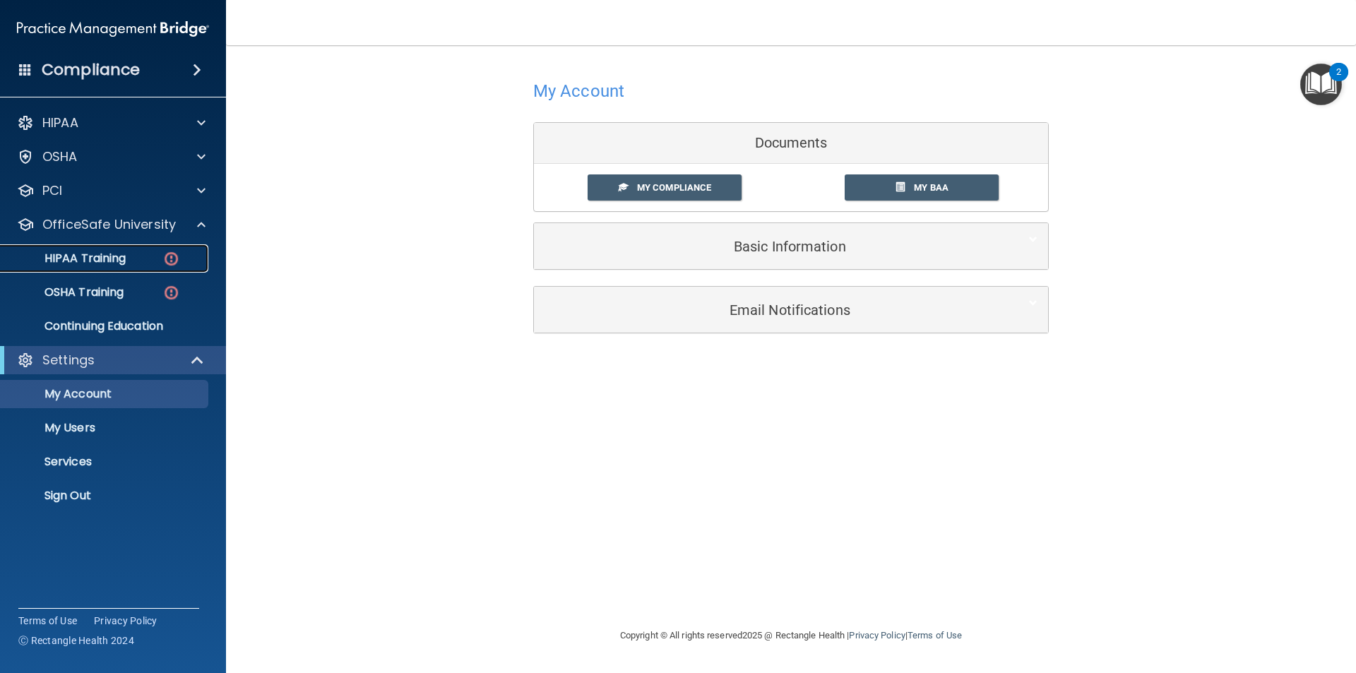
click at [103, 264] on p "HIPAA Training" at bounding box center [67, 258] width 117 height 14
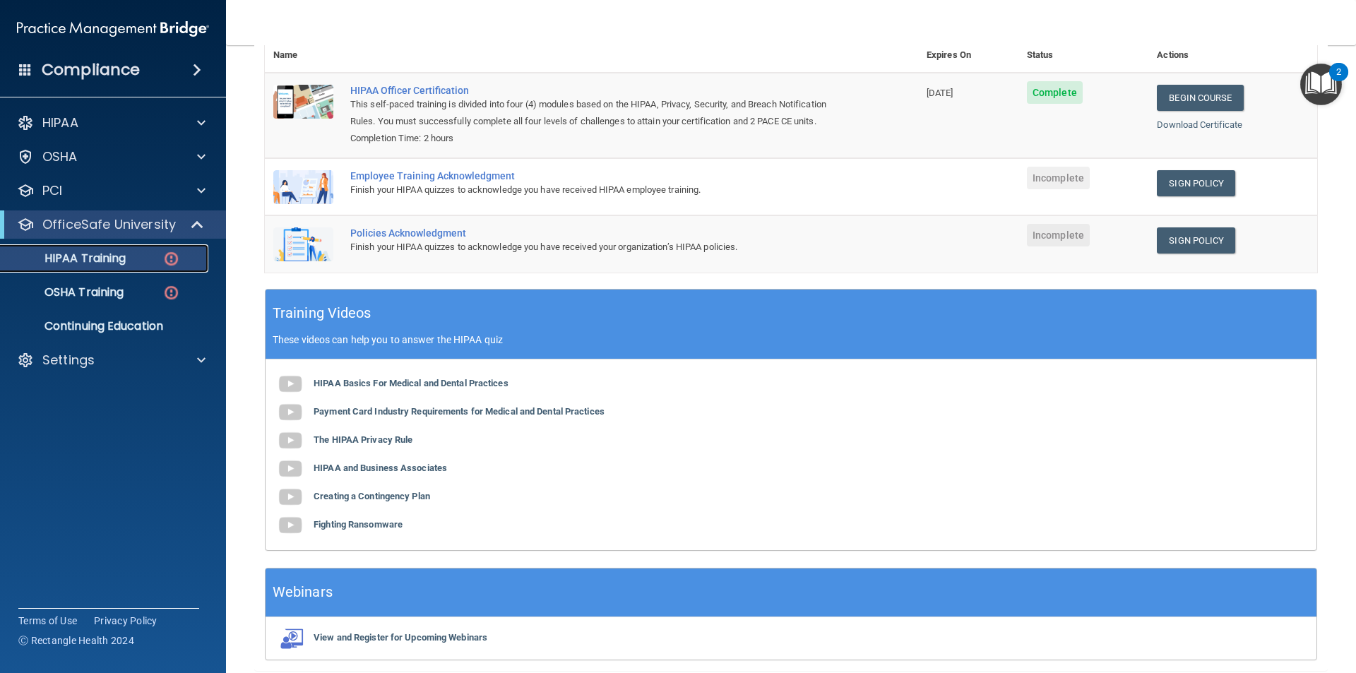
scroll to position [141, 0]
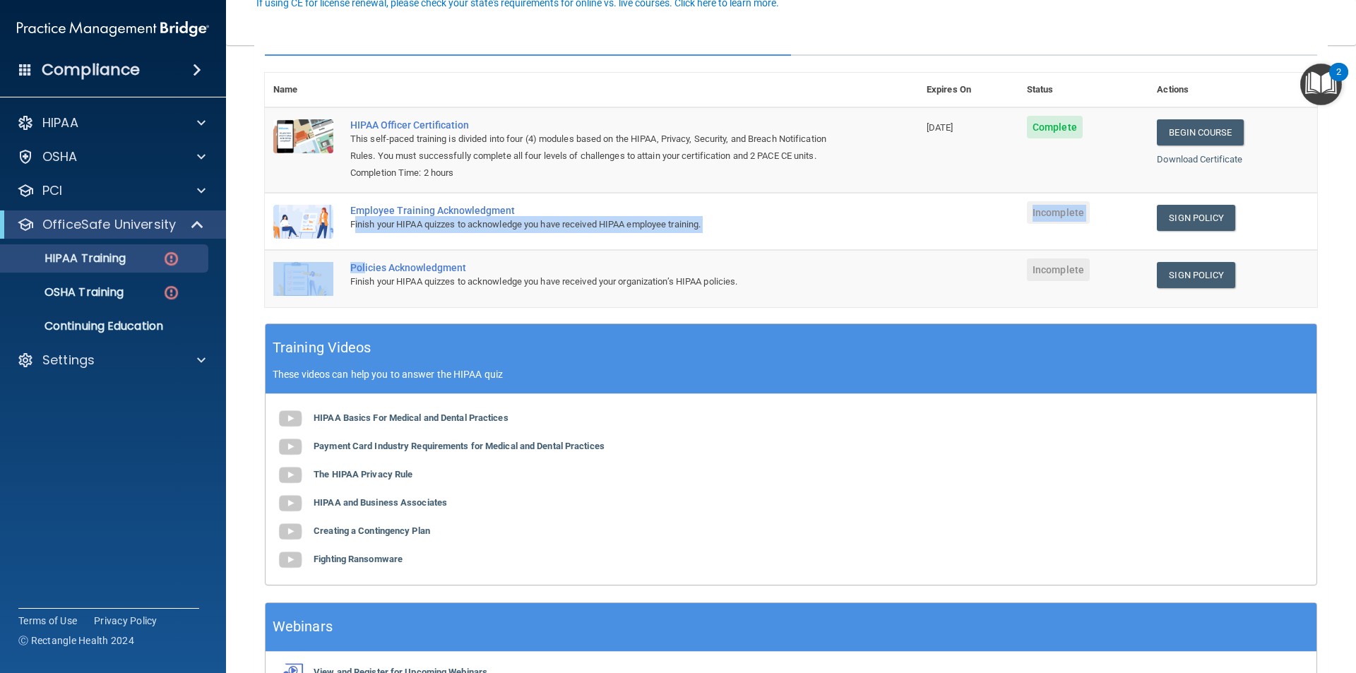
drag, startPoint x: 354, startPoint y: 239, endPoint x: 366, endPoint y: 255, distance: 19.6
click at [366, 255] on tbody "HIPAA Officer Certification This self-paced training is divided into four (4) m…" at bounding box center [791, 207] width 1053 height 200
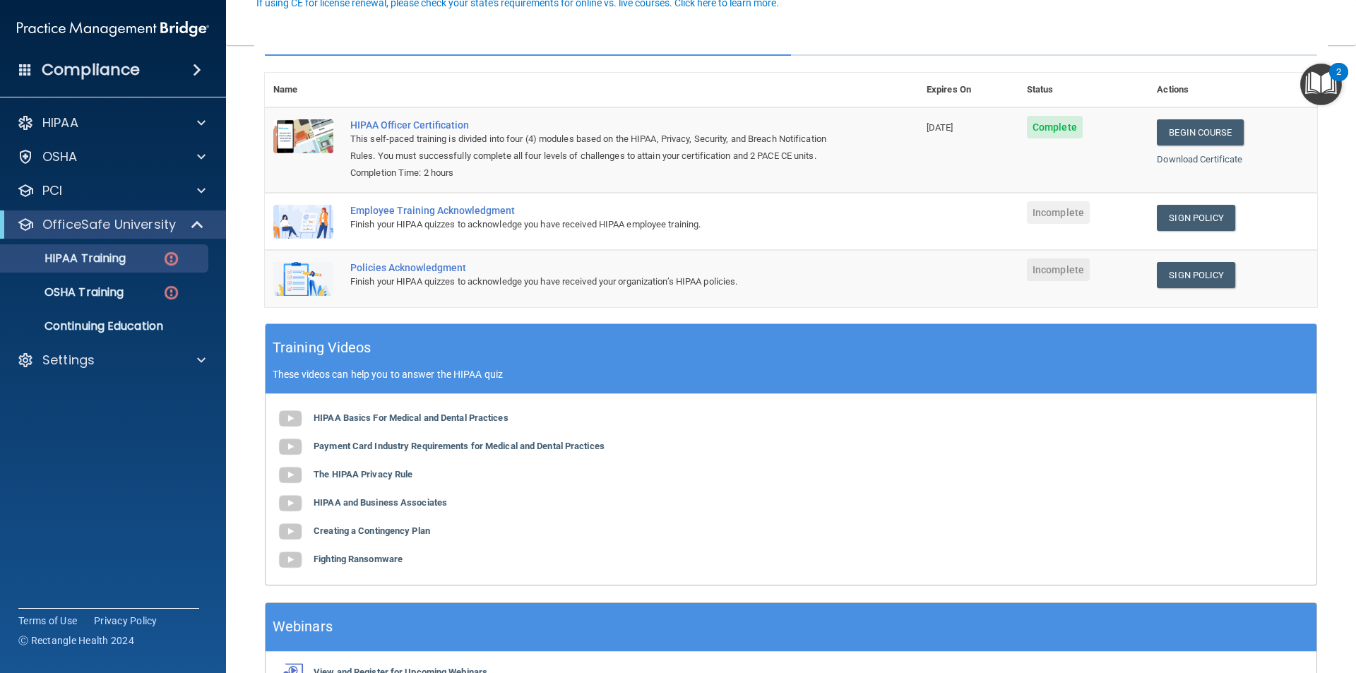
click at [486, 268] on div "Policies Acknowledgment" at bounding box center [598, 267] width 497 height 11
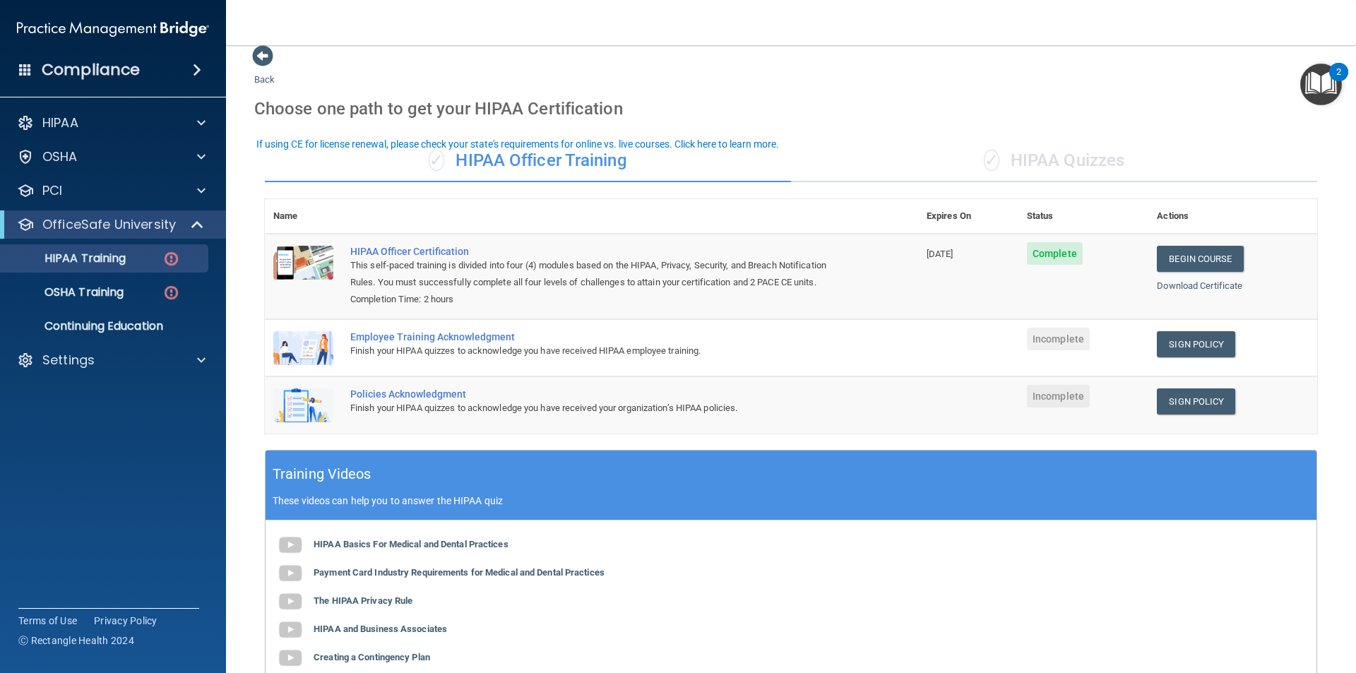
scroll to position [0, 0]
